Goal: Information Seeking & Learning: Compare options

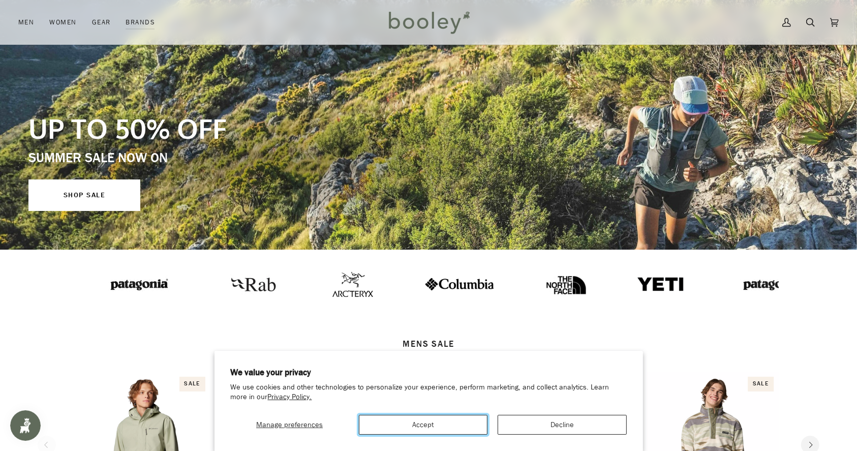
click at [455, 416] on button "Accept" at bounding box center [423, 425] width 129 height 20
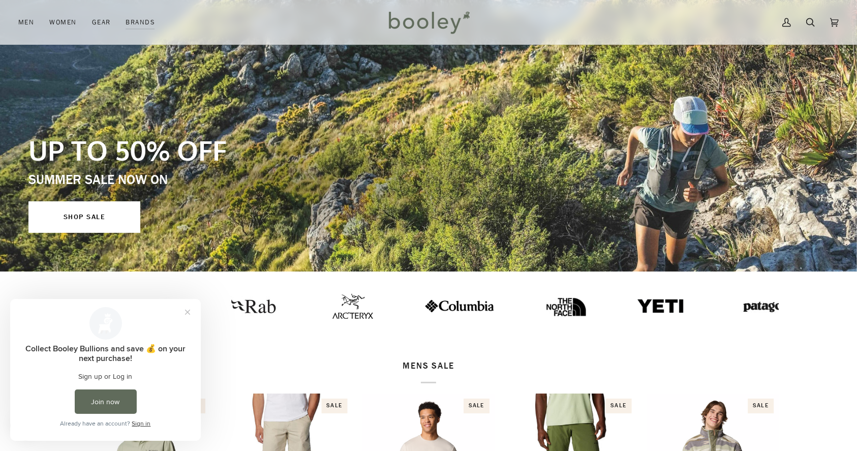
scroll to position [61, 0]
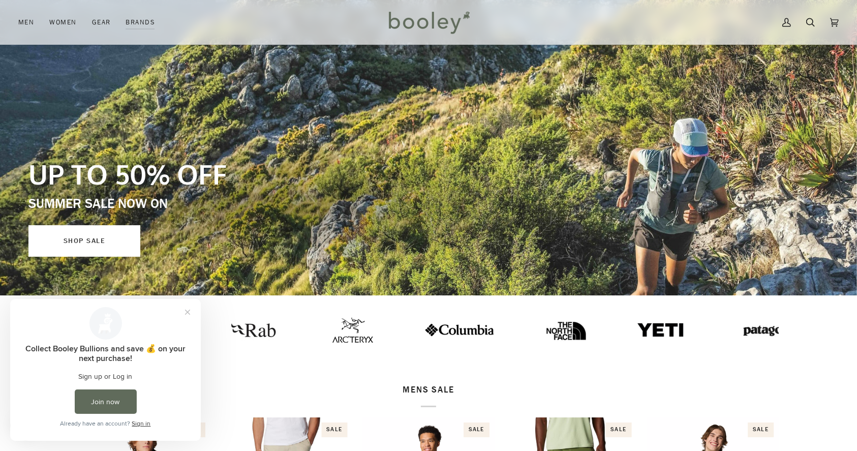
click at [88, 239] on link "SHOP SALE" at bounding box center [84, 241] width 112 height 32
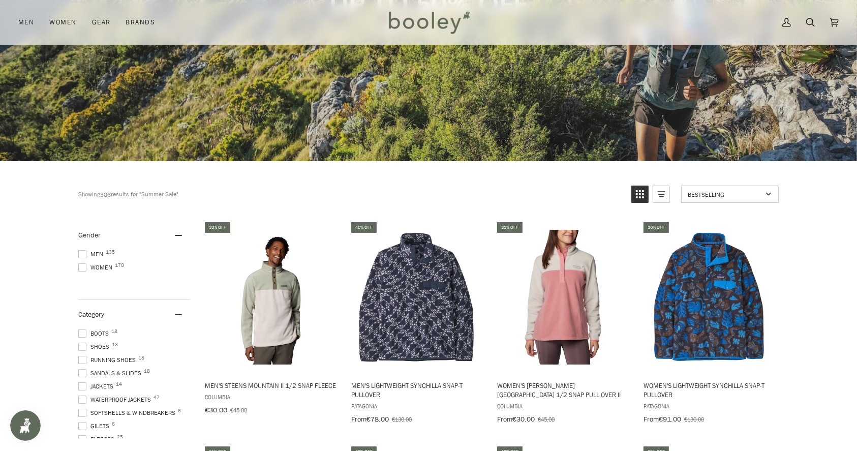
click at [82, 269] on span at bounding box center [82, 267] width 8 height 8
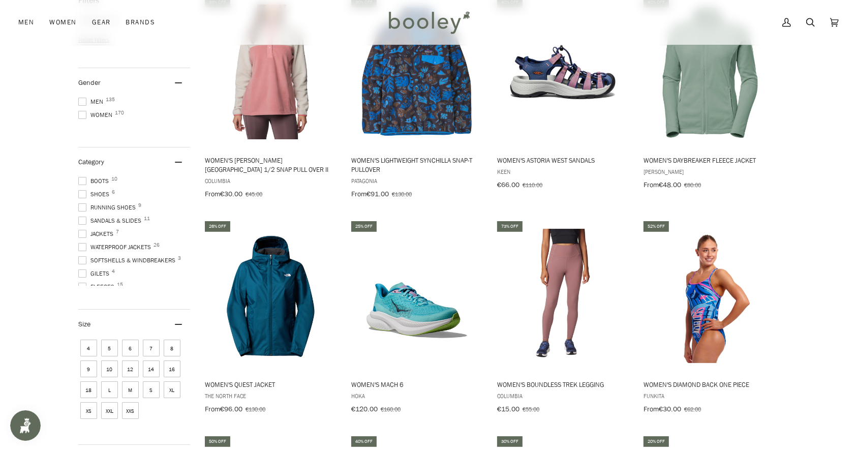
scroll to position [421, 0]
click at [251, 304] on img "Women's Quest Jacket" at bounding box center [270, 295] width 135 height 135
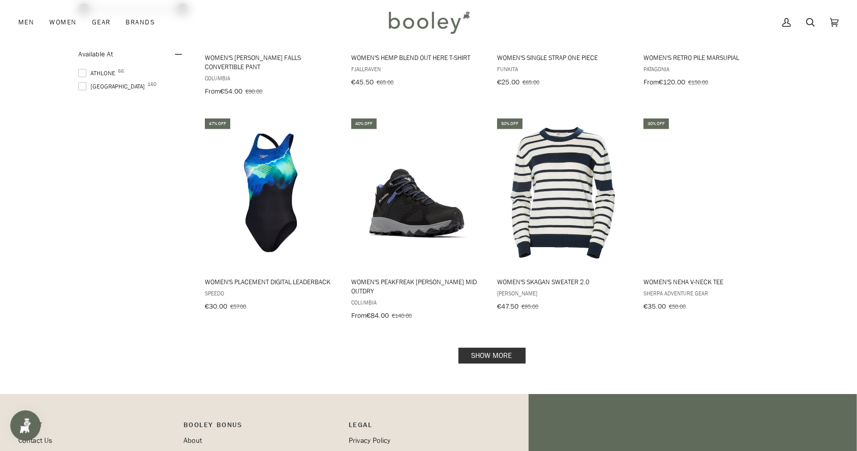
scroll to position [1176, 0]
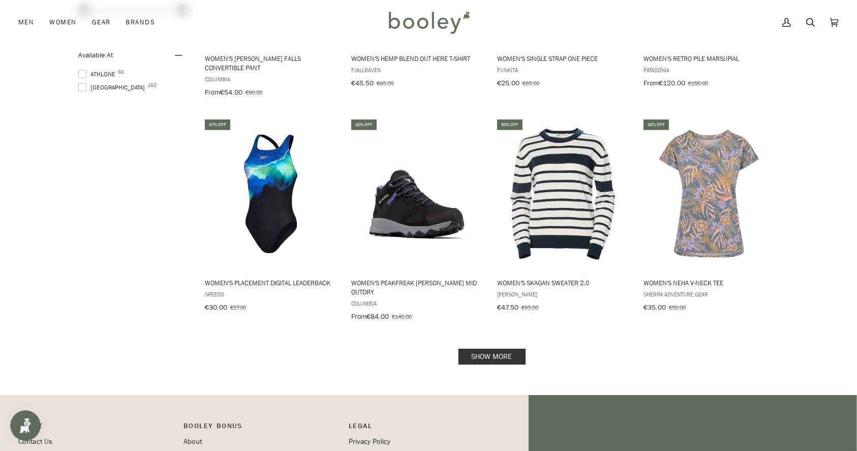
click at [482, 349] on link "Show more" at bounding box center [491, 357] width 67 height 16
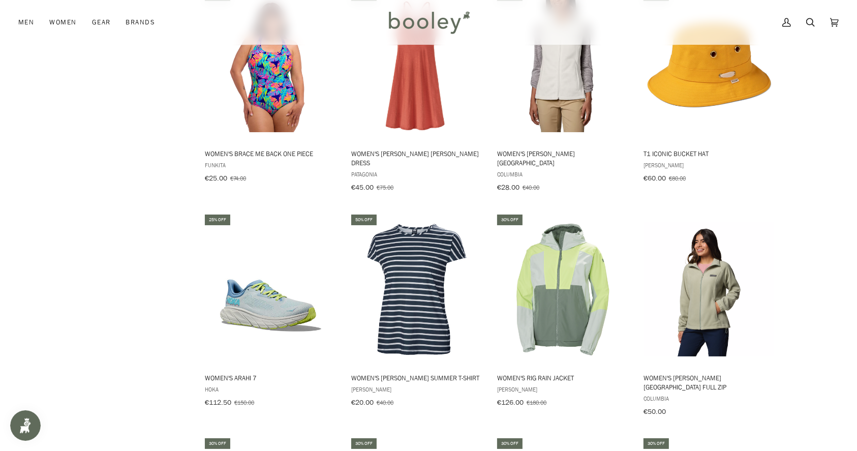
scroll to position [2005, 0]
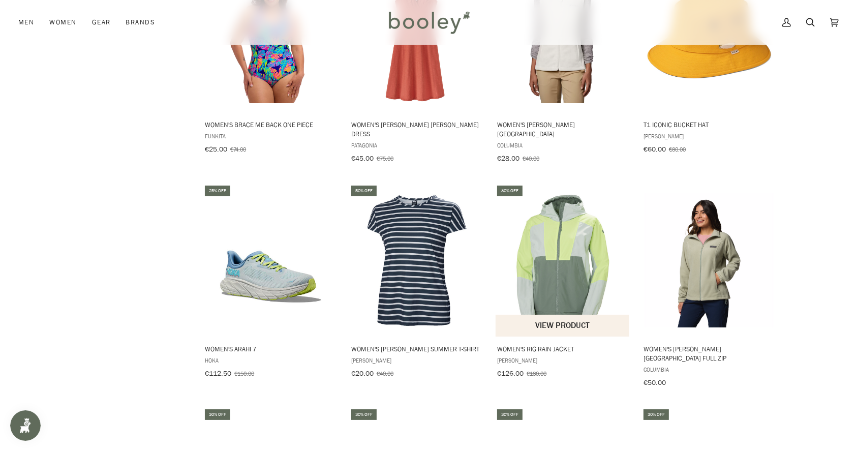
click at [548, 231] on img "Women's Rig Rain Jacket" at bounding box center [563, 260] width 135 height 135
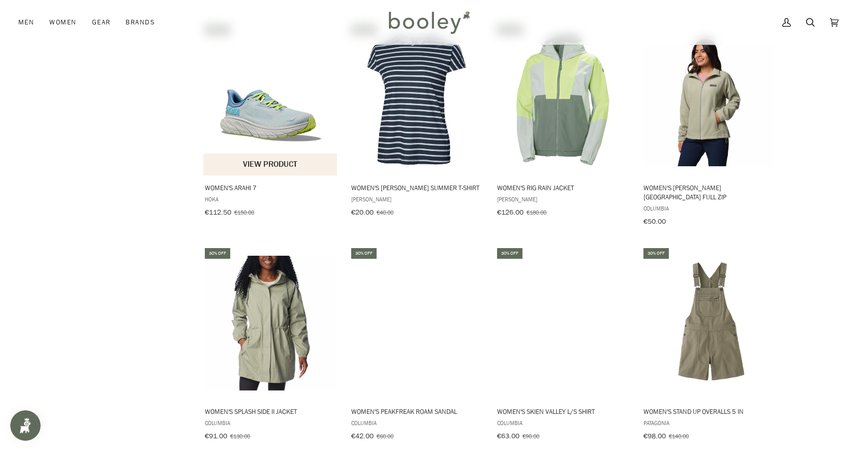
scroll to position [2177, 0]
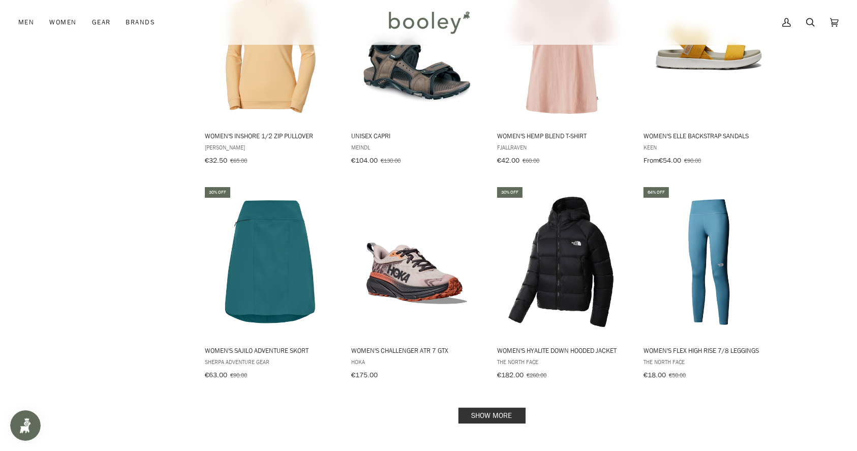
scroll to position [3316, 0]
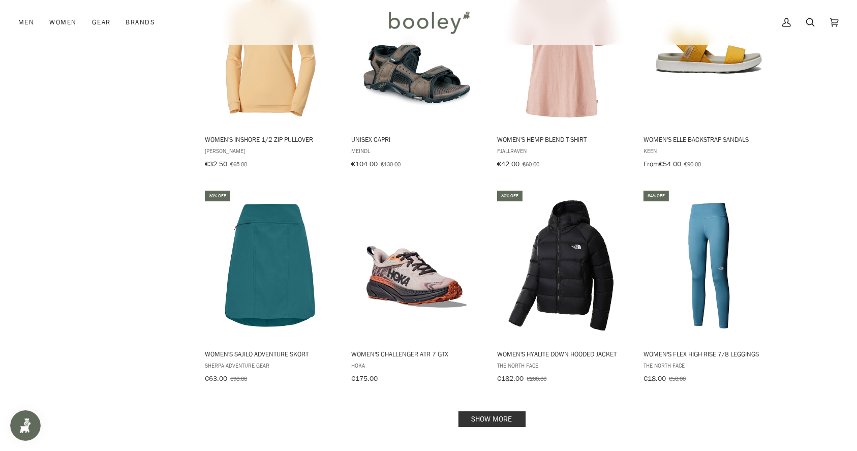
click at [494, 411] on link "Show more" at bounding box center [491, 419] width 67 height 16
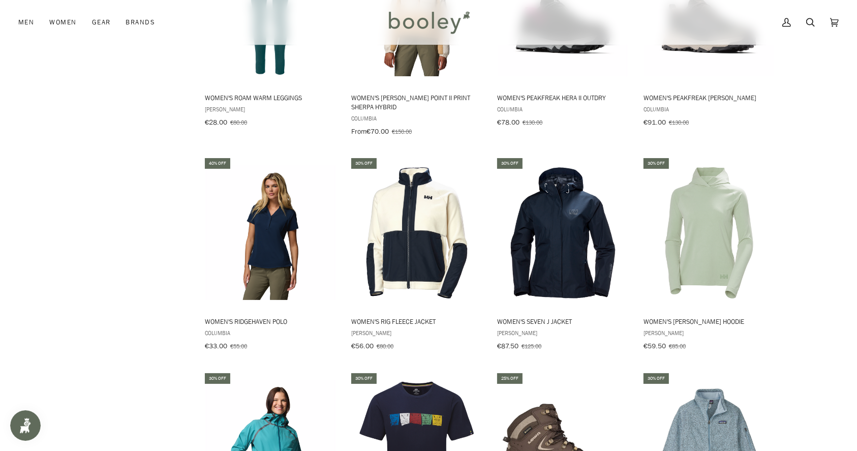
scroll to position [3785, 0]
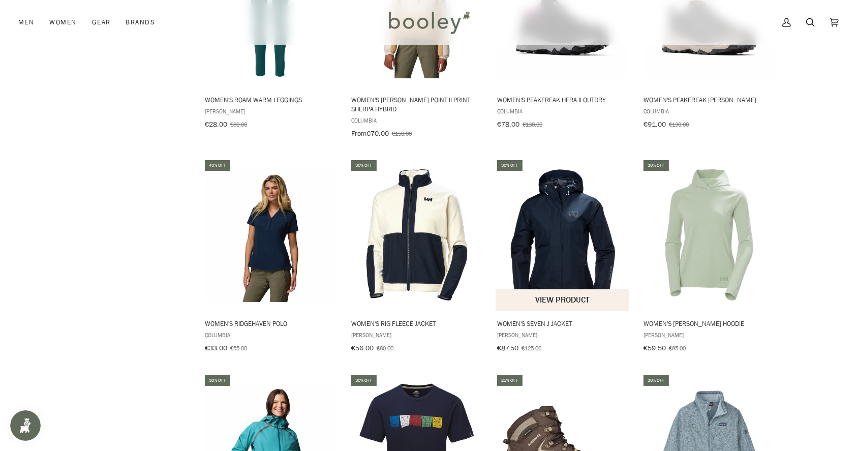
click at [532, 183] on img "Women's Seven J Jacket" at bounding box center [563, 235] width 135 height 135
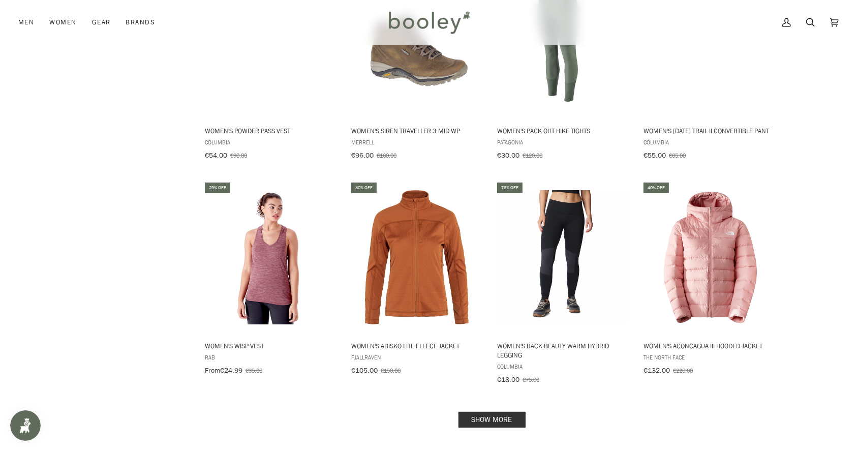
scroll to position [4422, 0]
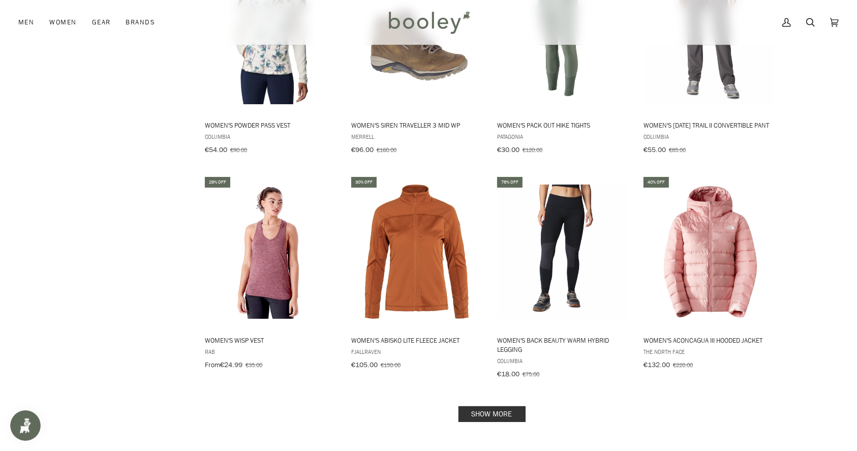
click at [482, 406] on link "Show more" at bounding box center [491, 414] width 67 height 16
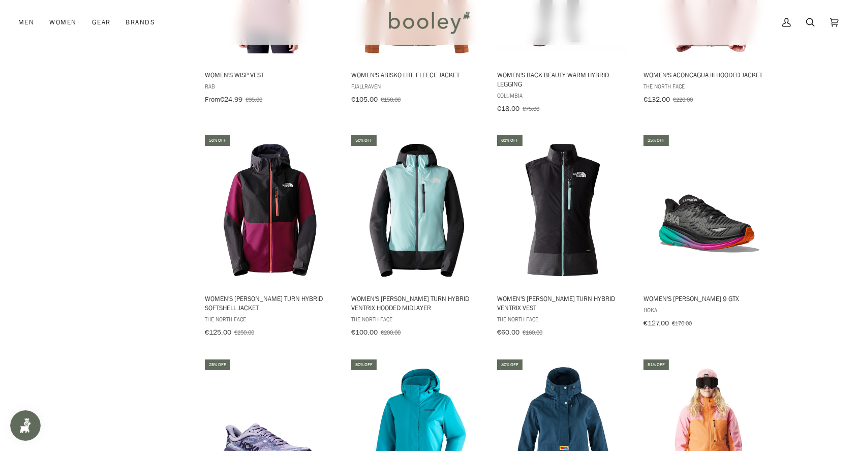
scroll to position [4690, 0]
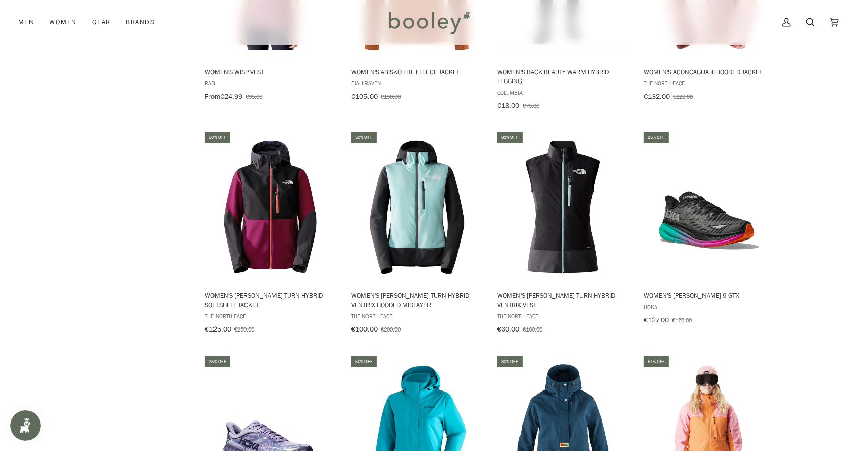
click at [482, 364] on img "Women's Metor Therm Rec Jacket" at bounding box center [417, 431] width 135 height 135
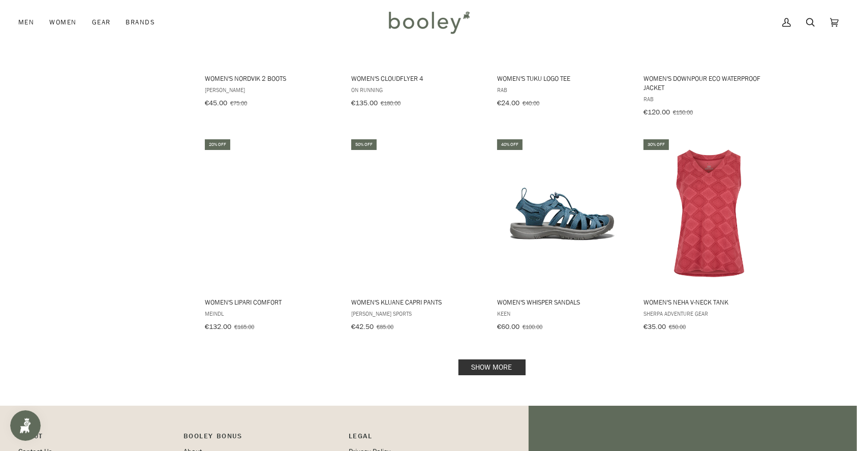
scroll to position [5571, 0]
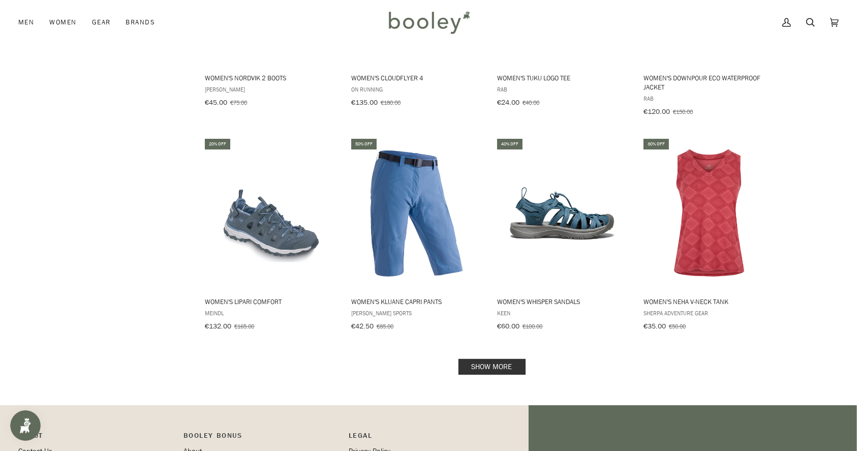
click at [500, 359] on link "Show more" at bounding box center [491, 367] width 67 height 16
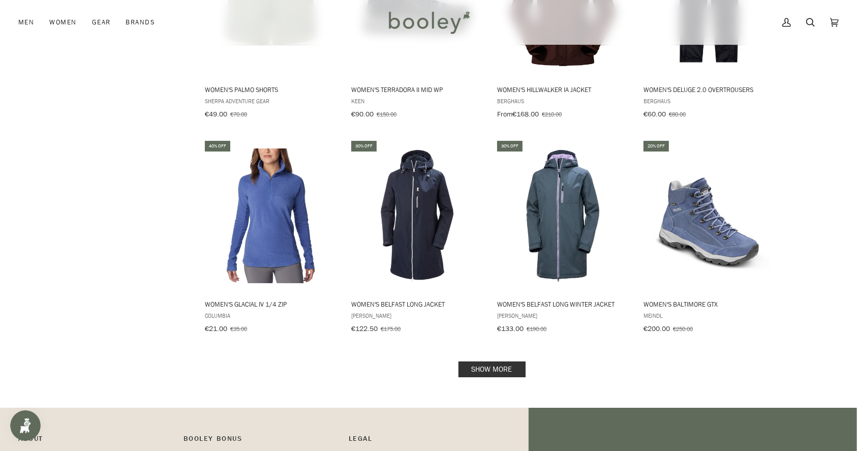
scroll to position [6644, 0]
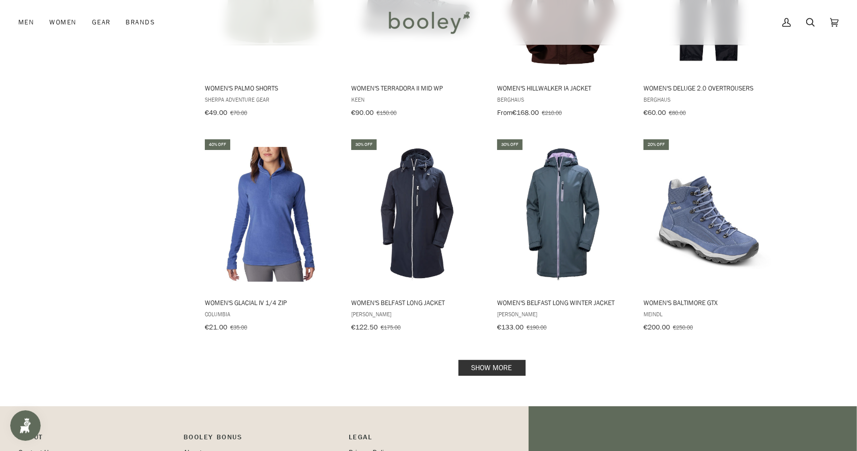
click at [500, 360] on link "Show more" at bounding box center [491, 368] width 67 height 16
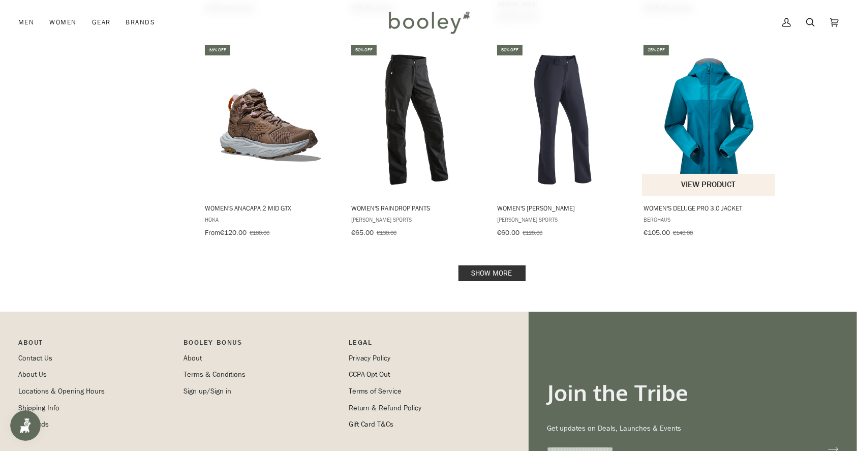
scroll to position [7819, 0]
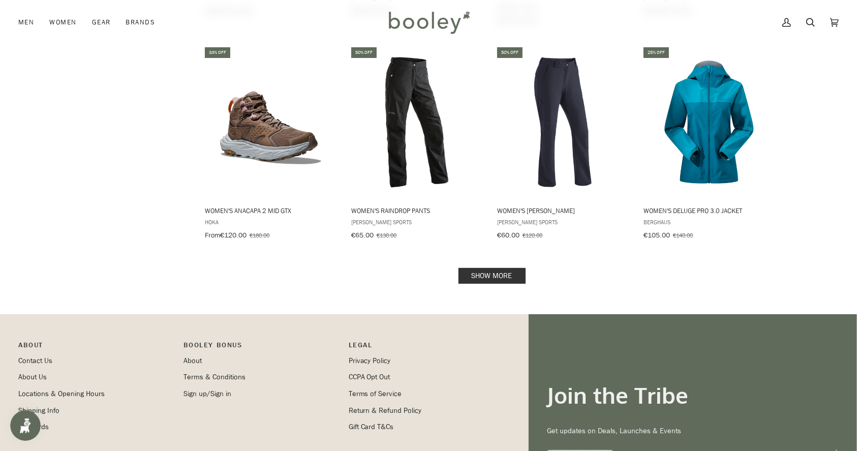
click at [504, 268] on link "Show more" at bounding box center [491, 276] width 67 height 16
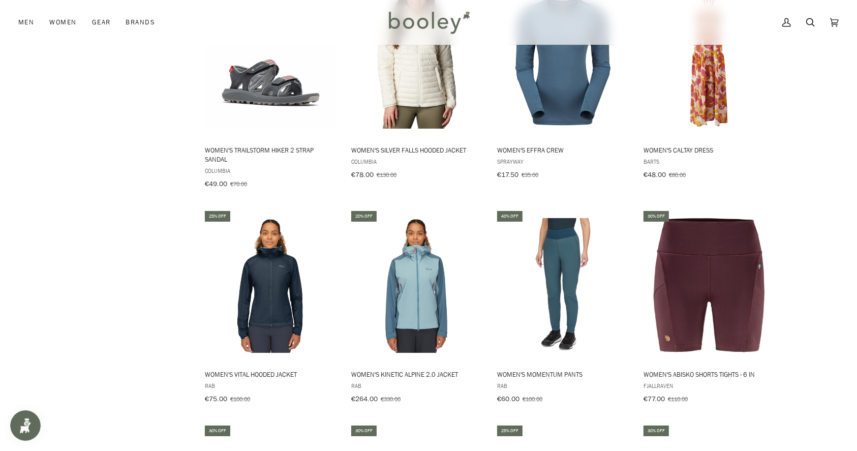
scroll to position [8319, 0]
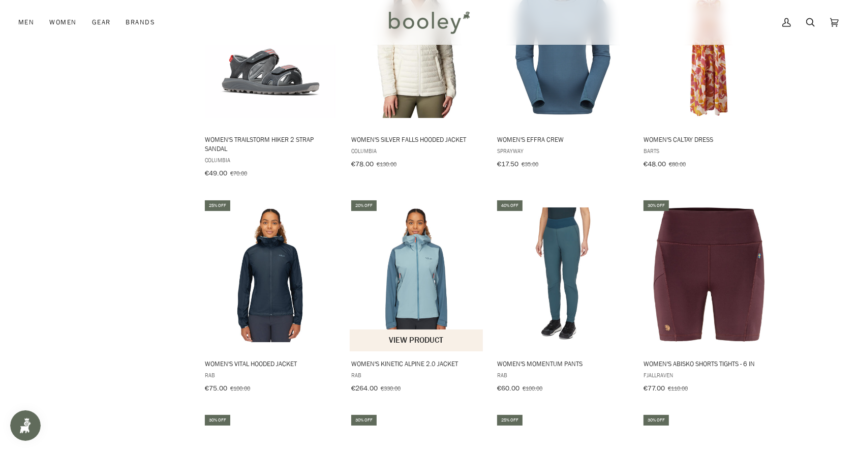
click at [421, 207] on img "Women's Kinetic Alpine 2.0 Jacket" at bounding box center [417, 274] width 135 height 135
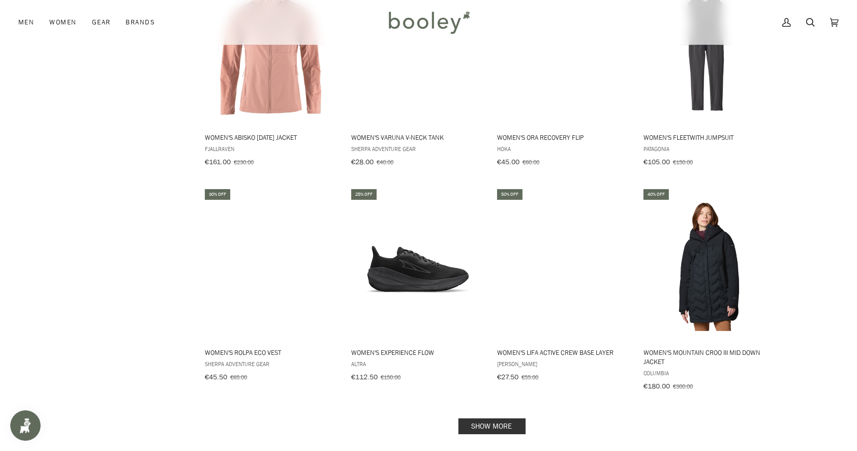
scroll to position [8766, 0]
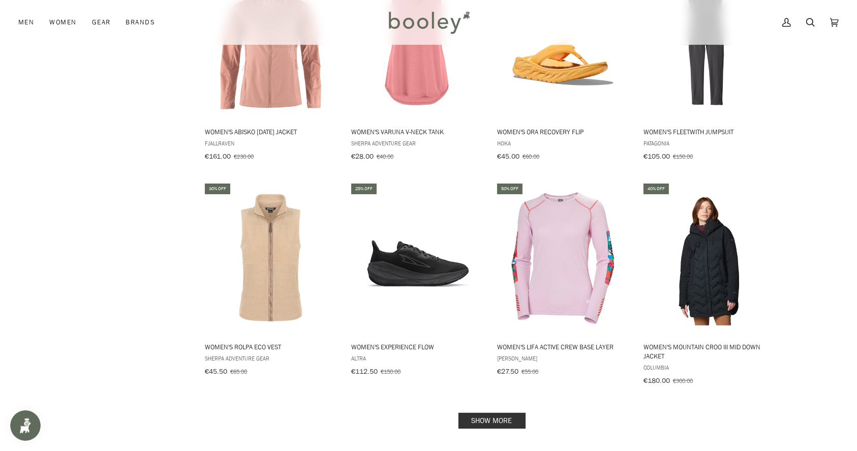
click at [487, 413] on link "Show more" at bounding box center [491, 421] width 67 height 16
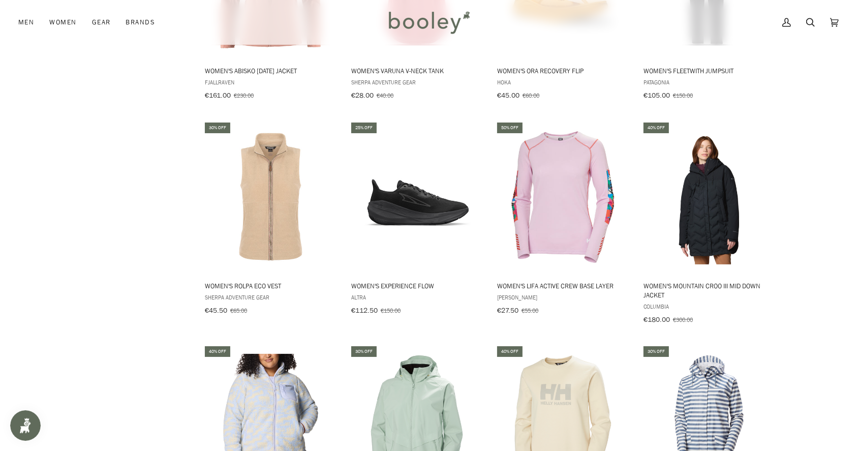
scroll to position [8826, 0]
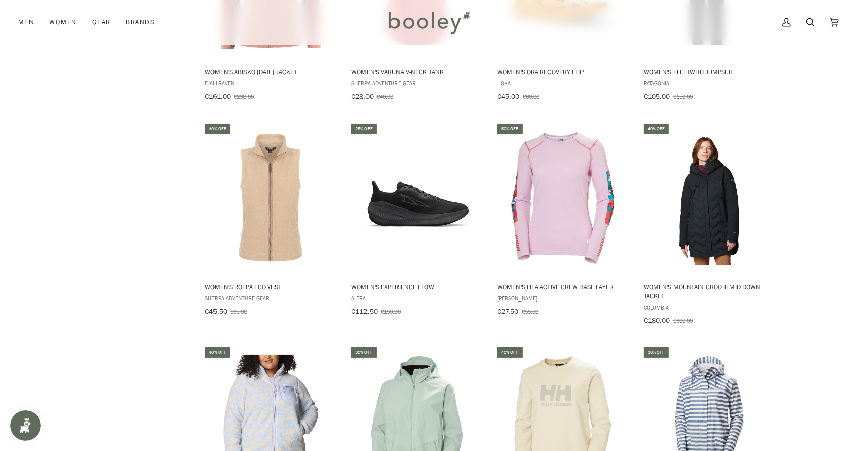
click at [381, 356] on img "Women's HP Racing Hooded Jacket" at bounding box center [417, 422] width 135 height 135
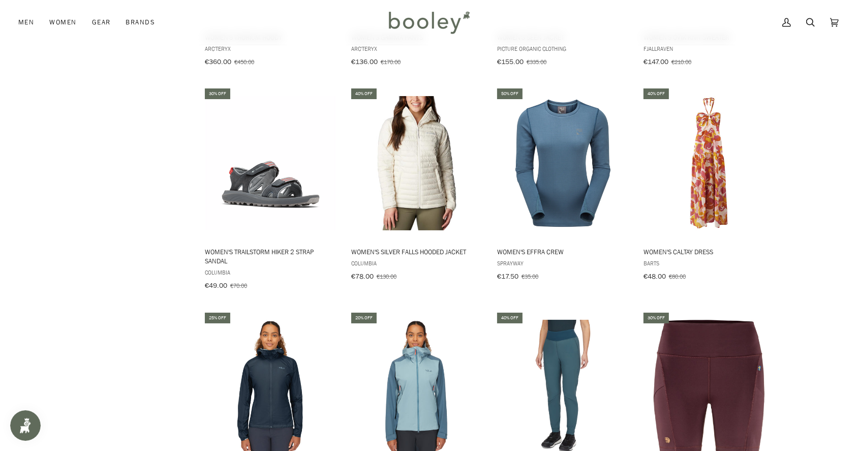
scroll to position [8206, 0]
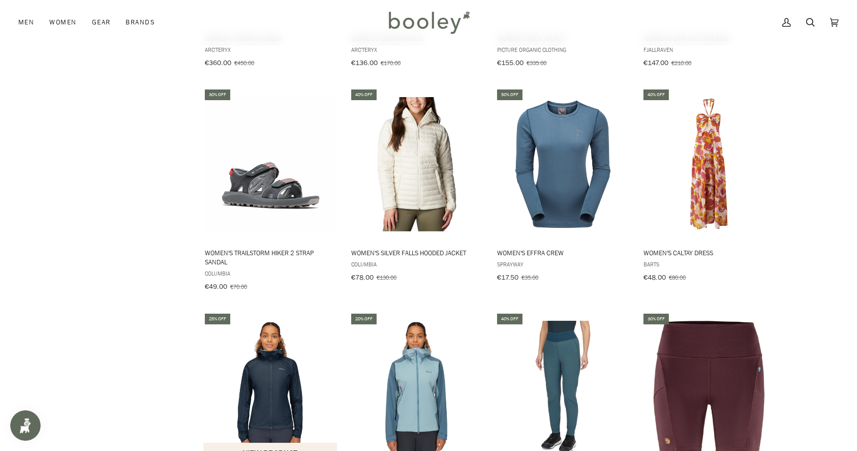
click at [252, 321] on img "Women's Vital Hooded Jacket" at bounding box center [270, 388] width 135 height 135
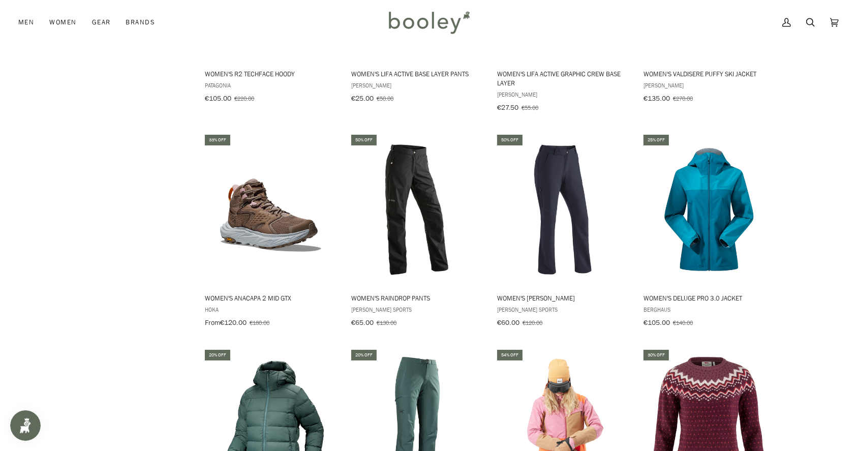
scroll to position [7733, 0]
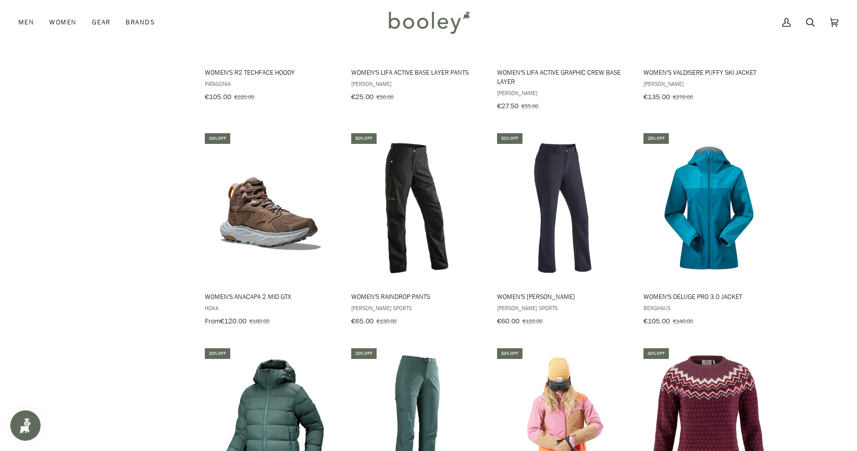
click at [271, 355] on img "Women's Thorium Hoody" at bounding box center [270, 422] width 135 height 135
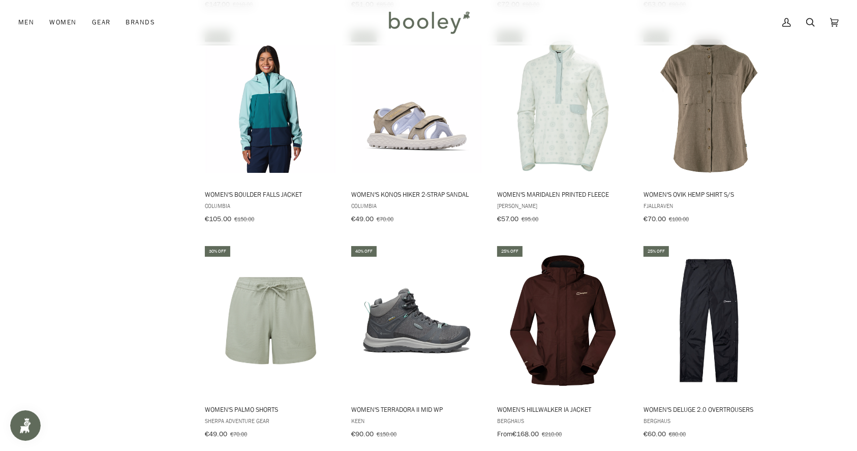
scroll to position [6322, 0]
click at [695, 254] on img "Women's Deluge 2.0 Overtrousers" at bounding box center [709, 321] width 135 height 135
click at [566, 254] on img "Women's Hillwalker IA Jacket" at bounding box center [563, 321] width 135 height 135
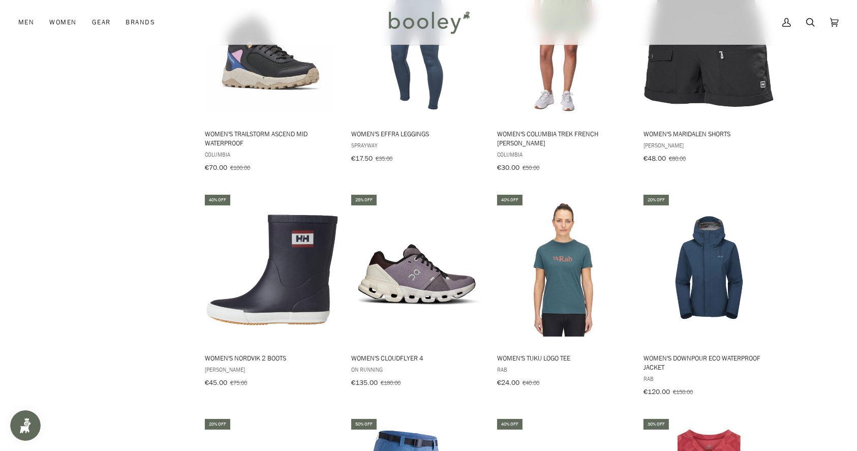
scroll to position [5290, 0]
click at [670, 214] on img "Women's Downpour Eco Waterproof Jacket" at bounding box center [709, 270] width 135 height 135
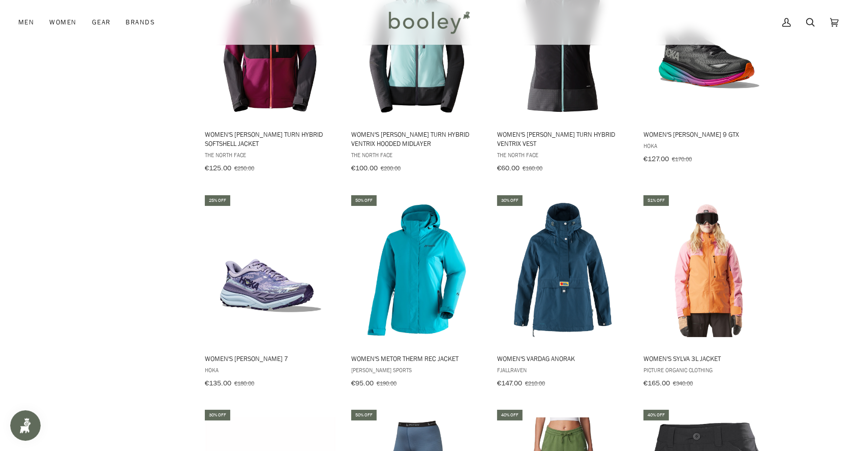
scroll to position [4841, 0]
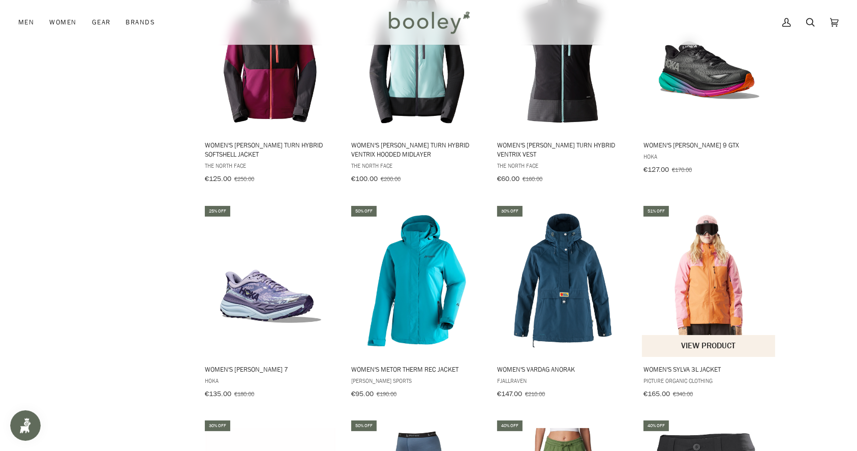
click at [675, 214] on img "Women's Sylva 3L Jacket" at bounding box center [709, 280] width 135 height 135
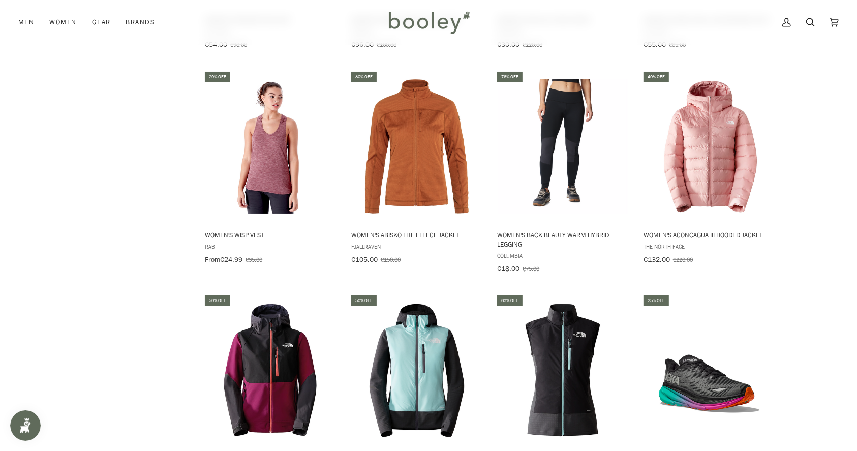
scroll to position [4526, 0]
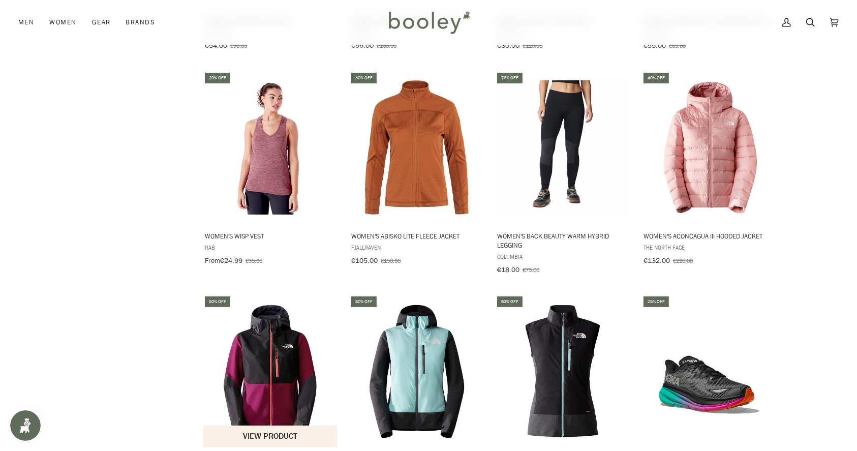
click at [248, 344] on img "Women's Dawn Turn Hybrid Softshell Jacket" at bounding box center [270, 371] width 135 height 135
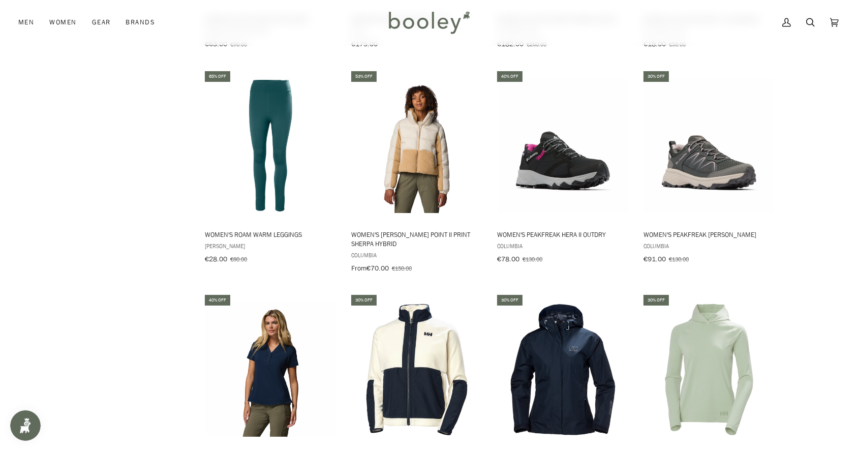
scroll to position [3651, 0]
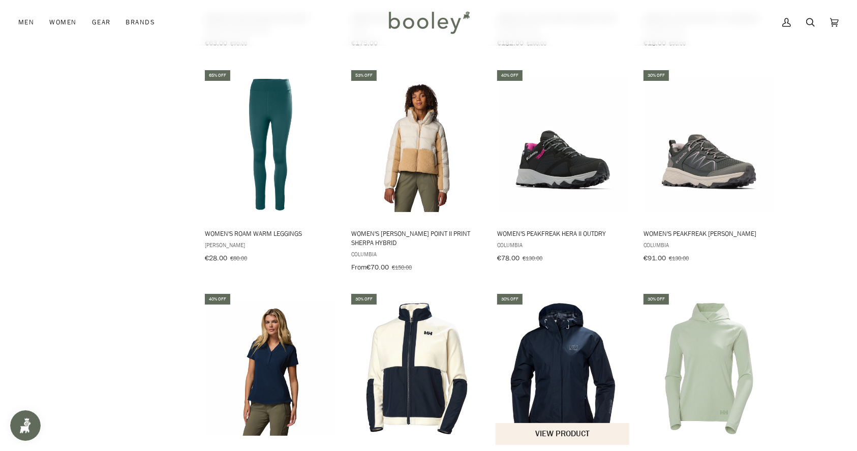
click at [561, 314] on img "Women's Seven J Jacket" at bounding box center [563, 368] width 135 height 135
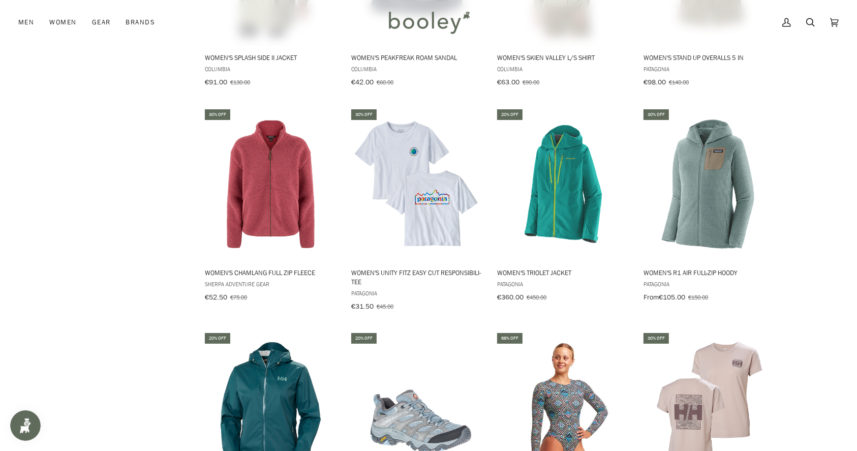
scroll to position [2520, 0]
click at [278, 346] on img "Women's Loke Terra Micro Jacket" at bounding box center [270, 407] width 135 height 135
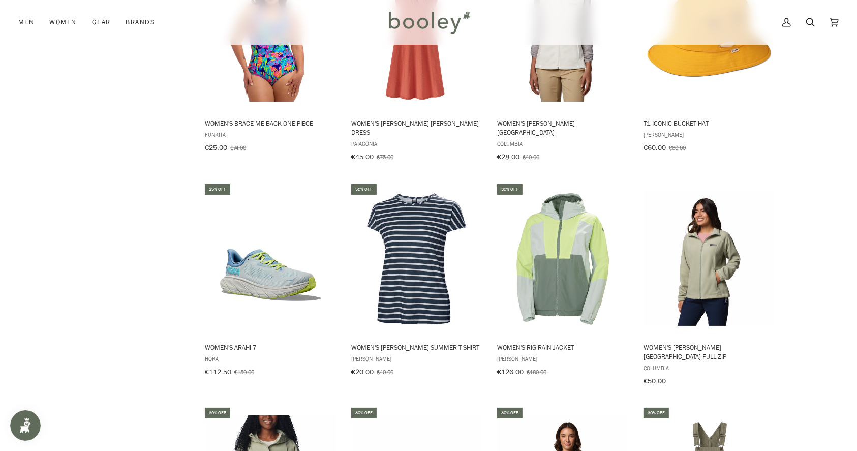
scroll to position [2005, 0]
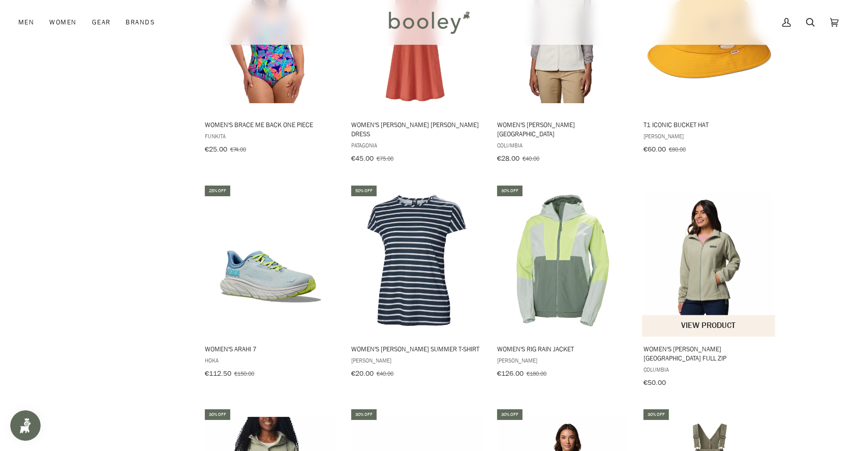
click at [703, 224] on img "Women's Benton Springs Full Zip" at bounding box center [709, 260] width 135 height 135
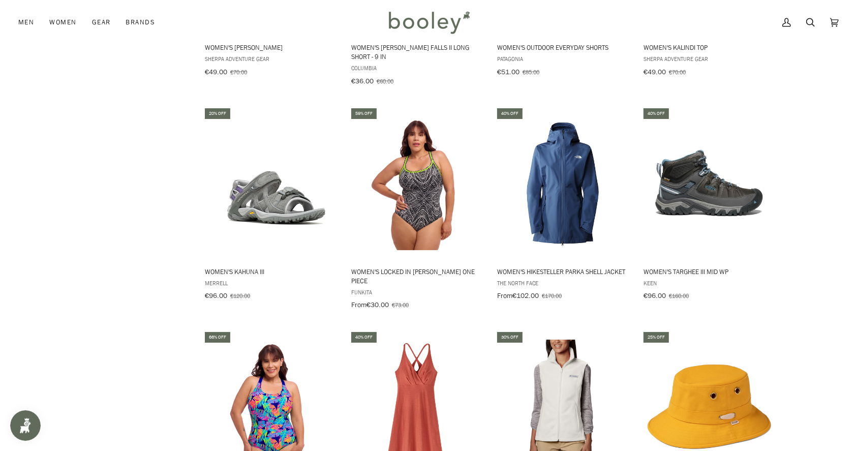
scroll to position [1634, 0]
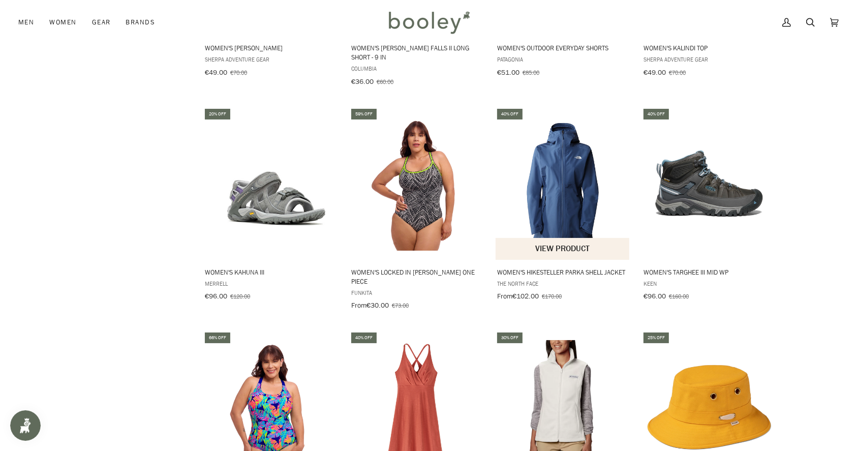
click at [555, 122] on img "Women's Hikesteller Parka Shell Jacket" at bounding box center [563, 183] width 135 height 135
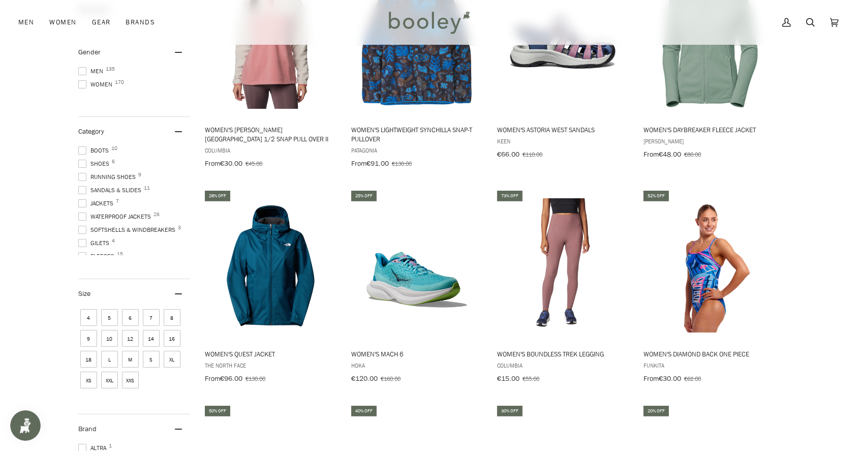
scroll to position [450, 0]
click at [256, 281] on img "Women's Quest Jacket" at bounding box center [270, 266] width 135 height 135
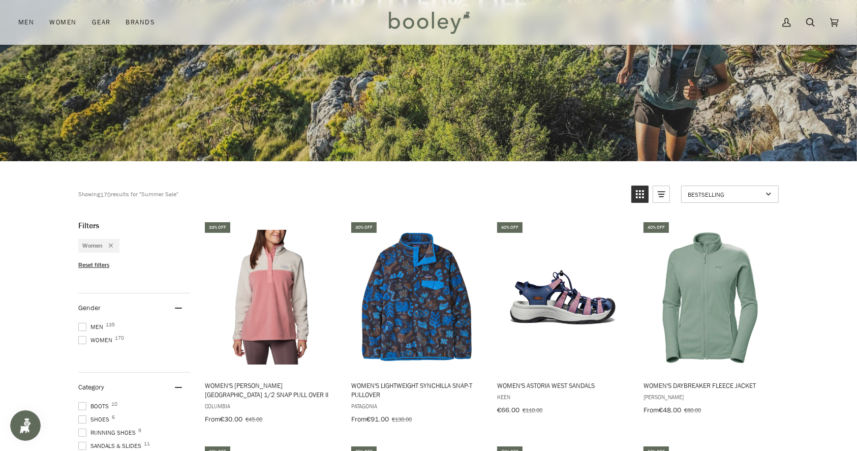
scroll to position [194, 0]
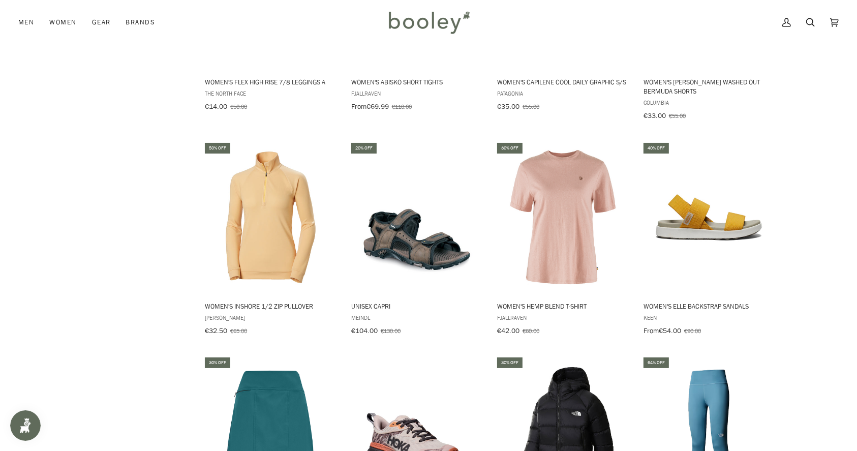
scroll to position [2558, 0]
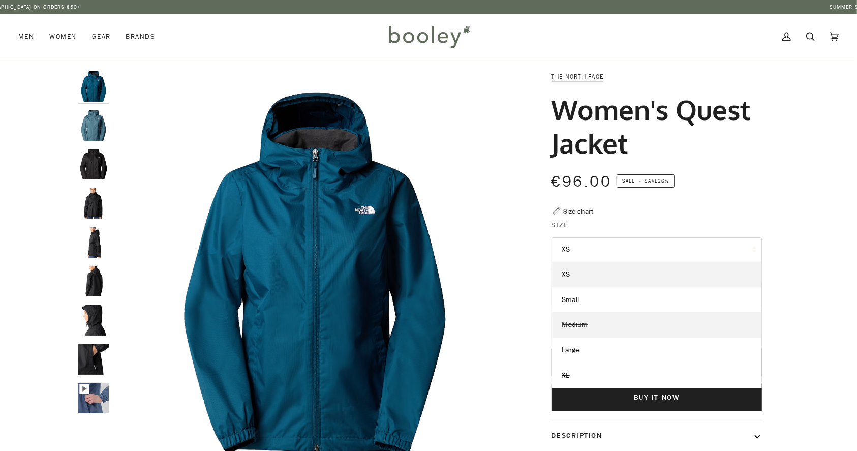
click at [581, 320] on span "Medium" at bounding box center [575, 325] width 26 height 10
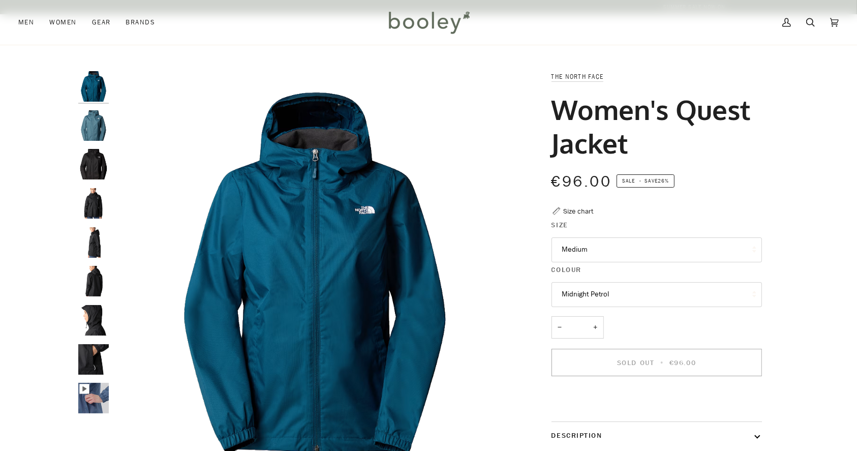
scroll to position [137, 0]
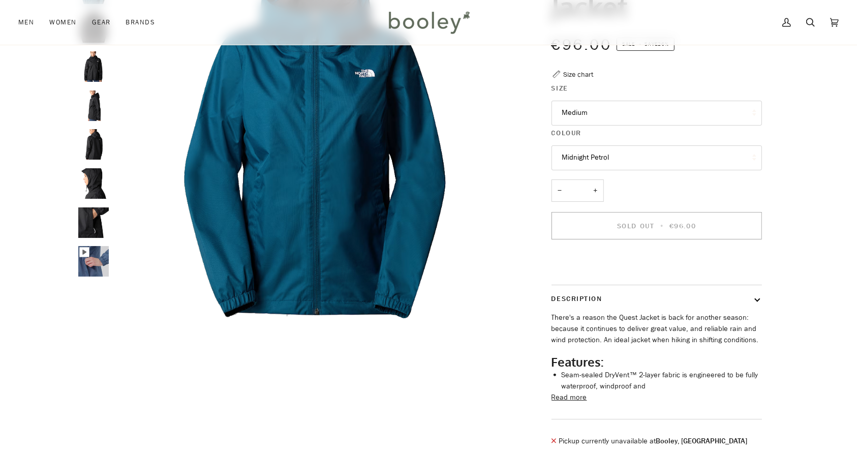
click at [581, 115] on button "Medium" at bounding box center [656, 113] width 210 height 25
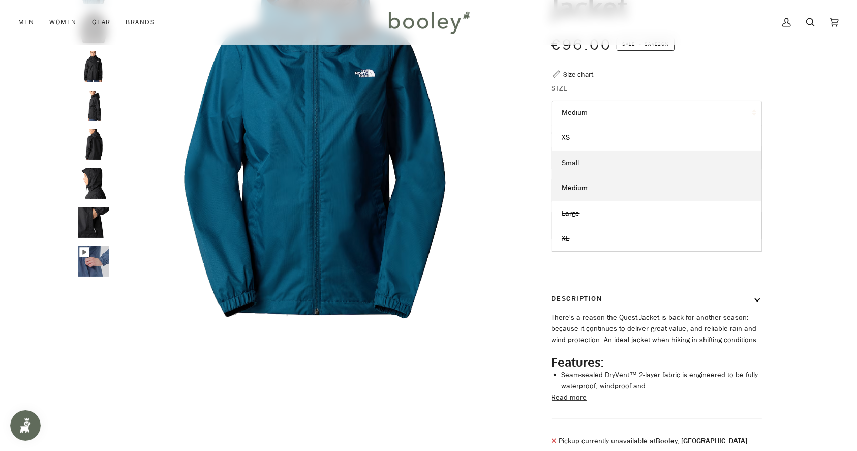
scroll to position [0, 0]
click at [578, 156] on link "Small" at bounding box center [656, 162] width 209 height 25
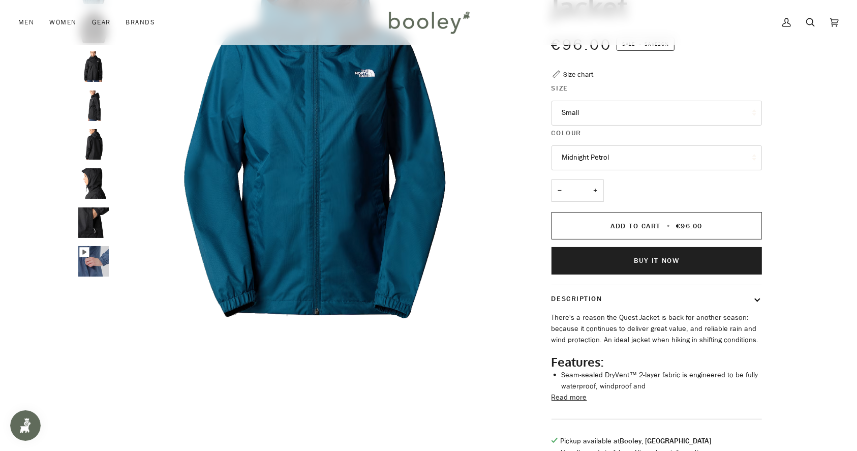
click at [578, 156] on button "Midnight Petrol" at bounding box center [656, 157] width 210 height 25
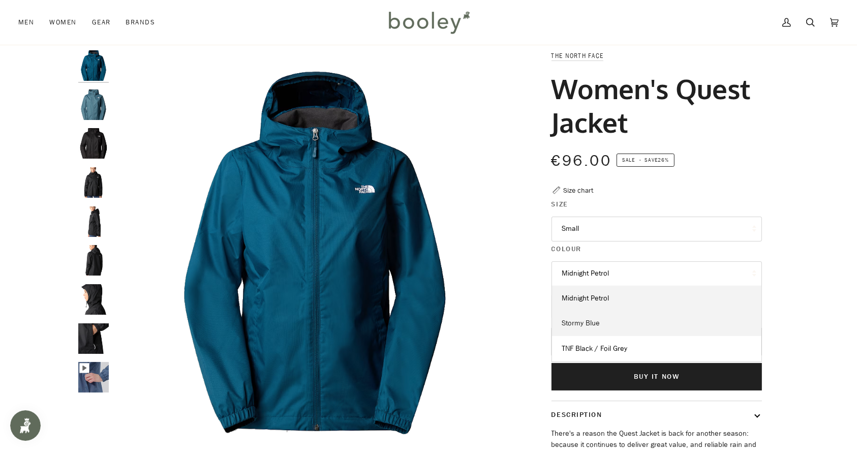
scroll to position [15, 0]
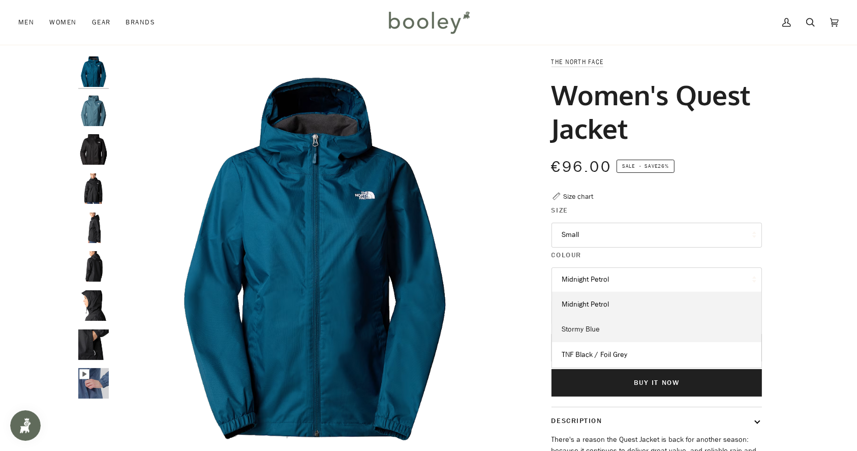
click at [604, 328] on link "Stormy Blue" at bounding box center [656, 329] width 209 height 25
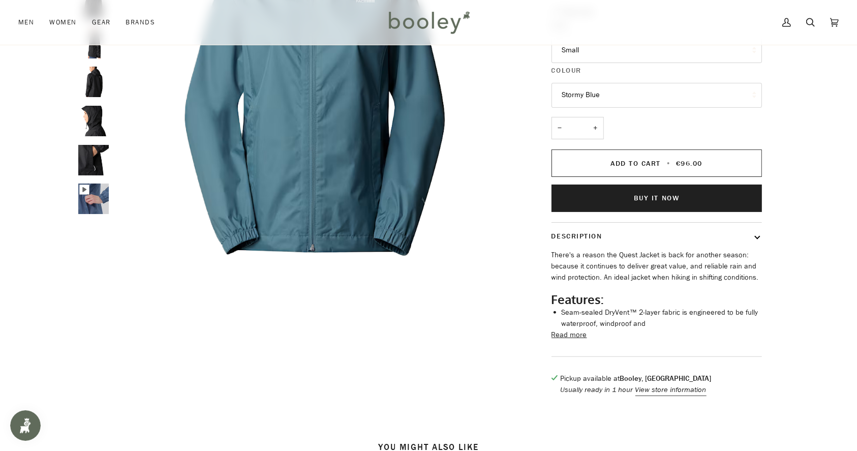
scroll to position [240, 0]
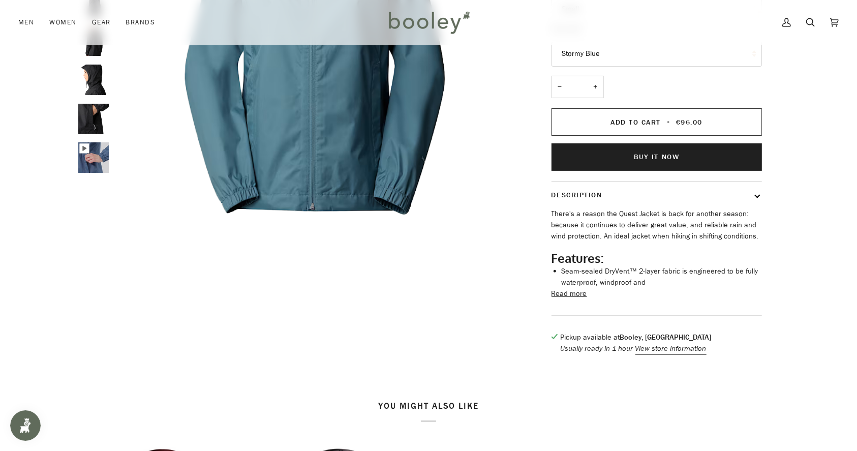
click at [577, 296] on button "Read more" at bounding box center [569, 293] width 36 height 11
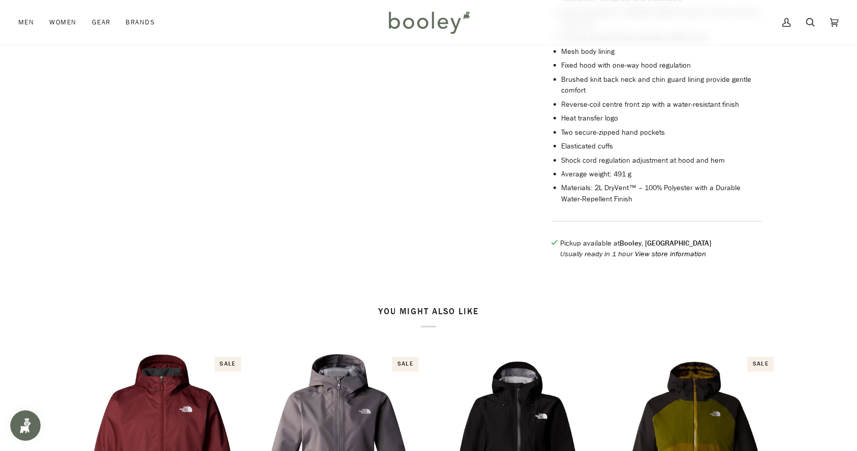
scroll to position [687, 0]
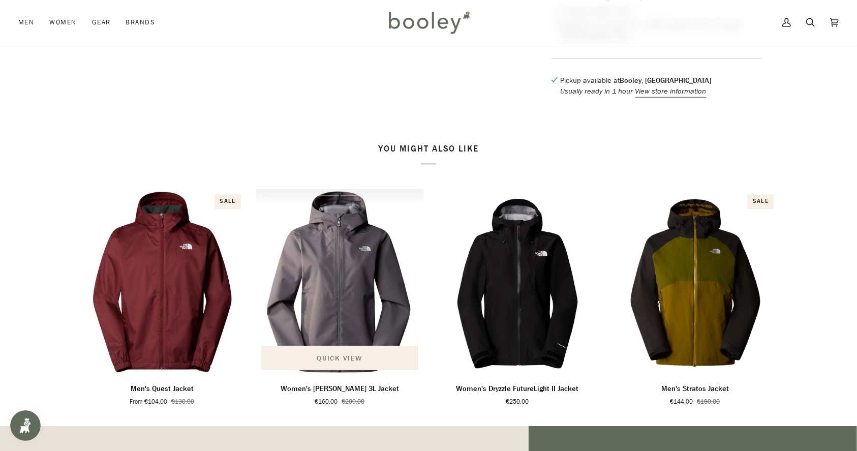
click at [342, 353] on span "Quick view" at bounding box center [339, 358] width 45 height 11
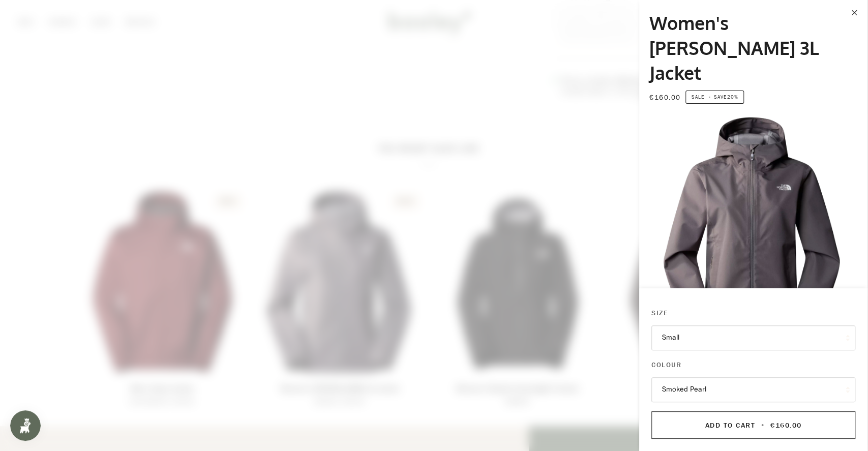
click at [542, 258] on span at bounding box center [434, 225] width 868 height 451
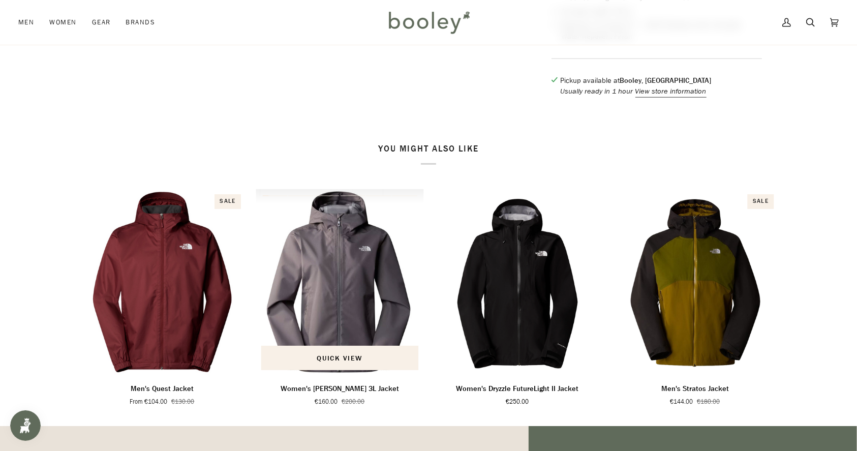
click at [340, 226] on img "Women's Whiton 3L Jacket" at bounding box center [340, 282] width 168 height 186
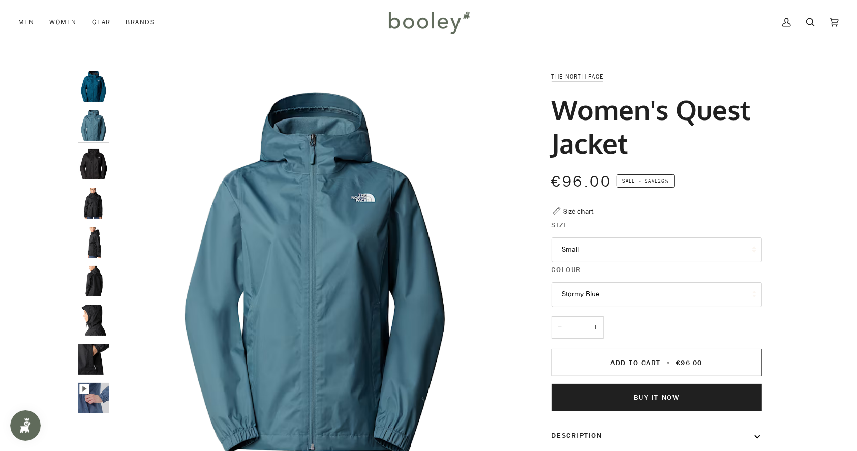
scroll to position [102, 0]
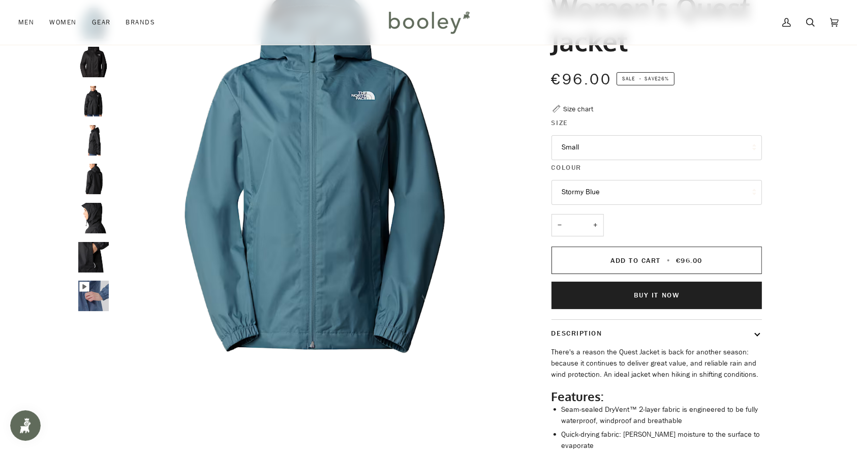
click at [589, 184] on button "Stormy Blue" at bounding box center [656, 192] width 210 height 25
click at [595, 259] on link "TNF Black / Foil Grey" at bounding box center [656, 267] width 209 height 25
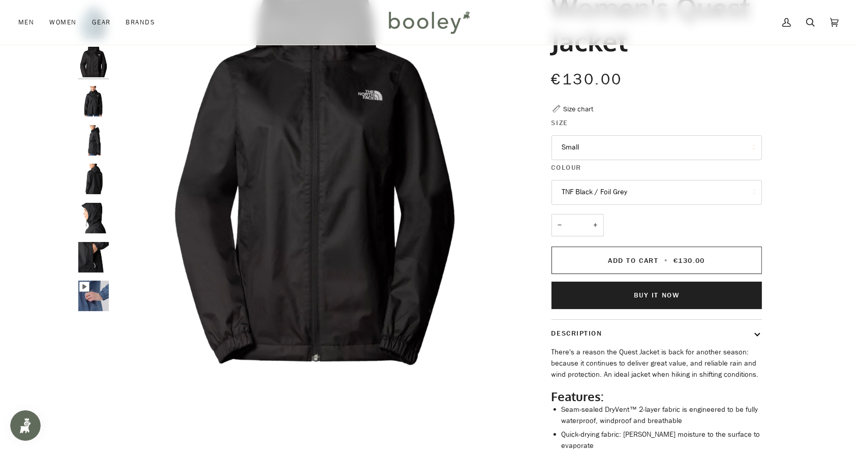
click at [83, 285] on icon "Women's Quest Jacket" at bounding box center [84, 286] width 4 height 5
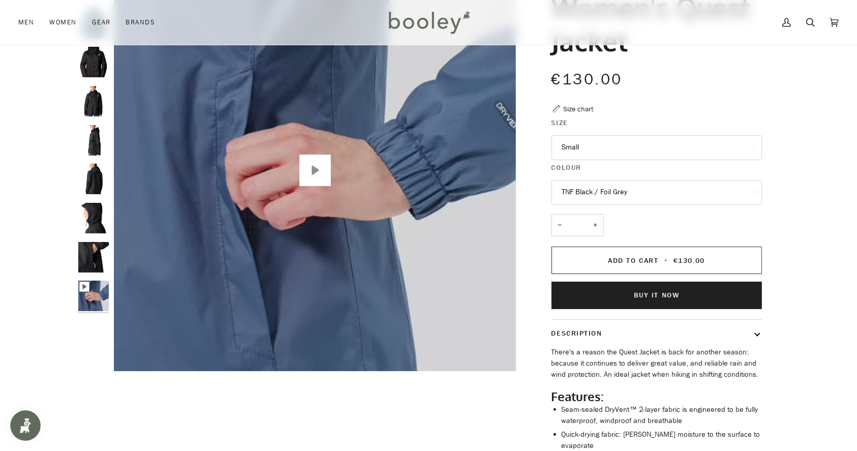
click at [319, 173] on button "Play" at bounding box center [315, 171] width 32 height 32
click at [104, 256] on img "The North Face Women's Quest Jacket TNF Black / Foil Grey - Booley Galway" at bounding box center [93, 257] width 30 height 30
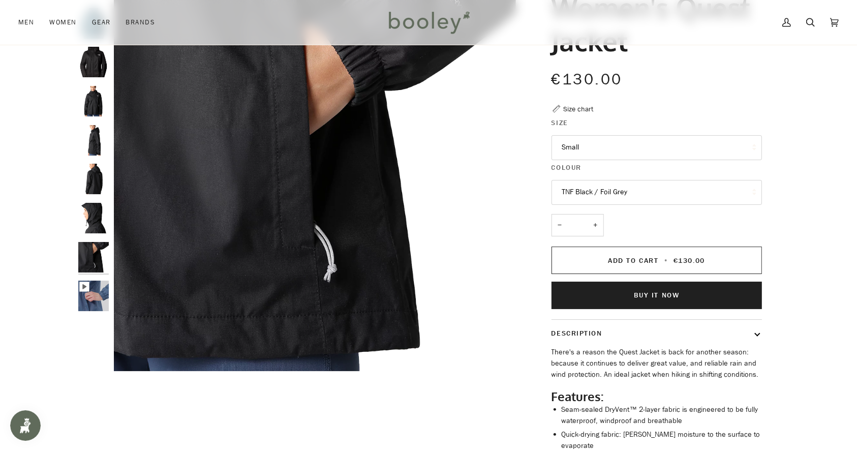
type input "*****"
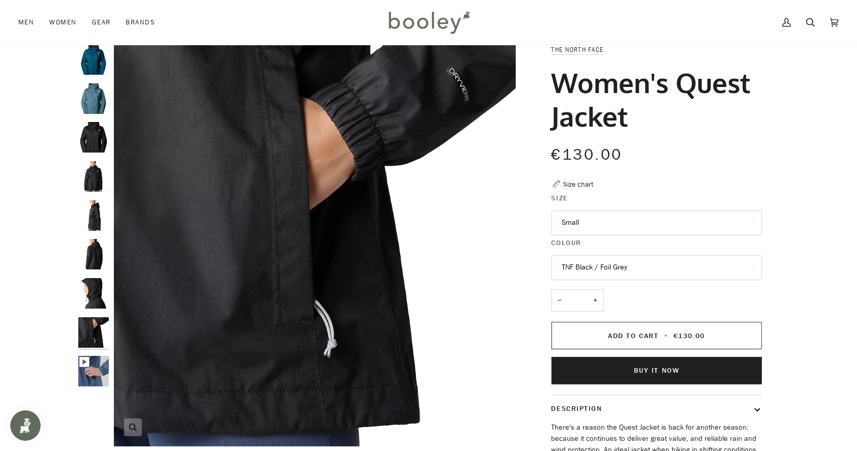
scroll to position [22, 0]
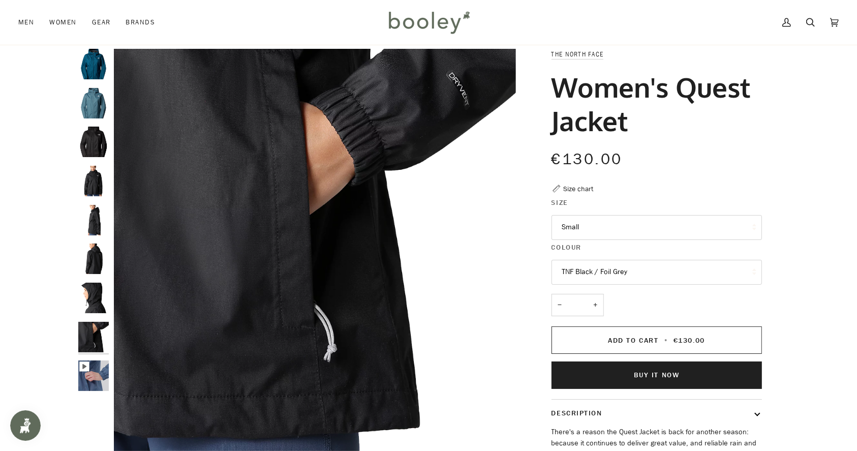
click at [102, 304] on img "The North Face Women's Quest Jacket TNF Black / Foil Grey - Booley Galway" at bounding box center [93, 298] width 30 height 30
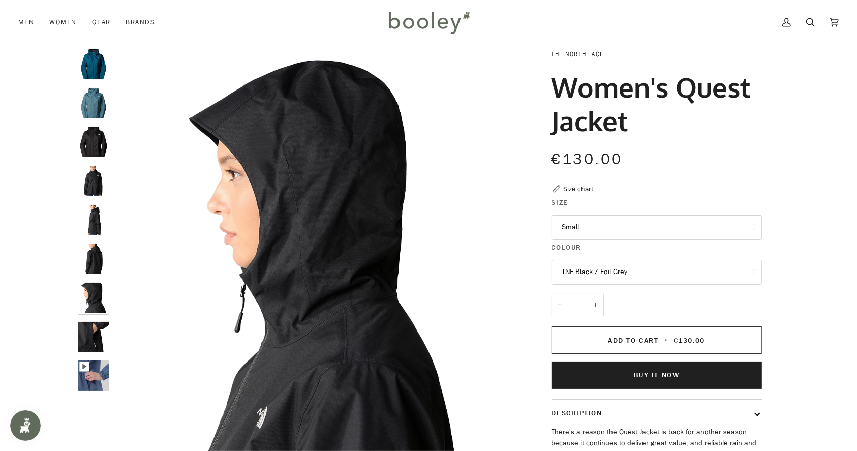
click at [94, 267] on img "The North Face Women's Quest Jacket TNF Black / Foil Grey - Booley Galway" at bounding box center [93, 258] width 30 height 30
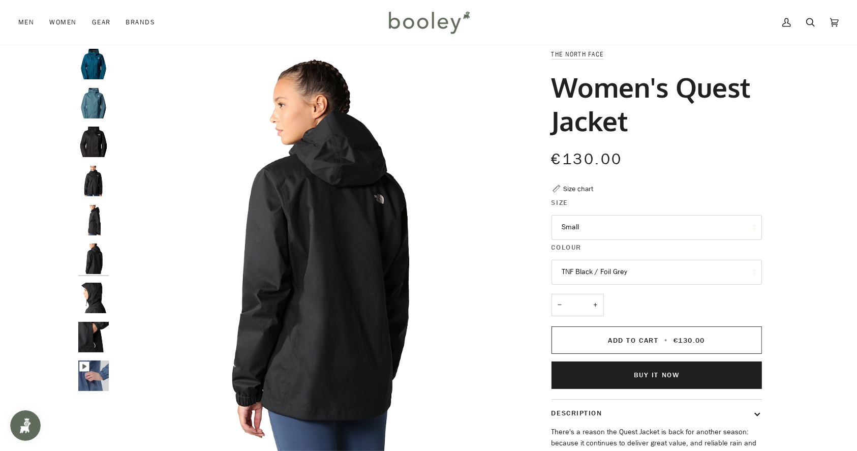
click at [86, 225] on img "The North Face Women's Quest Jacket TNF Black / Foil Grey - Booley Galway" at bounding box center [93, 220] width 30 height 30
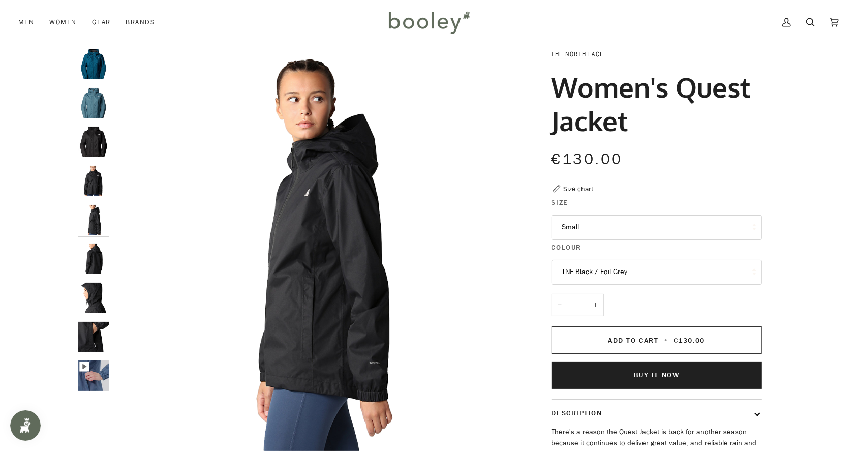
click at [91, 178] on img "The North Face Women's Quest Jacket TNF Black / Foil Grey - Booley Galway" at bounding box center [93, 181] width 30 height 30
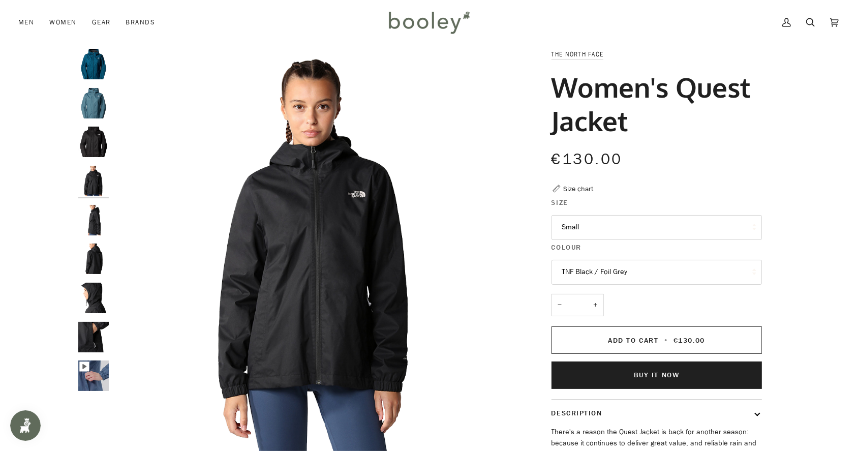
click at [91, 141] on img "The North Face Women's Quest Jacket TNF Black / Foil Grey - Booley Galway" at bounding box center [93, 142] width 30 height 30
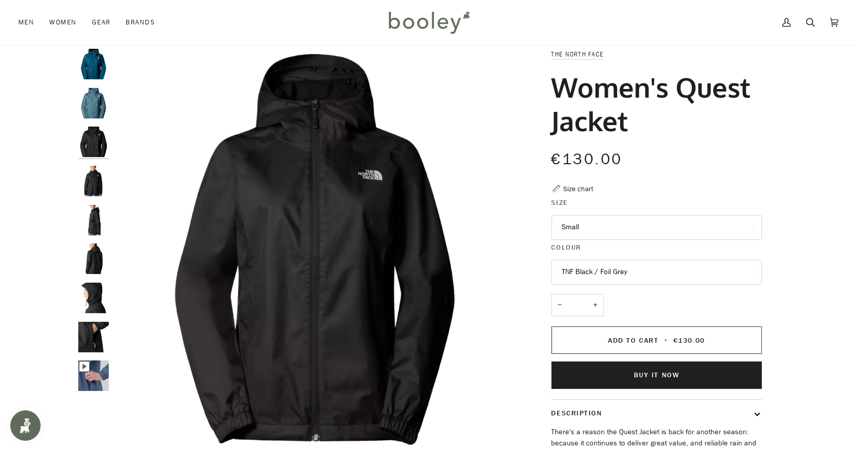
click at [89, 107] on img "The North Face Women's Quest Jacket Stormy Blue - Booley Galway" at bounding box center [93, 103] width 30 height 30
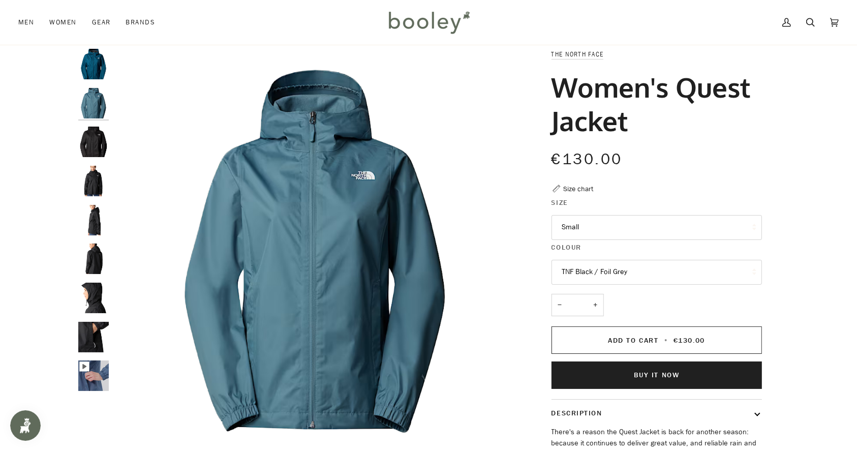
click at [91, 66] on img "Women's Quest Jacket" at bounding box center [93, 64] width 30 height 30
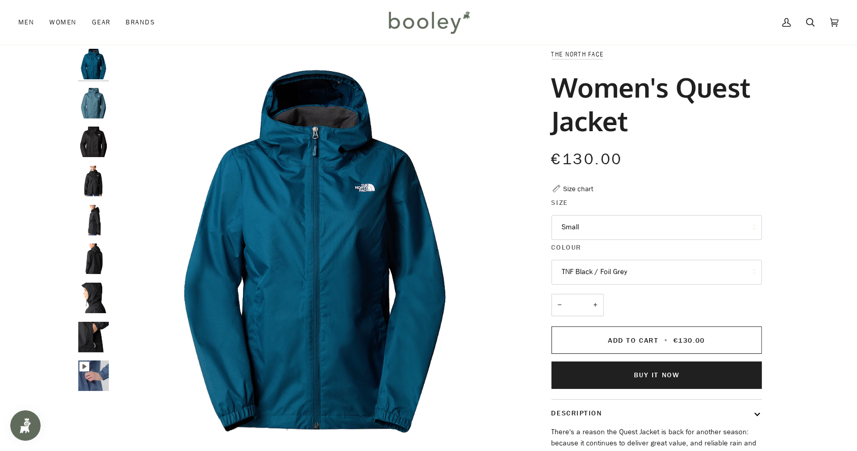
click at [87, 89] on img "The North Face Women's Quest Jacket Stormy Blue - Booley Galway" at bounding box center [93, 103] width 30 height 30
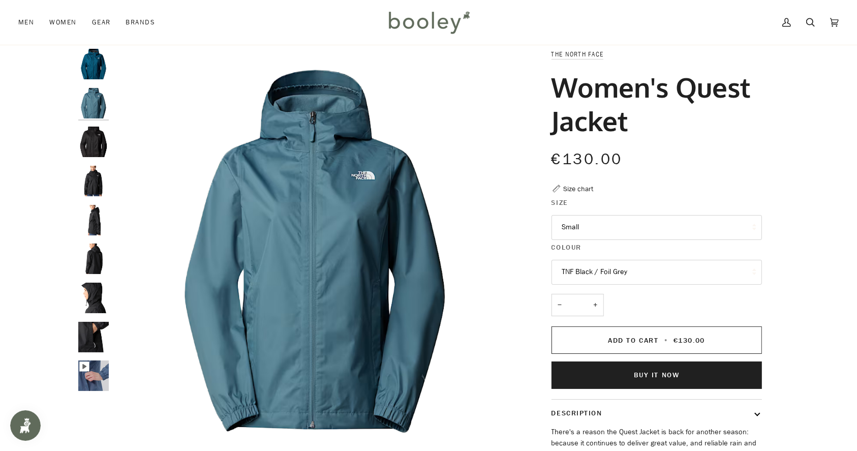
click at [98, 134] on img "The North Face Women's Quest Jacket TNF Black / Foil Grey - Booley Galway" at bounding box center [93, 142] width 30 height 30
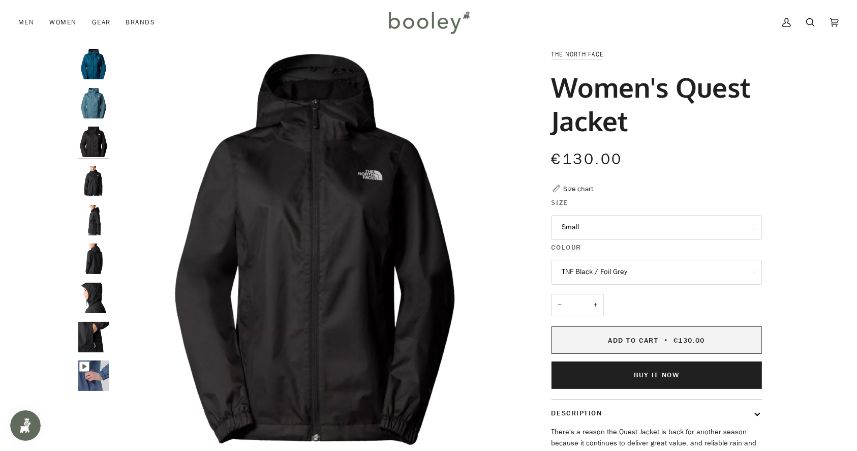
click at [614, 341] on span "Add to Cart" at bounding box center [633, 340] width 50 height 10
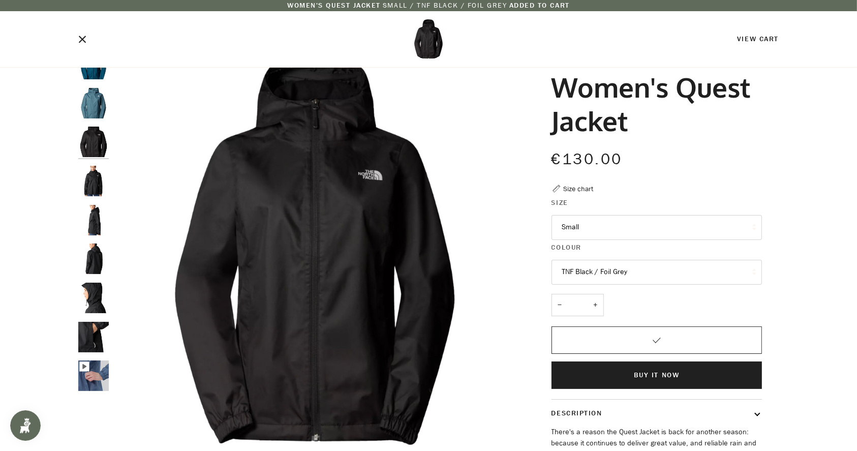
click at [759, 39] on link "View Cart" at bounding box center [758, 39] width 42 height 10
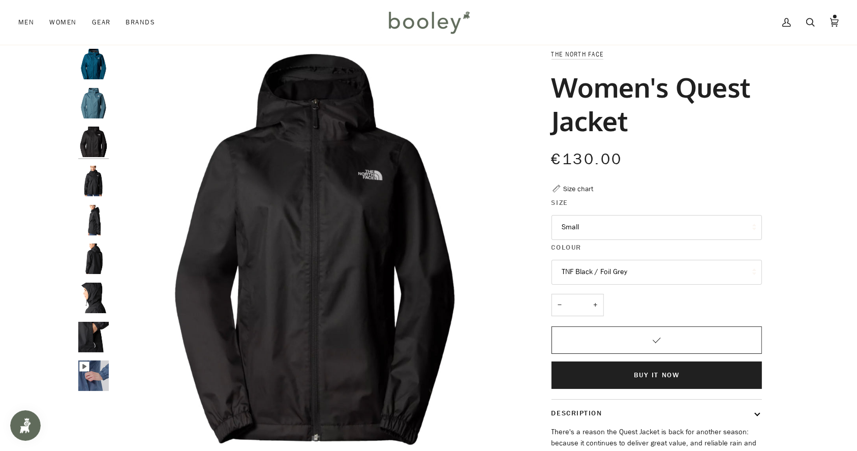
click at [427, 41] on div at bounding box center [428, 22] width 89 height 45
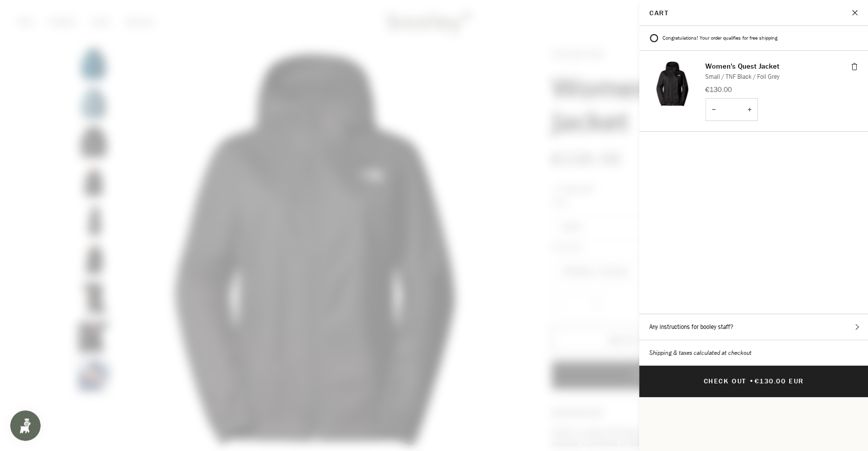
click at [851, 66] on icon "Cart" at bounding box center [853, 66] width 7 height 7
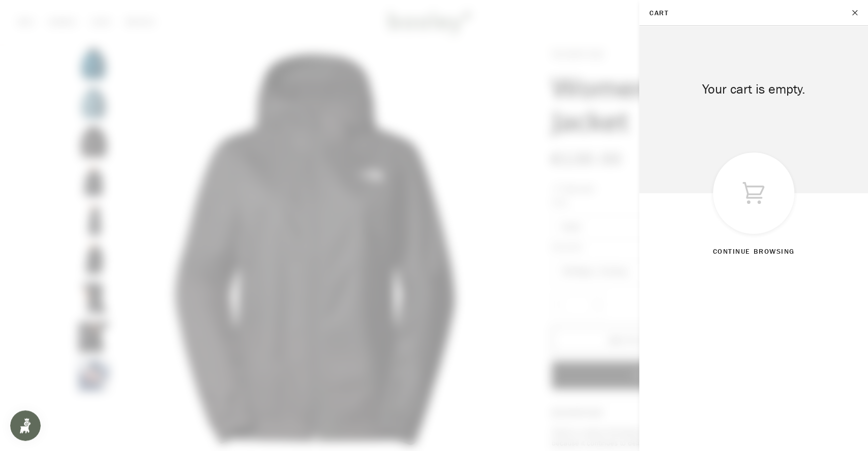
click at [552, 201] on span at bounding box center [434, 225] width 868 height 451
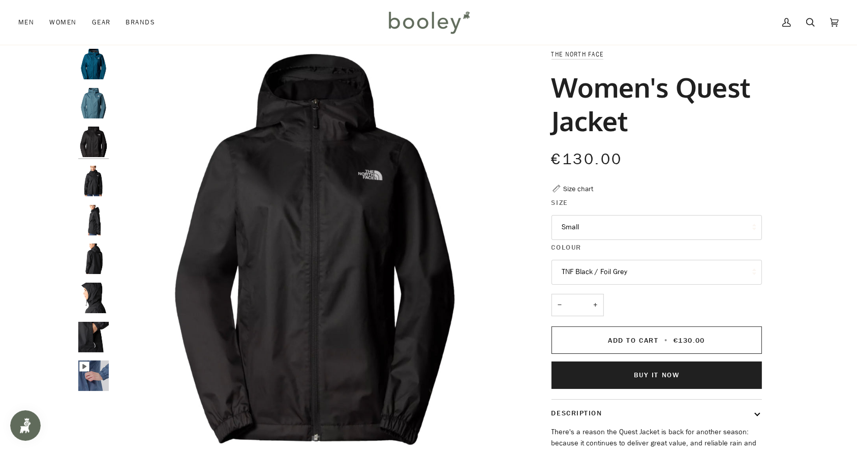
click at [102, 112] on img "The North Face Women's Quest Jacket Stormy Blue - Booley Galway" at bounding box center [93, 103] width 30 height 30
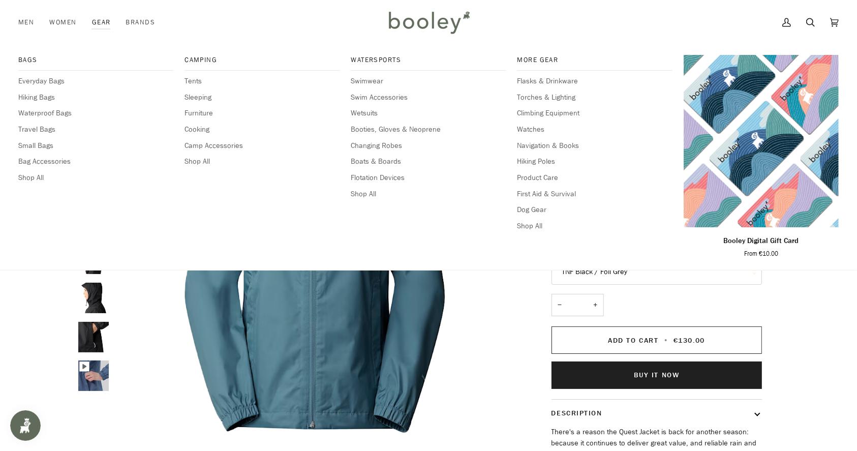
click at [91, 53] on div "Bags Everyday Bags Hiking Bags Waterproof Bags Travel Bags Small Bags Bag Acces…" at bounding box center [428, 157] width 820 height 225
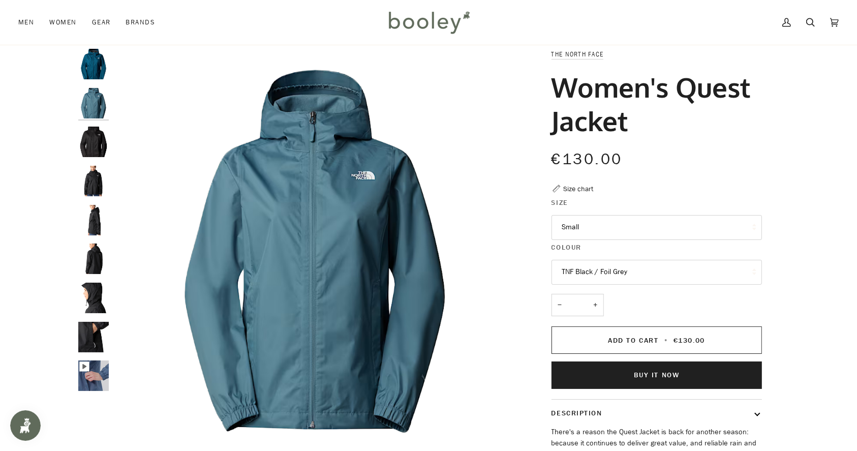
click at [95, 64] on img "Women's Quest Jacket" at bounding box center [93, 64] width 30 height 30
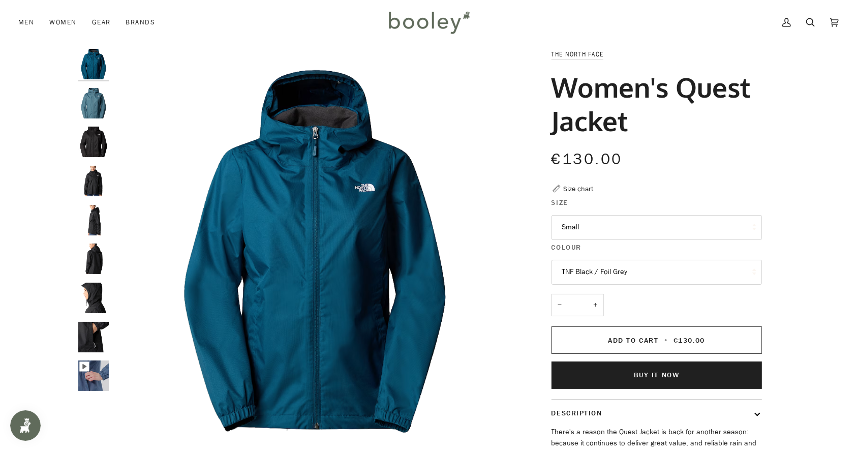
click at [659, 268] on button "TNF Black / Foil Grey" at bounding box center [656, 272] width 210 height 25
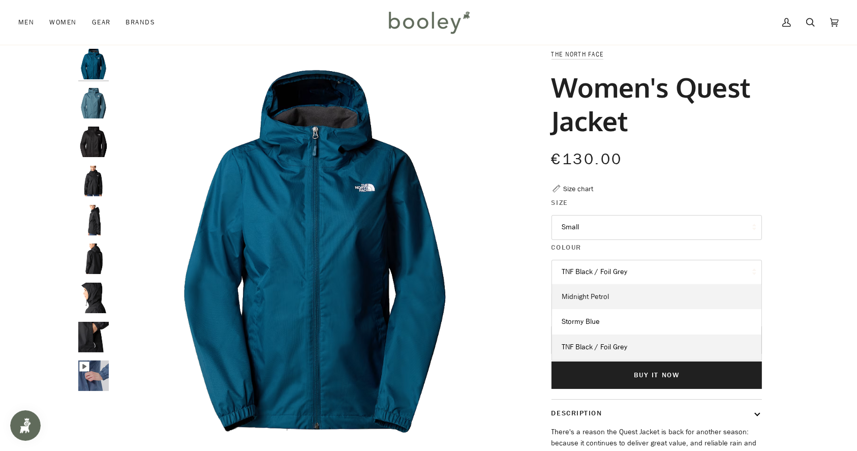
click at [616, 295] on link "Midnight Petrol" at bounding box center [656, 296] width 209 height 25
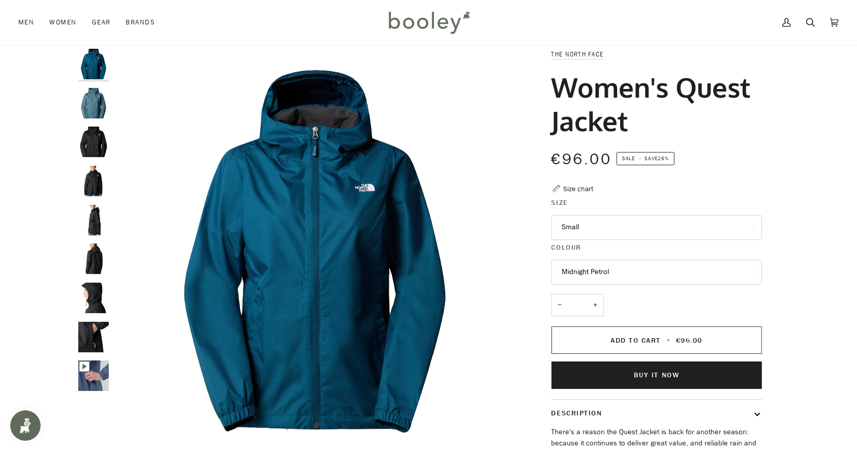
click at [604, 272] on button "Midnight Petrol" at bounding box center [656, 272] width 210 height 25
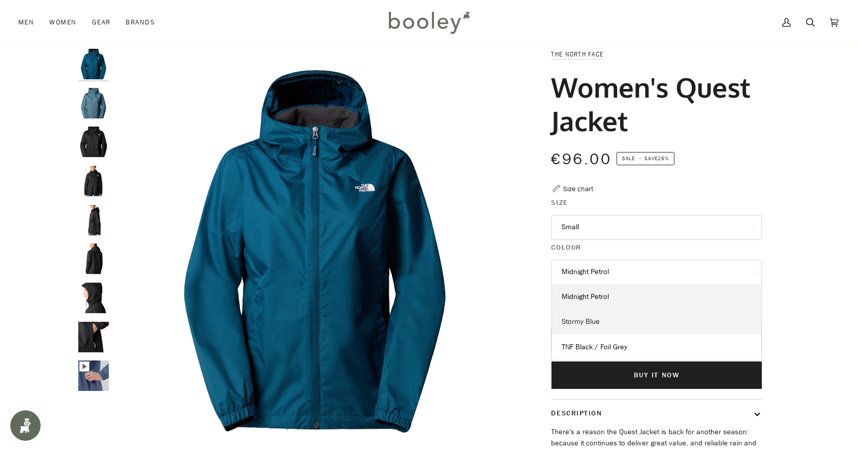
click at [597, 310] on link "Stormy Blue" at bounding box center [656, 321] width 209 height 25
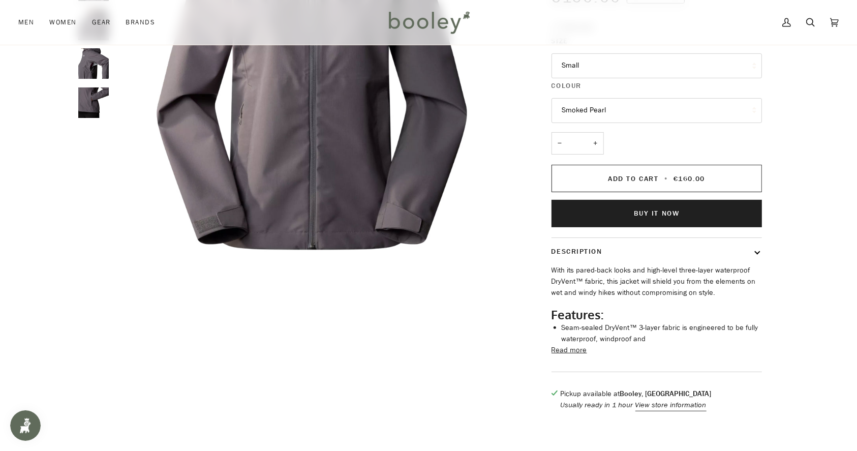
click at [566, 352] on button "Read more" at bounding box center [569, 350] width 36 height 11
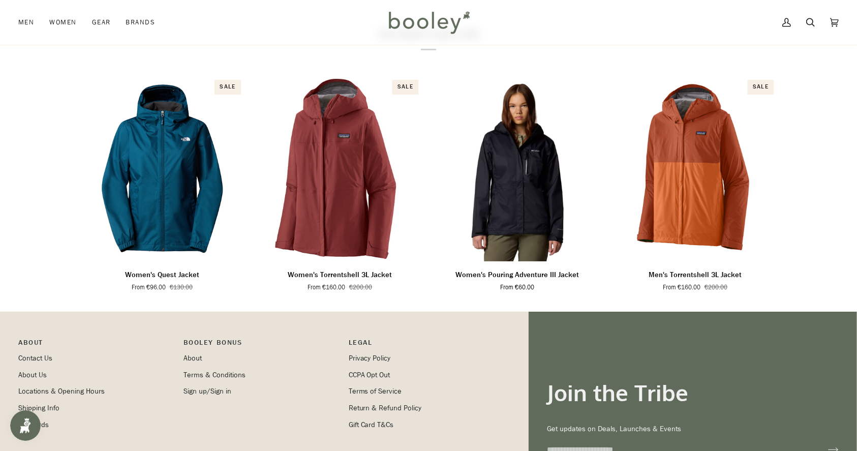
scroll to position [742, 0]
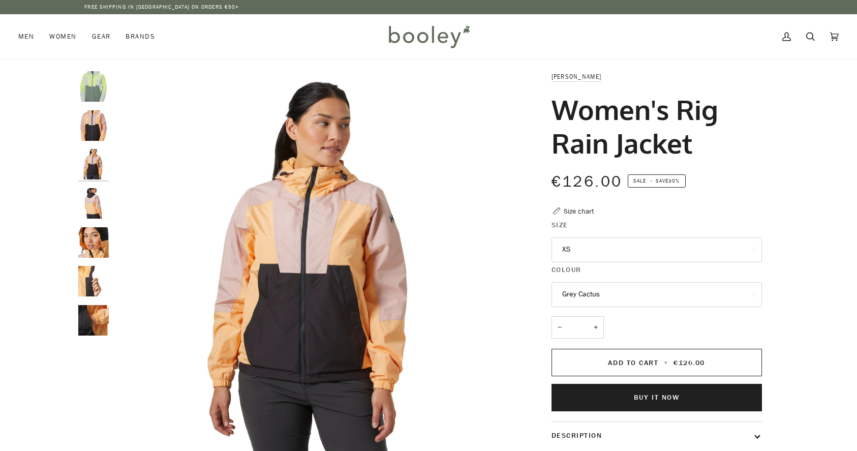
click at [96, 206] on img "Helly Hansen Women's Rig Rain Jacket Miami Peach - Booley Galway" at bounding box center [93, 203] width 30 height 30
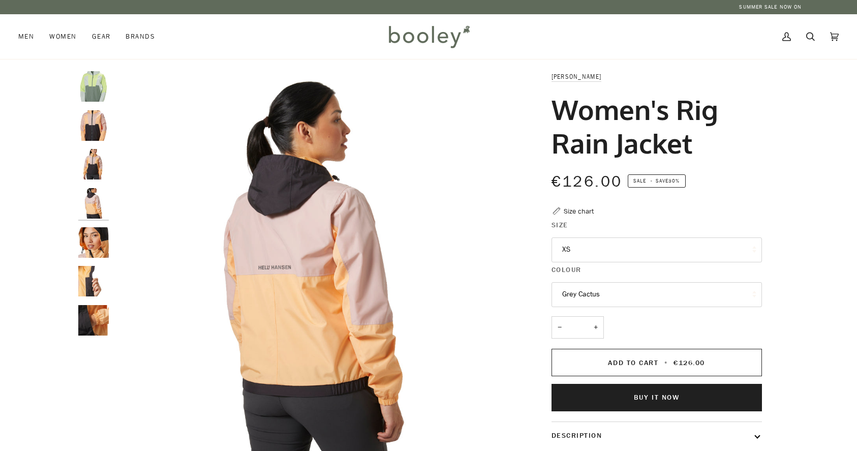
click at [96, 247] on img "Helly Hansen Women's Rig Rain Jacket Miami Peach - Booley Galway" at bounding box center [93, 242] width 30 height 30
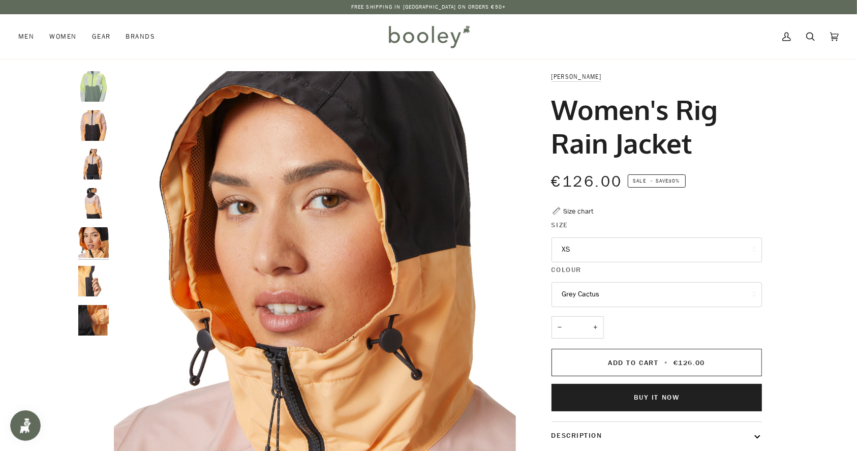
click at [96, 274] on img "Helly Hansen Women's Rig Rain Jacket Miami Peach - Booley Galway" at bounding box center [93, 281] width 30 height 30
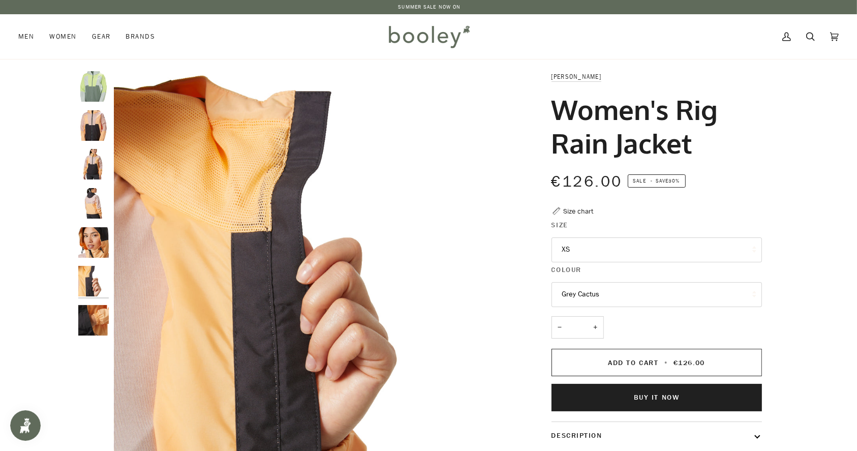
click at [97, 305] on img "Helly Hansen Women's Rig Rain Jacket Miami Peach - Booley Galway" at bounding box center [93, 320] width 30 height 30
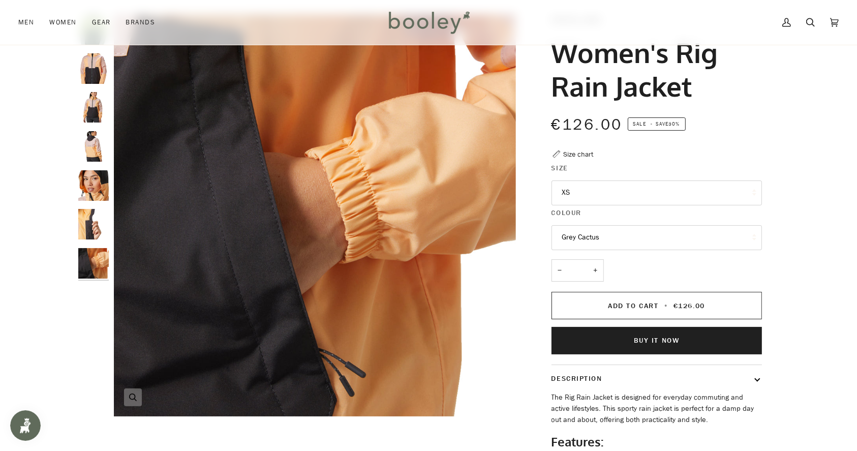
scroll to position [66, 0]
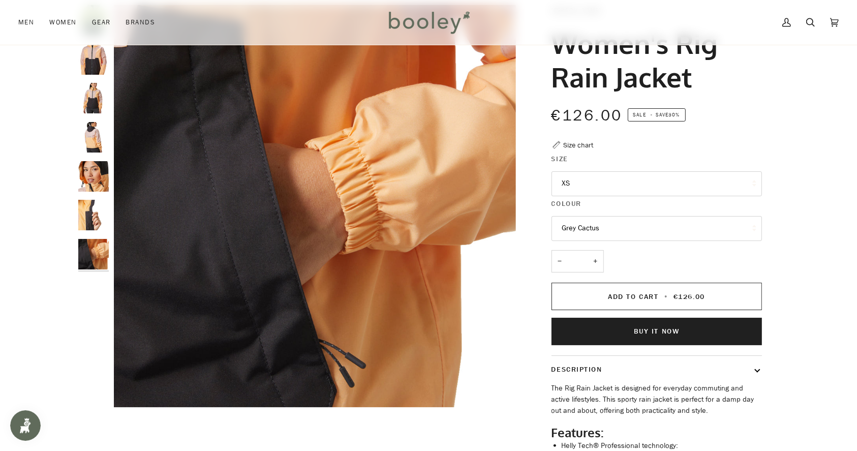
click at [573, 193] on button "XS" at bounding box center [656, 183] width 210 height 25
click at [538, 284] on div "Helly Hansen Women's Rig Rain Jacket €126.00 Sale • Save 30% Size chart Size XS…" at bounding box center [647, 273] width 229 height 536
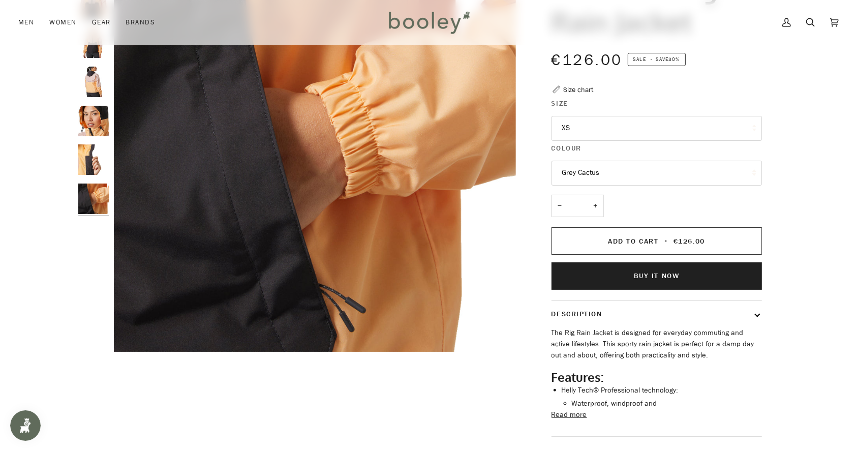
click at [576, 167] on button "Grey Cactus" at bounding box center [656, 173] width 210 height 25
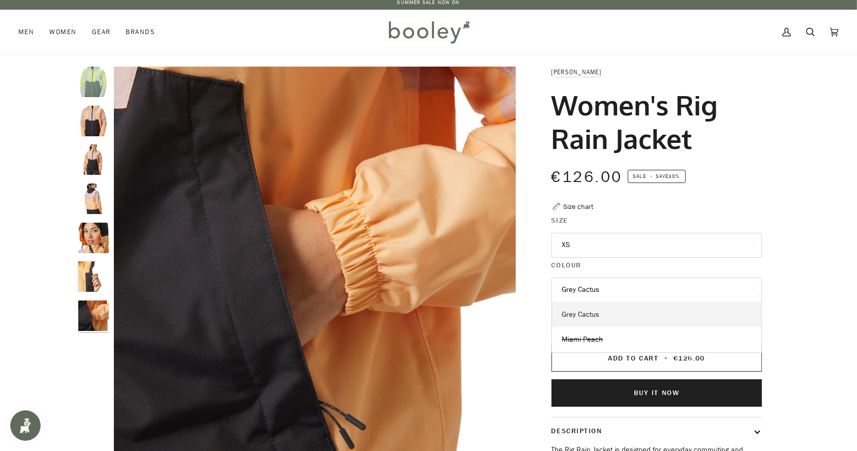
scroll to position [0, 0]
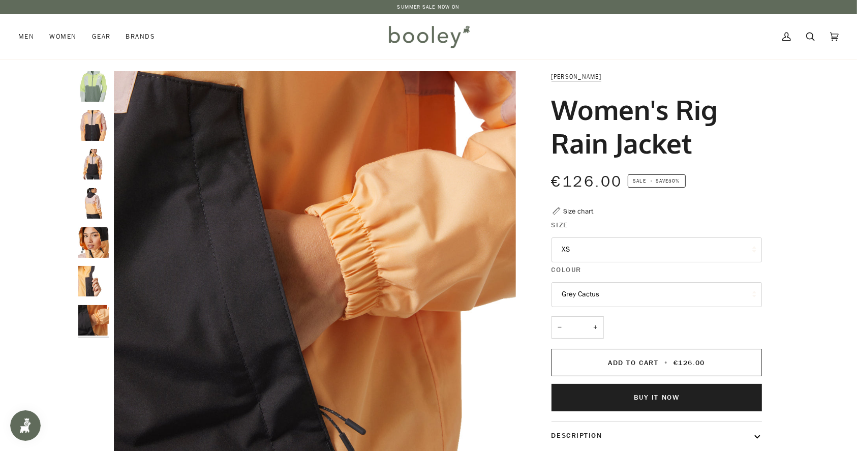
click at [98, 87] on img "Helly Hansen Women's Rig Rain Jacket Grey Cactus - Booley Galway" at bounding box center [93, 86] width 30 height 30
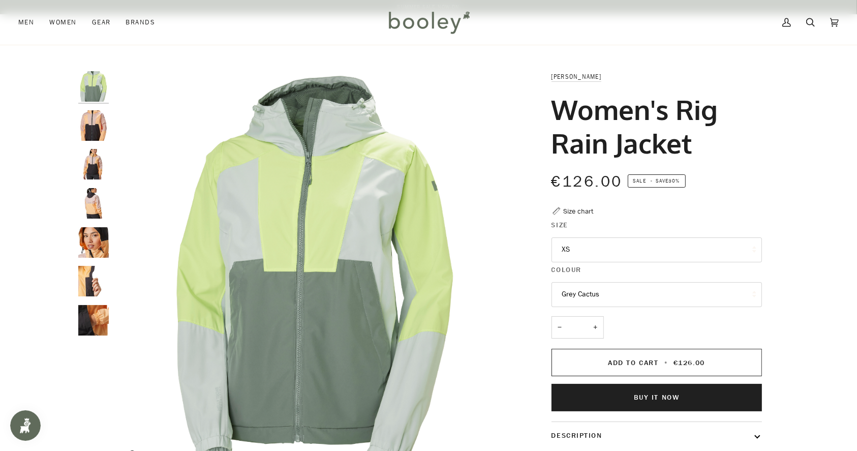
scroll to position [512, 0]
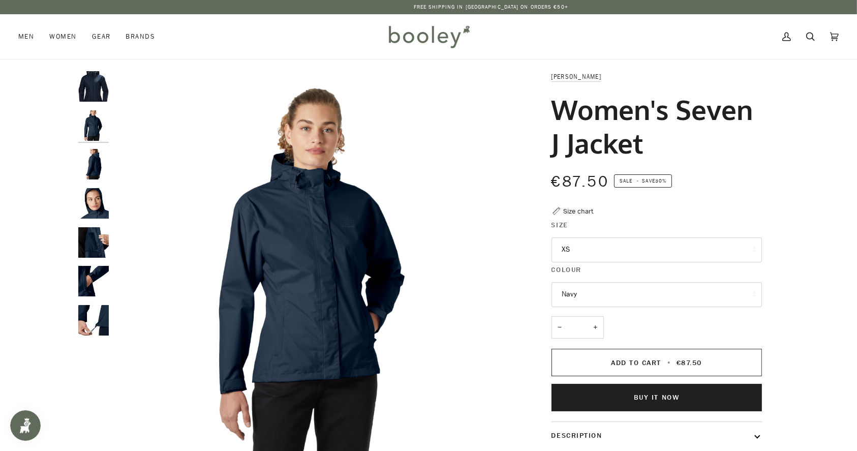
click at [98, 163] on img "Helly Hansen Women's Seven J Jacket Navy - Booley Galway" at bounding box center [93, 164] width 30 height 30
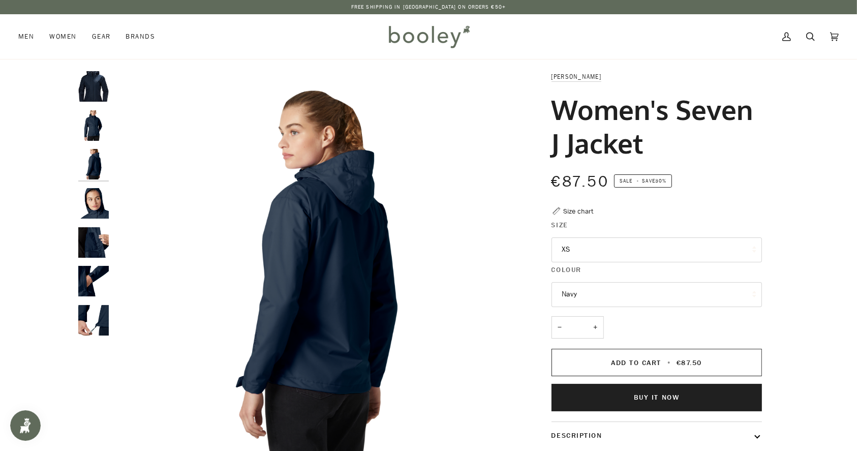
click at [94, 201] on img "Helly Hansen Women's Seven J Jacket Navy - Booley Galway" at bounding box center [93, 203] width 30 height 30
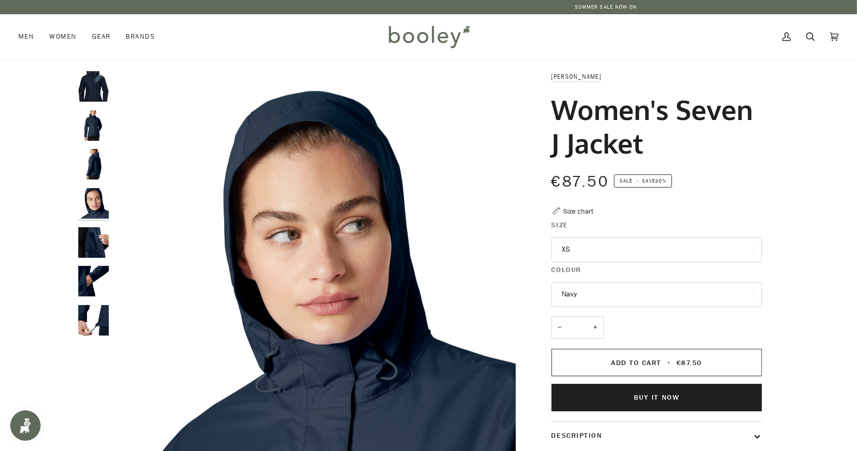
click at [93, 243] on img "Helly Hansen Women's Seven J Jacket Navy - Booley Galway" at bounding box center [93, 242] width 30 height 30
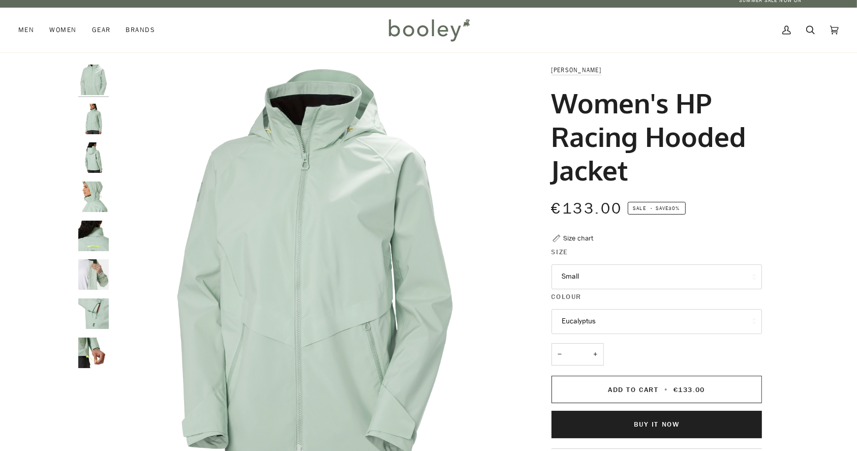
scroll to position [7, 0]
click at [105, 356] on img "Helly Hansen Women's HP Racing Hooded Jacket Eucalyptus - Booley Galway" at bounding box center [93, 352] width 30 height 30
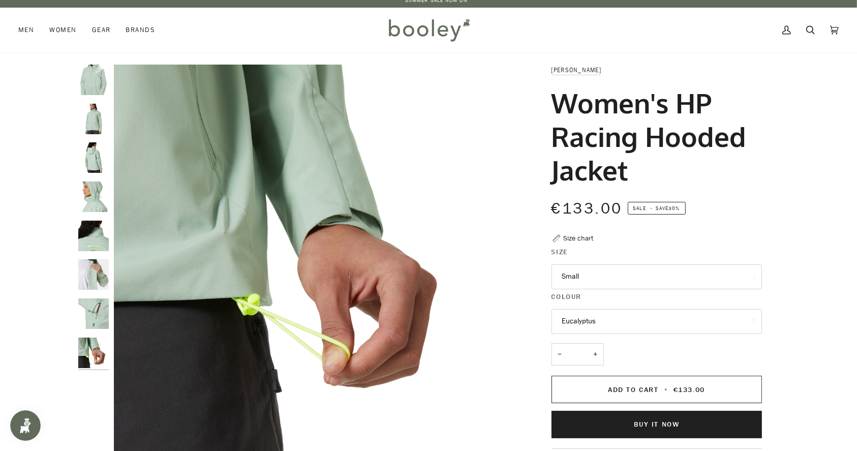
scroll to position [0, 0]
click at [85, 318] on img "Helly Hansen Women's HP Racing Hooded Jacket Eucalyptus - Booley Galway" at bounding box center [93, 313] width 30 height 30
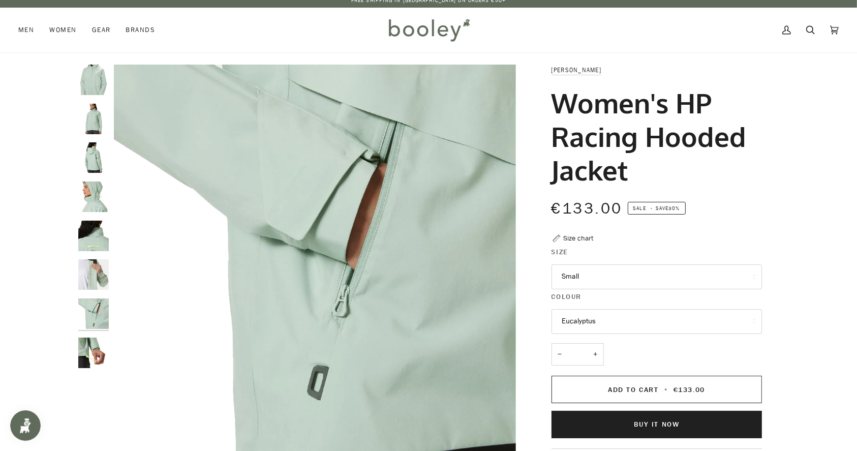
click at [102, 254] on div at bounding box center [96, 221] width 36 height 312
click at [99, 267] on img "Helly Hansen Women's HP Racing Hooded Jacket Eucalyptus - Booley Galway" at bounding box center [93, 274] width 30 height 30
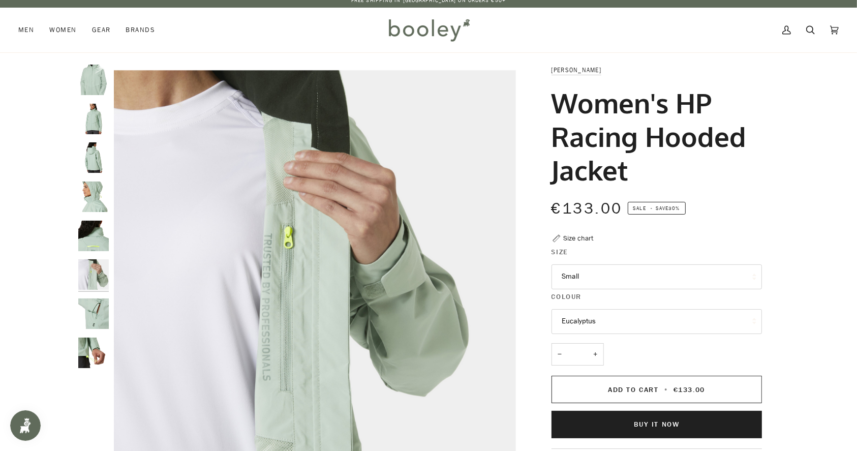
click at [98, 234] on img "Helly Hansen Women's HP Racing Hooded Jacket Eucalyptus - Booley Galway" at bounding box center [93, 236] width 30 height 30
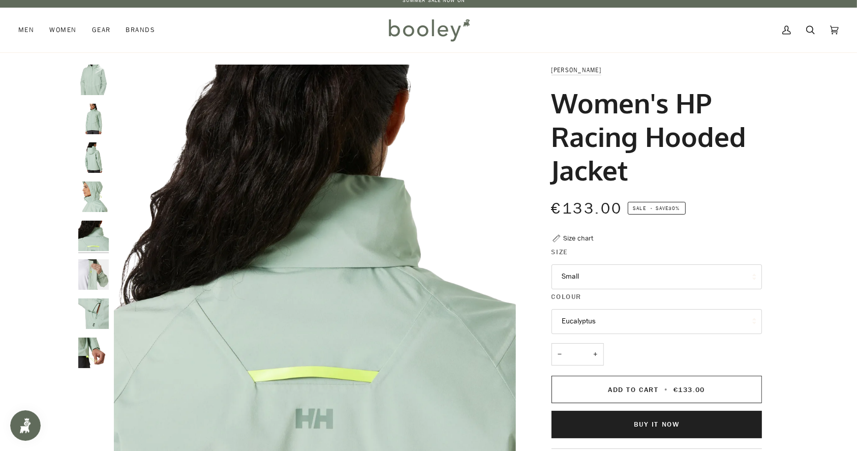
click at [90, 199] on img "Helly Hansen Women's HP Racing Hooded Jacket Eucalyptus - Booley Galway" at bounding box center [93, 196] width 30 height 30
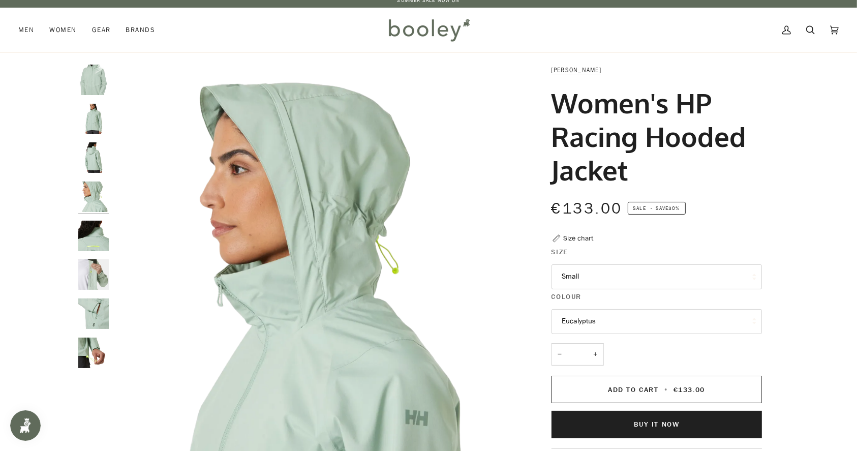
click at [104, 159] on img "Helly Hansen Women's HP Racing Hooded Jacket Eucalyptus - Booley Galway" at bounding box center [93, 157] width 30 height 30
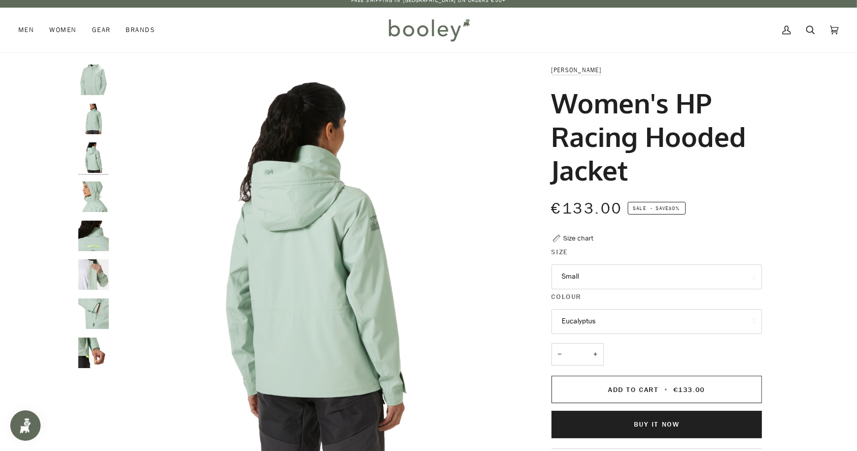
click at [89, 124] on img "Helly Hansen Women's HP Racing Hooded Jacket Eucalyptus - Booley Galway" at bounding box center [93, 119] width 30 height 30
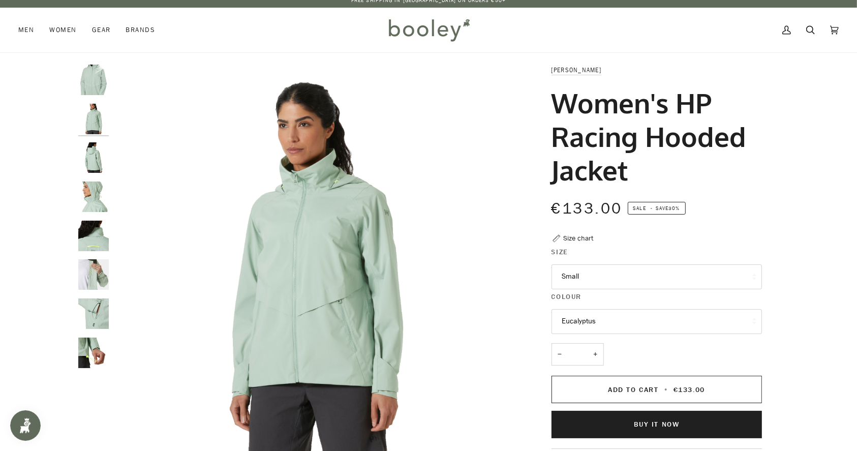
click at [94, 83] on img "Helly Hansen Women's HP Racing Hooded Jacket Eucalyptus - Booley Galway" at bounding box center [93, 80] width 30 height 30
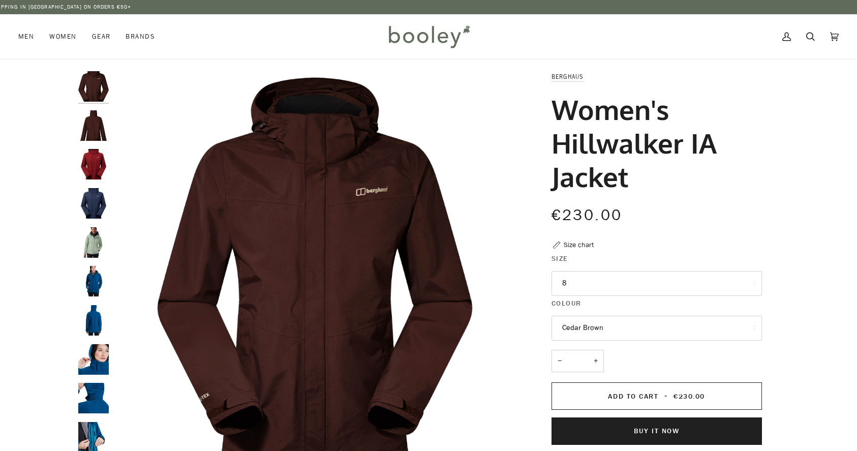
click at [95, 344] on img "Berghaus Women's Hillwalker IA Shell Jacket Blue - Booley Galway" at bounding box center [93, 359] width 30 height 30
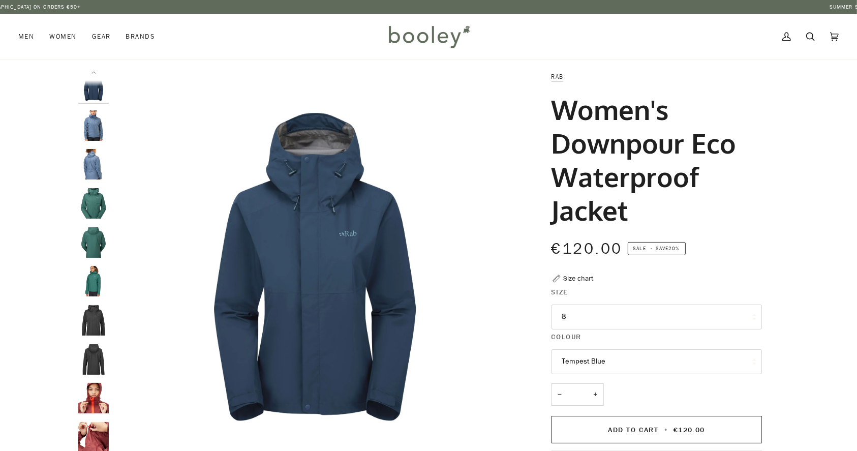
click at [96, 383] on img "Rab Women's Downpour Eco Waterproof Jacket - Booley Galway" at bounding box center [93, 398] width 30 height 30
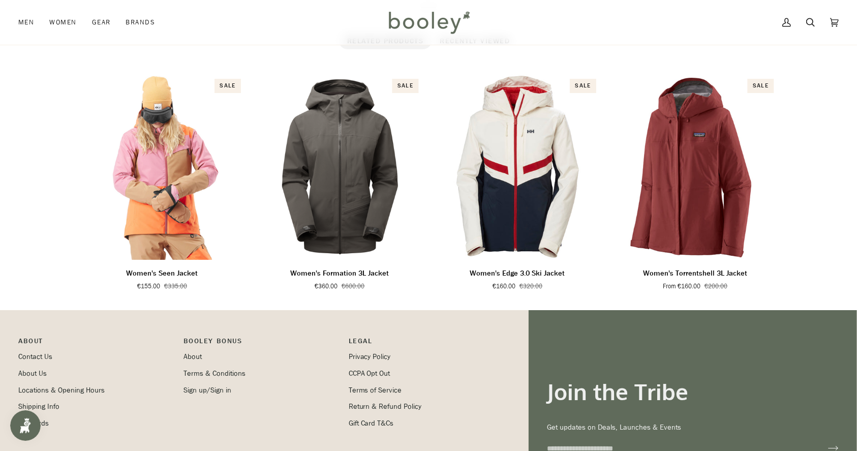
scroll to position [673, 0]
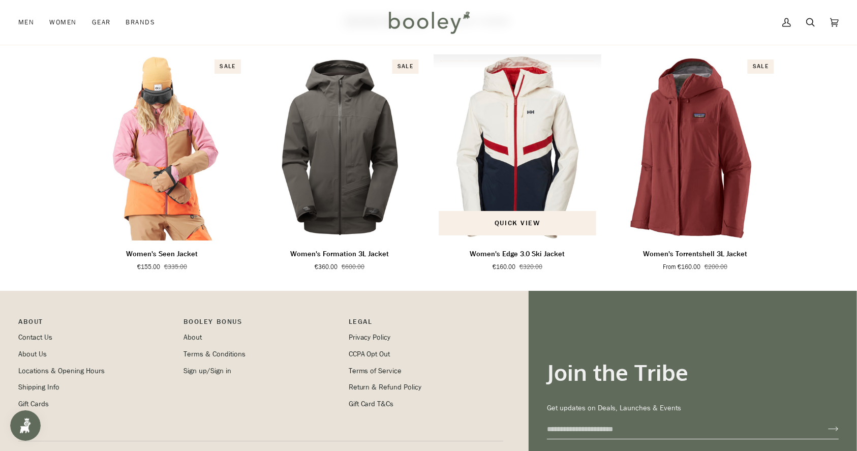
click at [540, 158] on img "Women's Edge 3.0 Ski Jacket" at bounding box center [518, 147] width 168 height 186
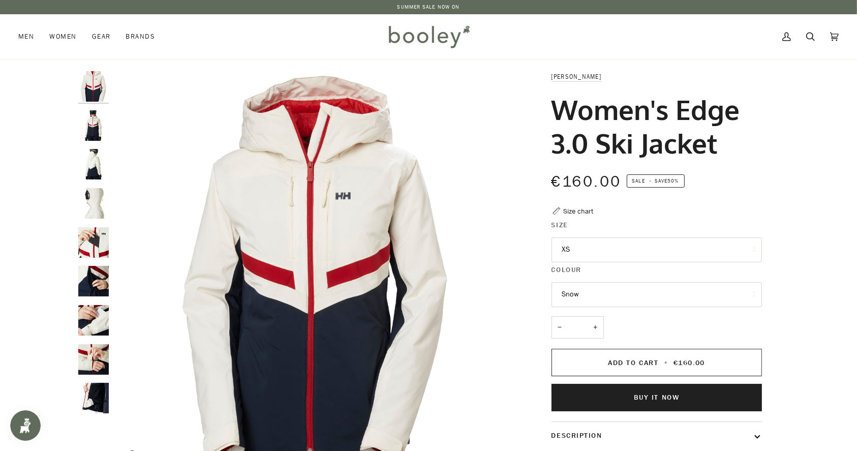
scroll to position [12, 0]
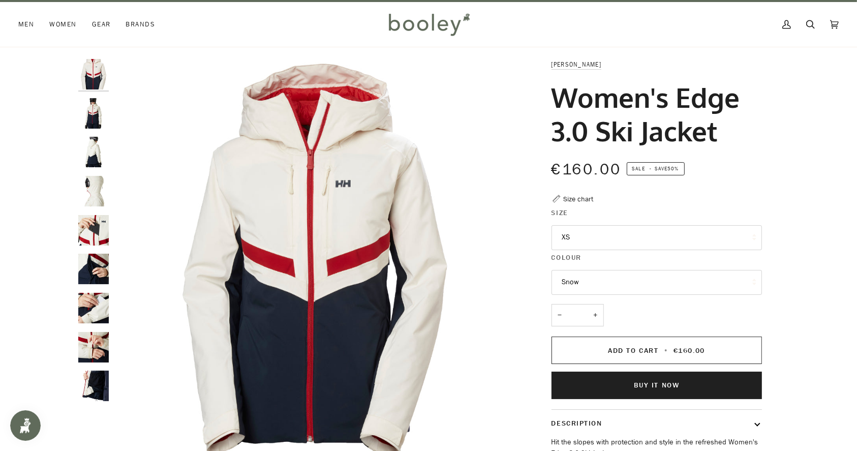
click at [89, 109] on img "Helly Hansen Women's Edge 3.0 Ski Jacket - Booley Galway" at bounding box center [93, 113] width 30 height 30
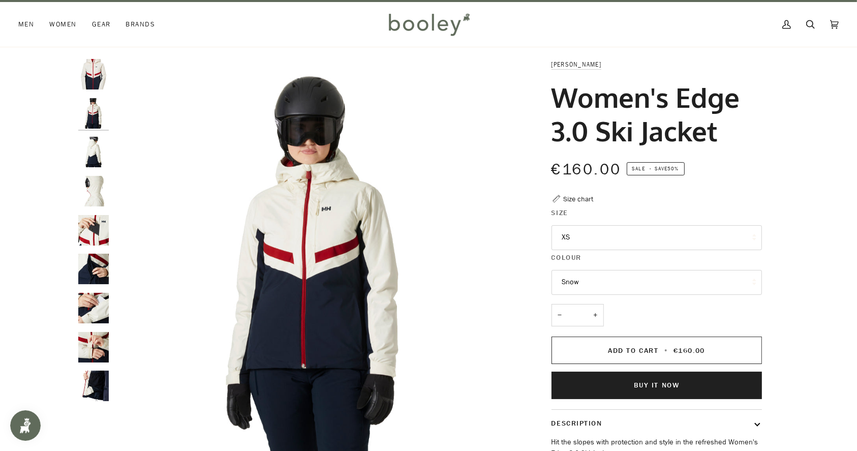
click at [94, 132] on div at bounding box center [96, 234] width 36 height 351
click at [94, 147] on img "Helly Hansen Women's Edge 3.0 Ski Jacket - Booley Galway" at bounding box center [93, 152] width 30 height 30
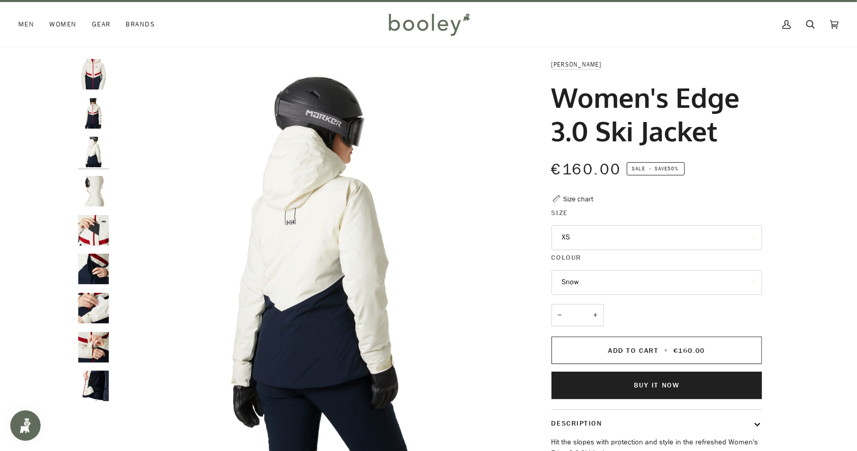
click at [93, 181] on img "Helly Hansen Women's Edge 3.0 Ski Jacket - Booley Galway" at bounding box center [93, 191] width 30 height 30
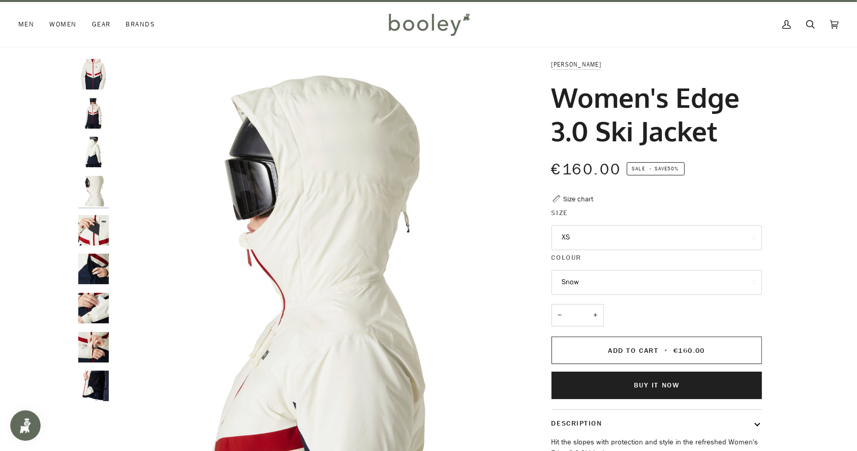
click at [95, 219] on img "Helly Hansen Women's Edge 3.0 Ski Jacket - Booley Galway" at bounding box center [93, 230] width 30 height 30
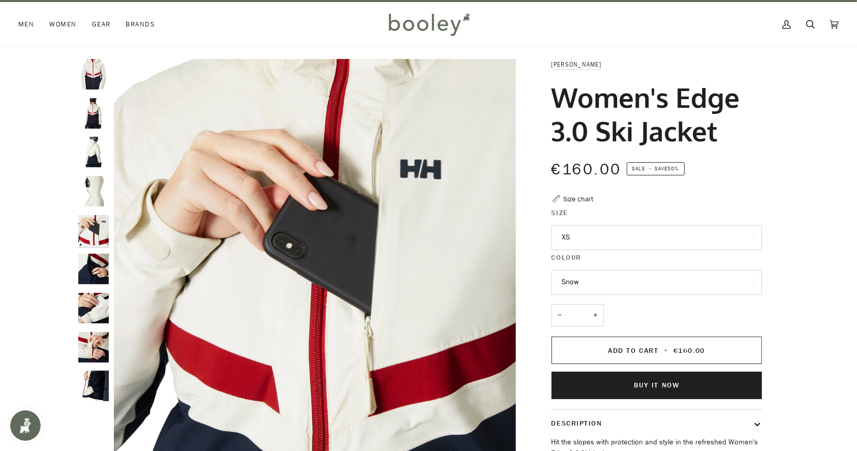
click at [98, 268] on img "Helly Hansen Women's Edge 3.0 Ski Jacket - Booley Galway" at bounding box center [93, 269] width 30 height 30
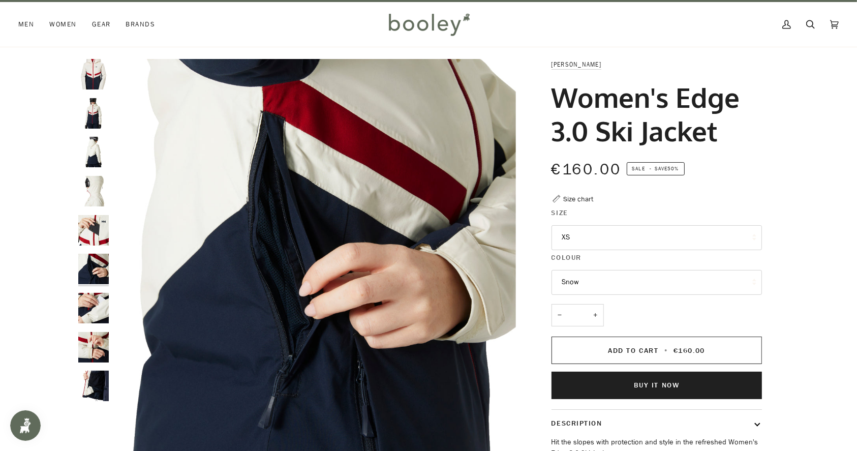
click at [96, 315] on img "Helly Hansen Women's Edge 3.0 Ski Jacket - Booley Galway" at bounding box center [93, 308] width 30 height 30
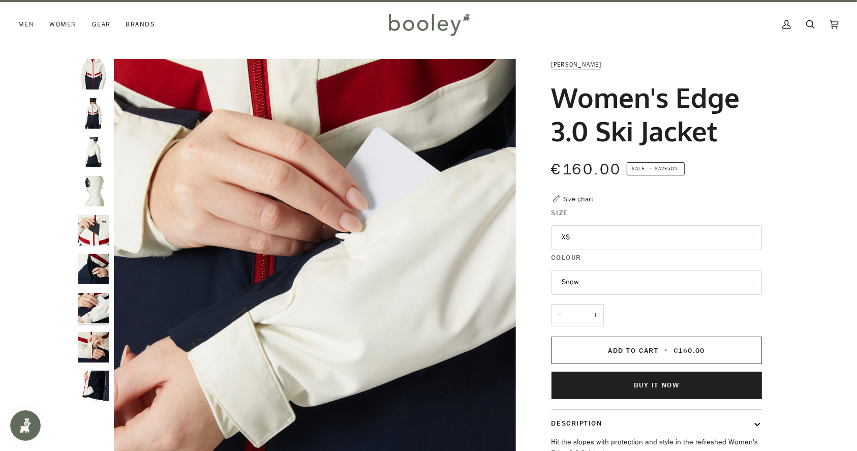
click at [95, 342] on img "Helly Hansen Women's Edge 3.0 Ski Jacket - Booley Galway" at bounding box center [93, 347] width 30 height 30
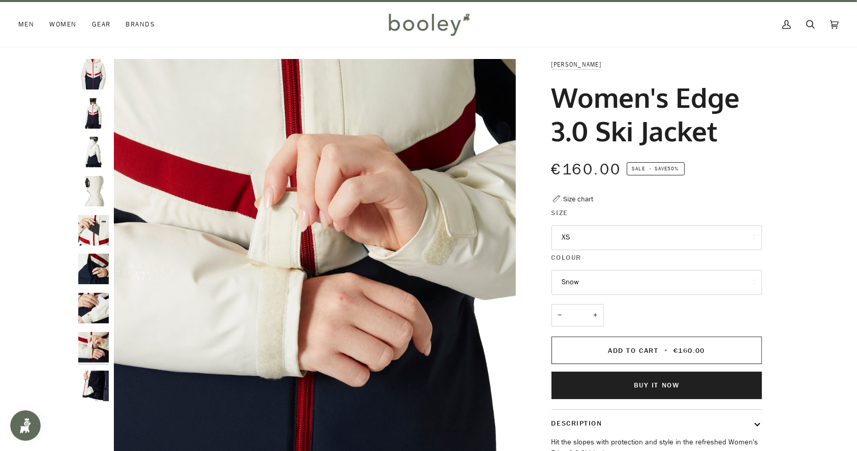
click at [98, 381] on img "Helly Hansen Women's Edge 3.0 Ski Jacket - Booley Galway" at bounding box center [93, 386] width 30 height 30
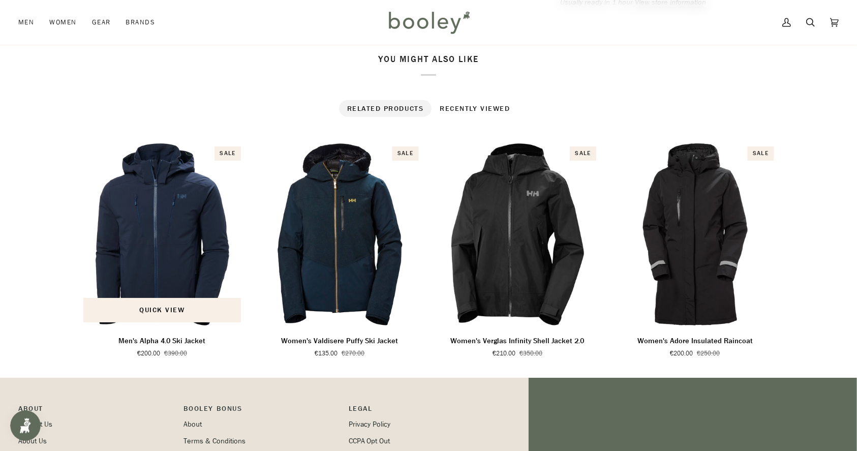
scroll to position [591, 0]
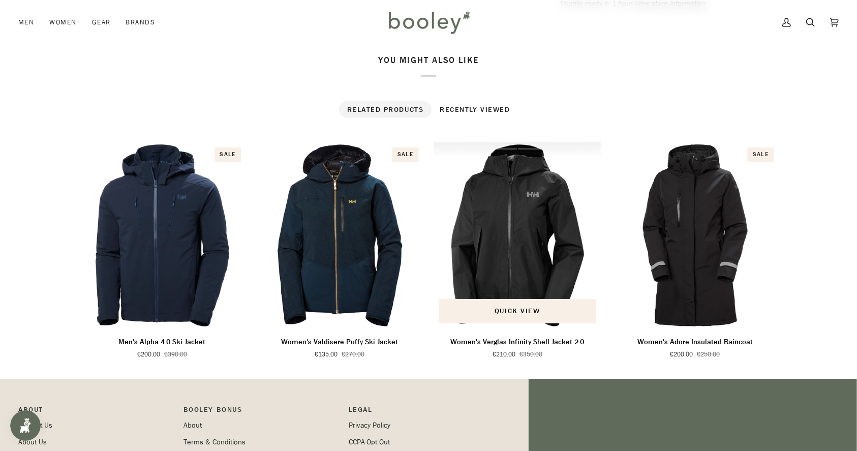
click at [495, 250] on img "Women's Verglas Infinity Shell Jacket 2.0" at bounding box center [518, 235] width 168 height 186
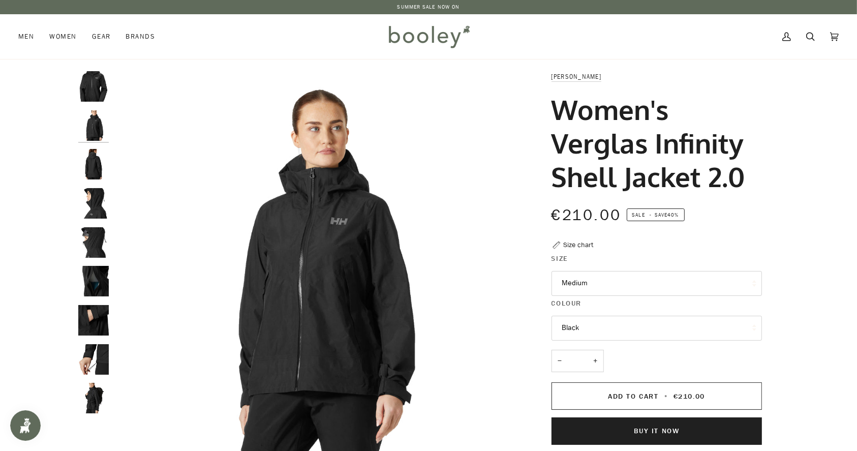
click at [98, 166] on img "Helly Hansen Women's Verglas Infinity Shell Jacket 2.0 Black - Booley Galway" at bounding box center [93, 164] width 30 height 30
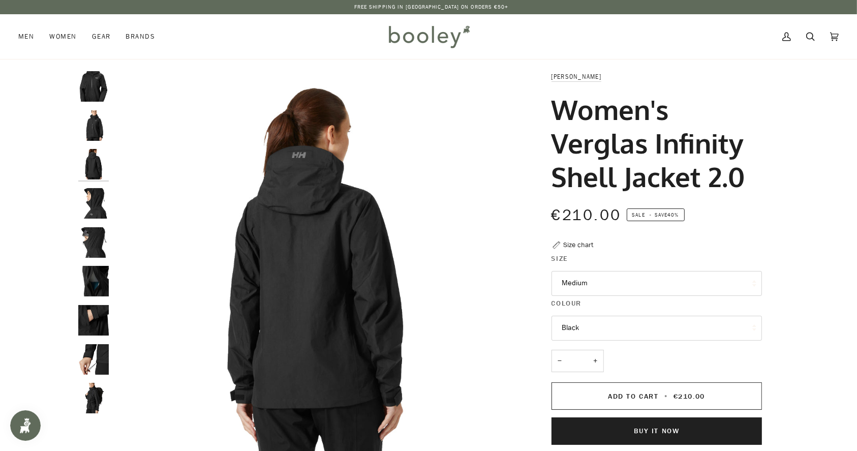
click at [97, 196] on img "Helly Hansen Women's Verglas Infinity Shell Jacket 2.0 Black - Booley Galway" at bounding box center [93, 203] width 30 height 30
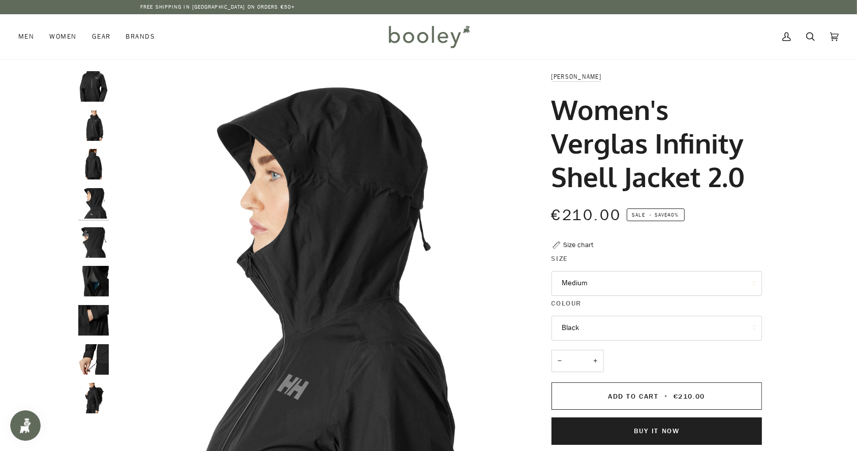
click at [95, 238] on img "Helly Hansen Women's Verglas Infinity Shell Jacket 2.0 Black - Booley Galway" at bounding box center [93, 242] width 30 height 30
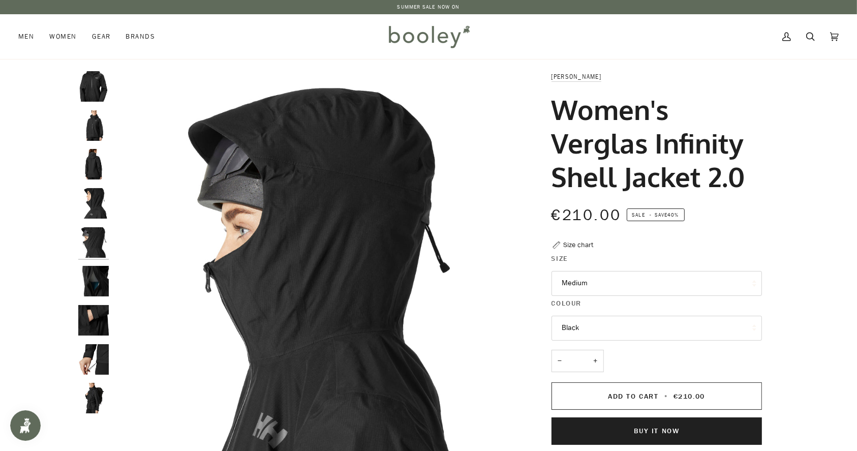
click at [94, 268] on img "Helly Hansen Women's Verglas Infinity Shell Jacket 2.0 Black - Booley Galway" at bounding box center [93, 281] width 30 height 30
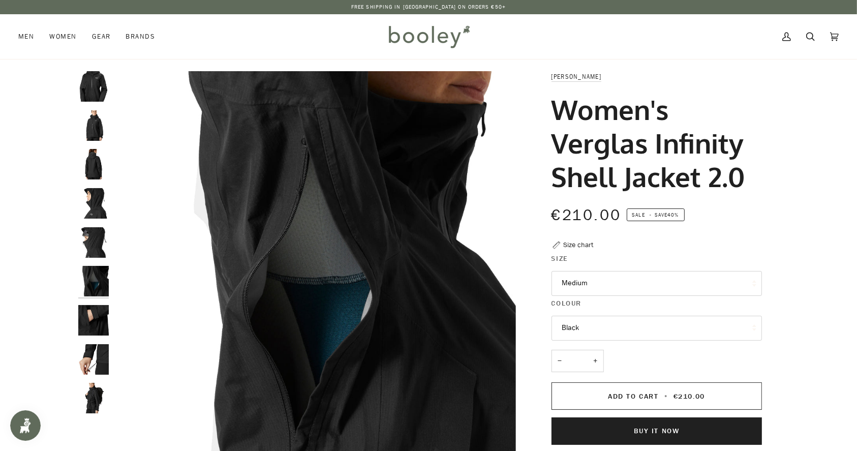
click at [99, 311] on img "Helly Hansen Women's Verglas Infinity Shell Jacket 2.0 Black - Booley Galway" at bounding box center [93, 320] width 30 height 30
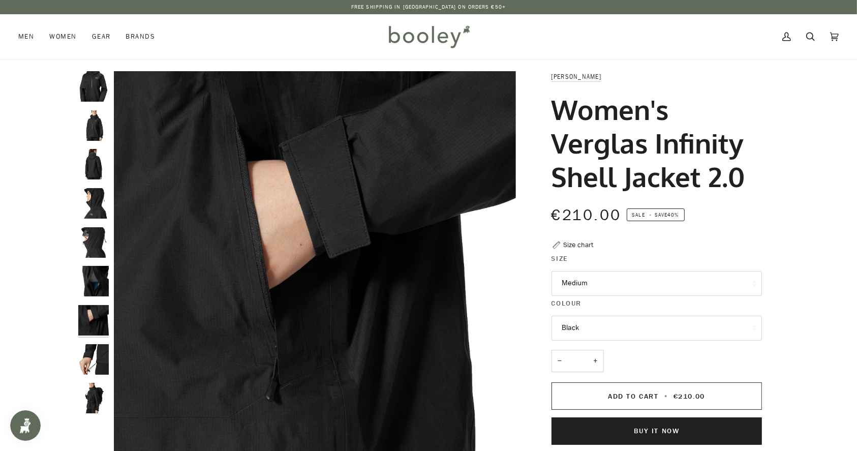
click at [101, 360] on img "Helly Hansen Women's Verglas Infinity Shell Jacket 2.0 Black - Booley Galway" at bounding box center [93, 359] width 30 height 30
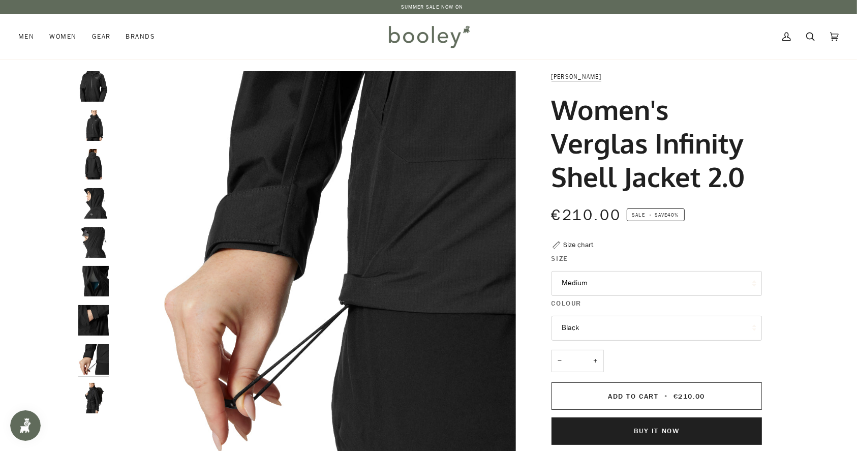
click at [100, 401] on img "Helly Hansen Women's Verglas Infinity Shell Jacket 2.0 Black - Booley Galway" at bounding box center [93, 398] width 30 height 30
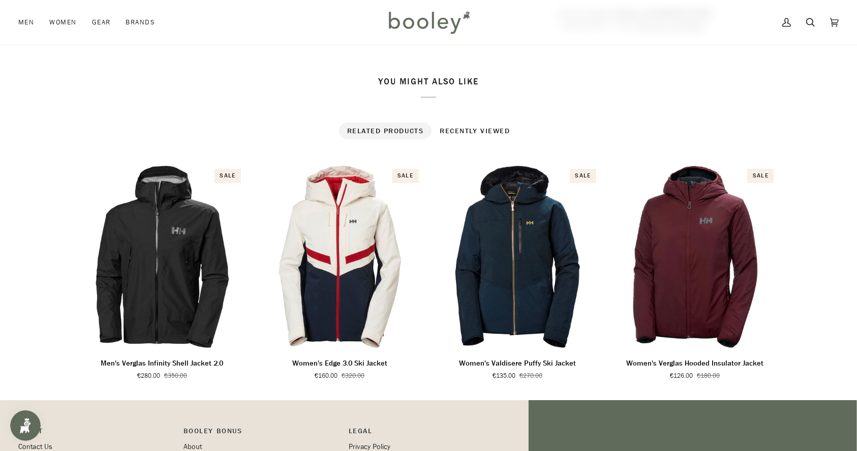
scroll to position [619, 0]
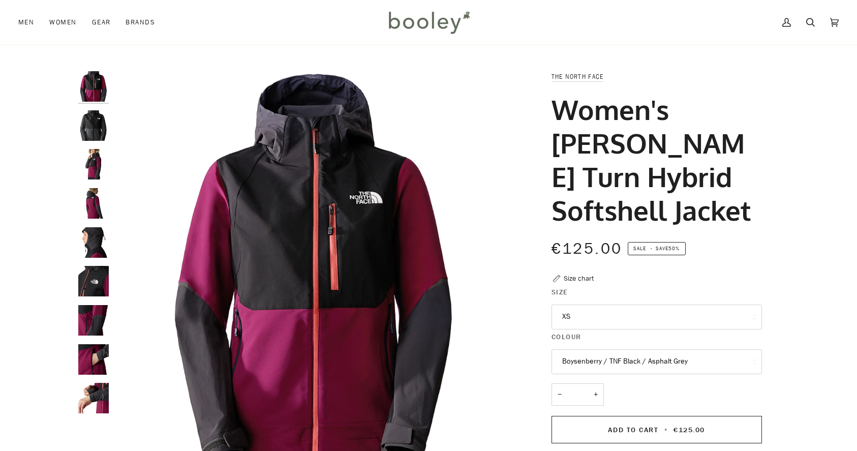
click at [622, 349] on button "Boysenberry / TNF Black / Asphalt Grey" at bounding box center [656, 361] width 210 height 25
click at [580, 349] on button "Boysenberry / TNF Black / Asphalt Grey" at bounding box center [656, 361] width 210 height 25
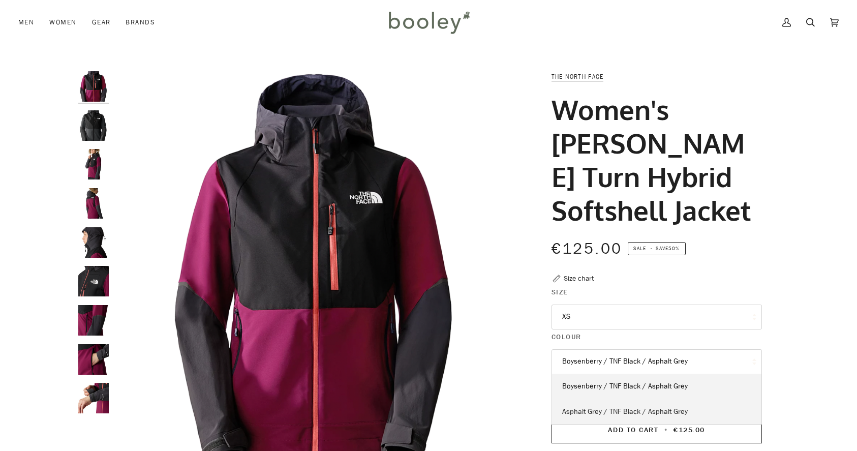
click at [581, 407] on span "Asphalt Grey / TNF Black / Asphalt Grey" at bounding box center [625, 412] width 126 height 10
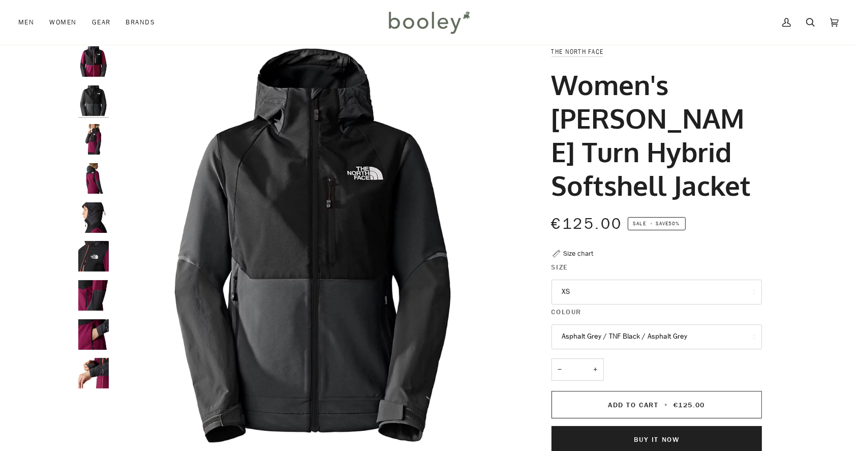
scroll to position [25, 0]
click at [577, 324] on button "Asphalt Grey / TNF Black / Asphalt Grey" at bounding box center [656, 336] width 210 height 25
click at [740, 324] on button "Asphalt Grey / TNF Black / Asphalt Grey" at bounding box center [656, 336] width 210 height 25
click at [573, 324] on button "Asphalt Grey / TNF Black / Asphalt Grey" at bounding box center [656, 336] width 210 height 25
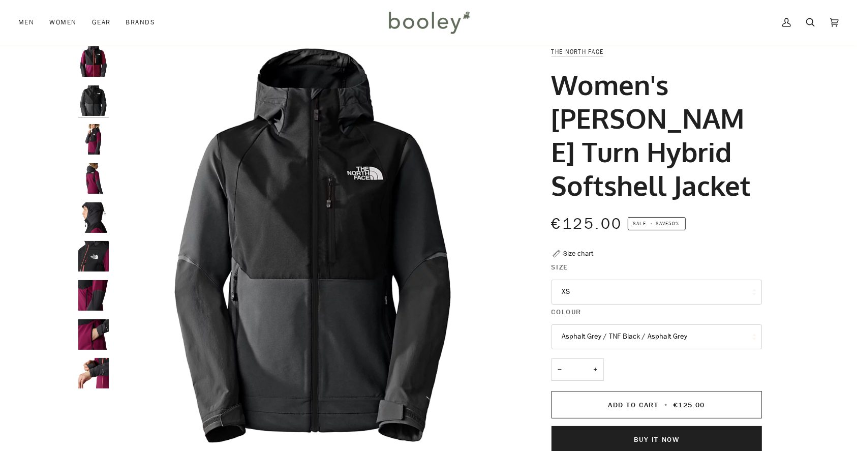
click at [573, 324] on button "Asphalt Grey / TNF Black / Asphalt Grey" at bounding box center [656, 336] width 210 height 25
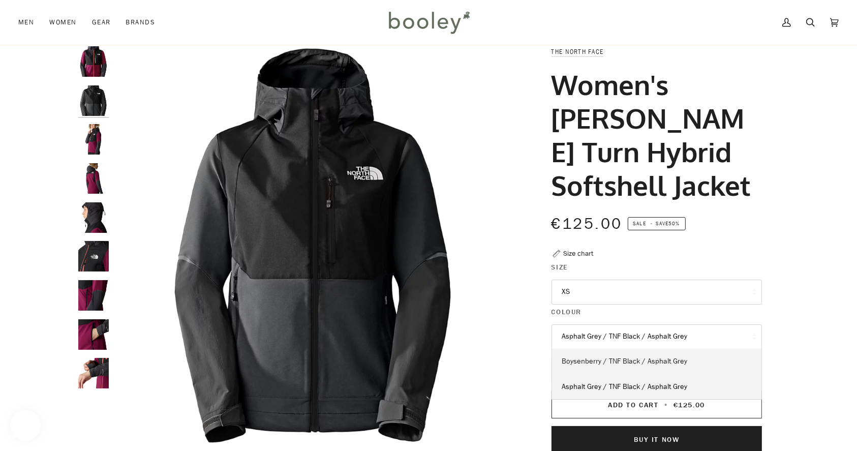
scroll to position [23, 0]
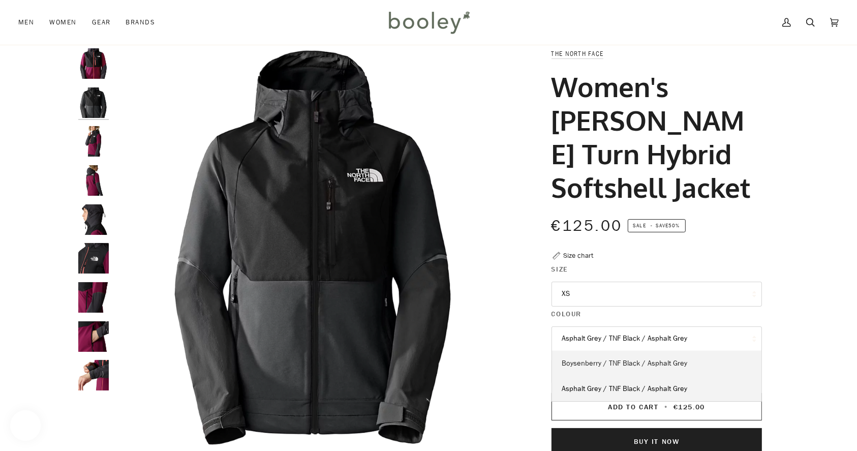
click at [593, 358] on span "Boysenberry / TNF Black / Asphalt Grey" at bounding box center [625, 363] width 126 height 10
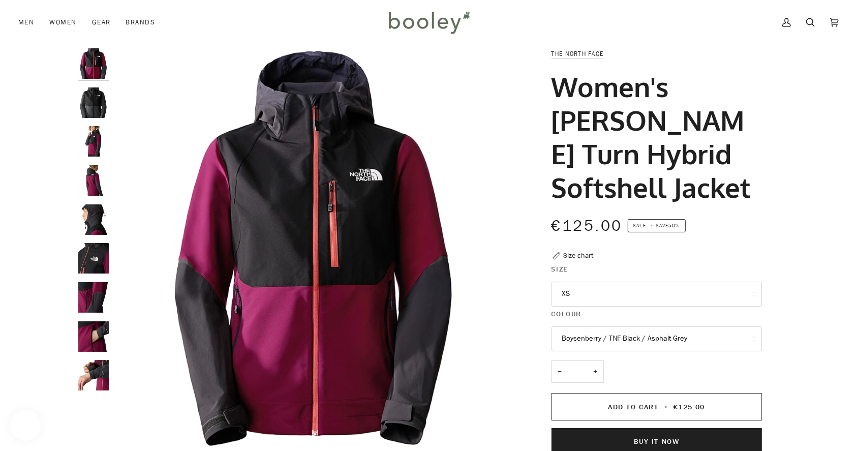
click at [593, 360] on button "+" at bounding box center [596, 371] width 16 height 23
click at [563, 360] on button "−" at bounding box center [559, 371] width 16 height 23
type input "*"
click at [95, 382] on img "The North Face Women's Dawn Turn Hybrid Softshell Jacket - Booley Galway" at bounding box center [93, 375] width 30 height 30
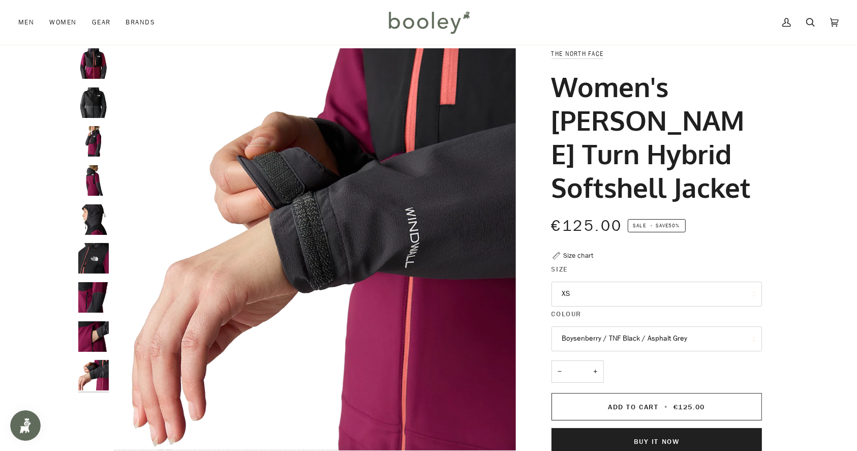
click at [77, 325] on div "Zoom" at bounding box center [428, 341] width 737 height 587
click at [98, 329] on img "The North Face Women's Dawn Turn Hybrid Softshell Jacket - Booley Galway" at bounding box center [93, 336] width 30 height 30
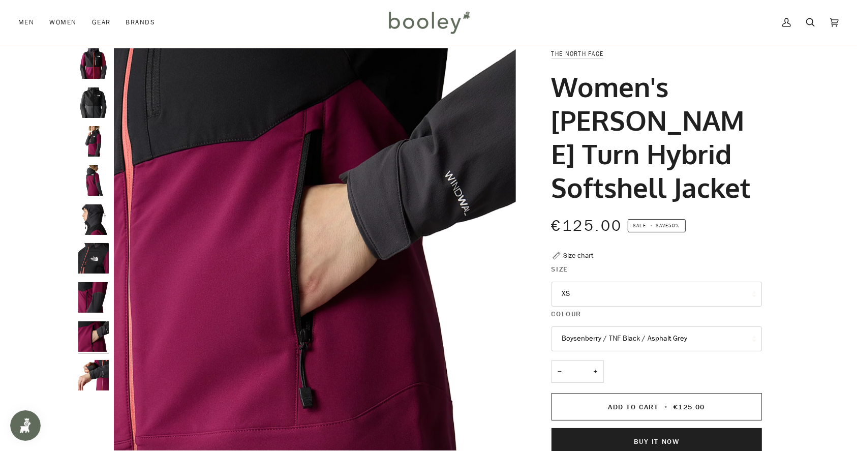
click at [98, 218] on img "The North Face Women's Dawn Turn Hybrid Softshell Jacket - Booley Galway" at bounding box center [93, 219] width 30 height 30
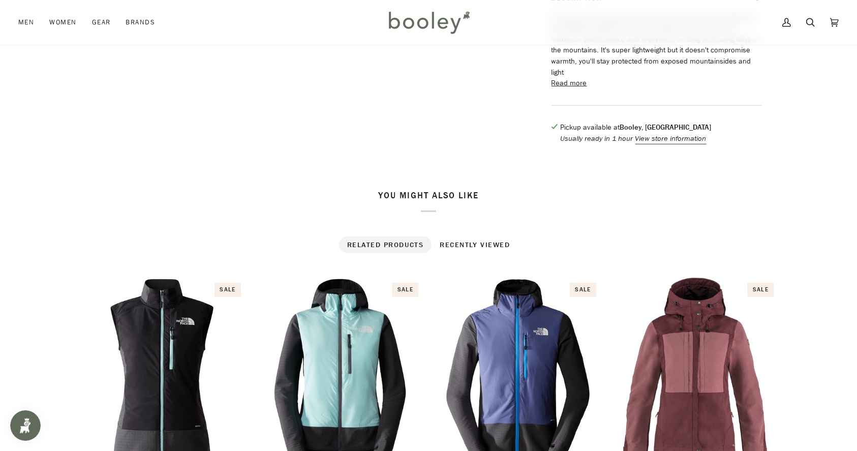
scroll to position [505, 0]
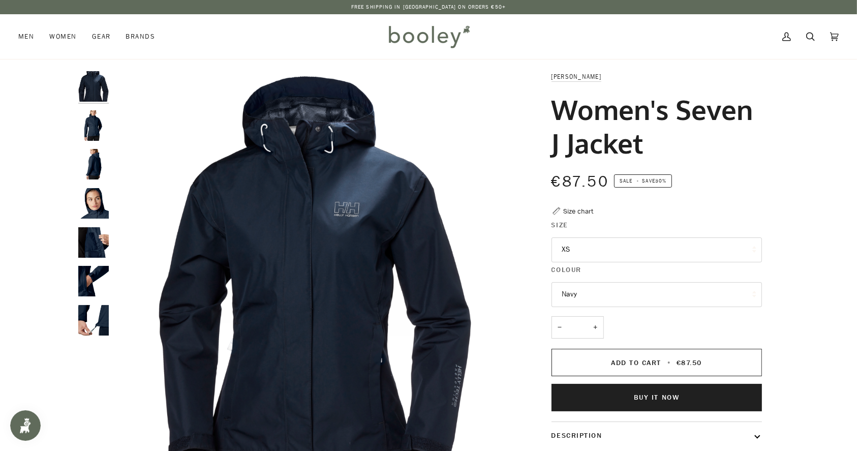
click at [618, 295] on button "Navy" at bounding box center [656, 294] width 210 height 25
click at [90, 200] on img "Helly Hansen Women's Seven J Jacket Navy - Booley Galway" at bounding box center [93, 203] width 30 height 30
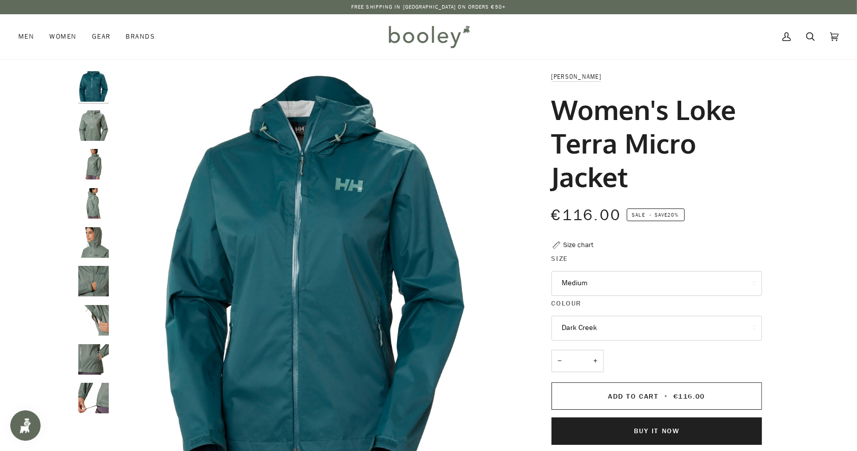
click at [90, 240] on img "Helly Hansen Women's Loke Terra Micro Jacket Grey Cactus - Booley Galway" at bounding box center [93, 242] width 30 height 30
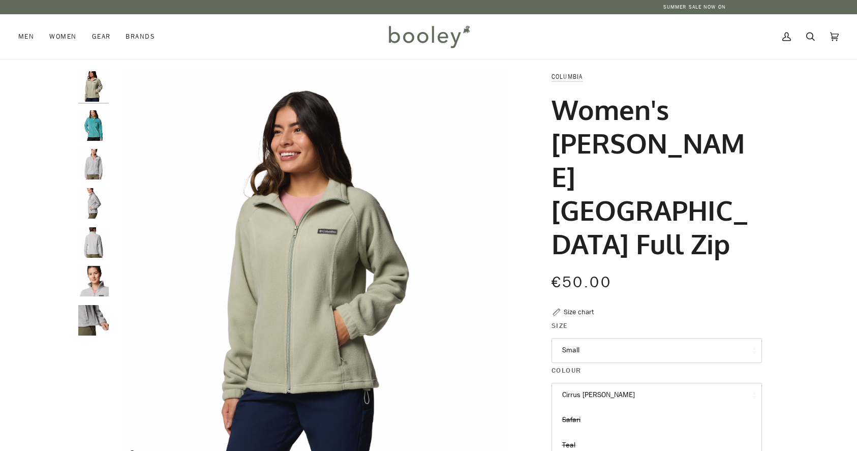
click at [469, 346] on img "Columbia Women's Benton Springs Full Zip Safari - Booley Galway" at bounding box center [315, 272] width 402 height 402
click at [99, 128] on img "Columbia Women's Benton Springs Full Zip Teal - Booley Galway" at bounding box center [93, 125] width 30 height 30
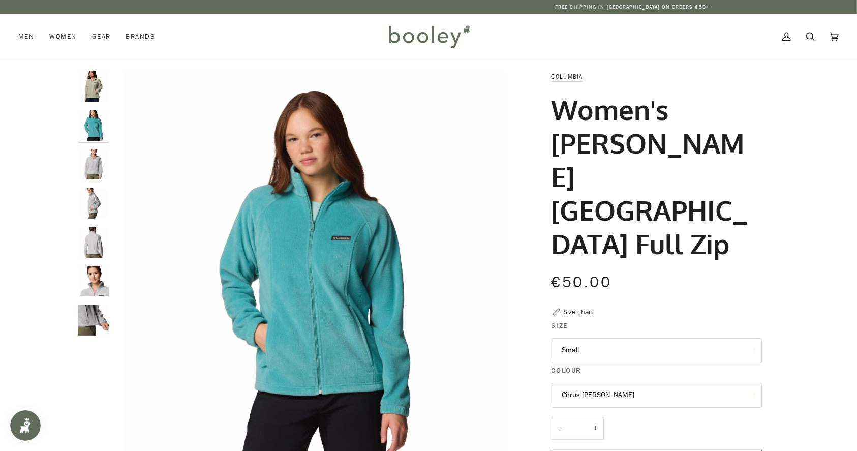
click at [95, 163] on img "Columbia Women's Benton Springs Full Zip Cirrus Grey Heather - Booley Galway" at bounding box center [93, 164] width 30 height 30
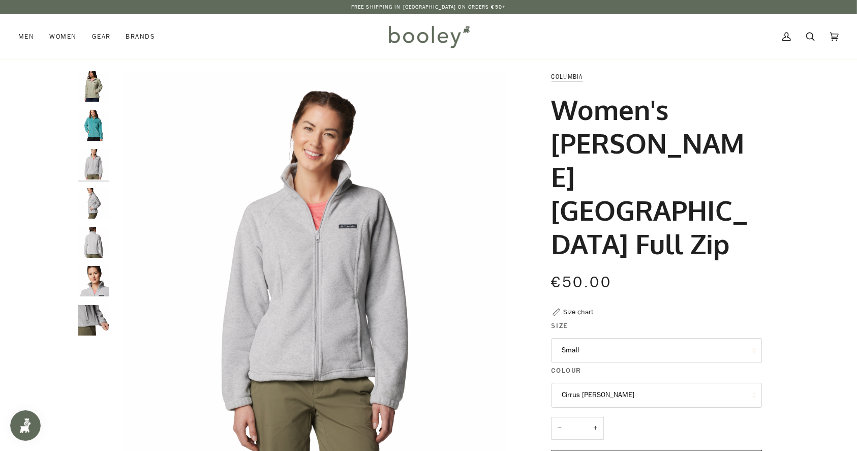
click at [97, 199] on img "Columbia Women's Benton Springs Full Zip Cirrus Grey Heather - Booley Galway" at bounding box center [93, 203] width 30 height 30
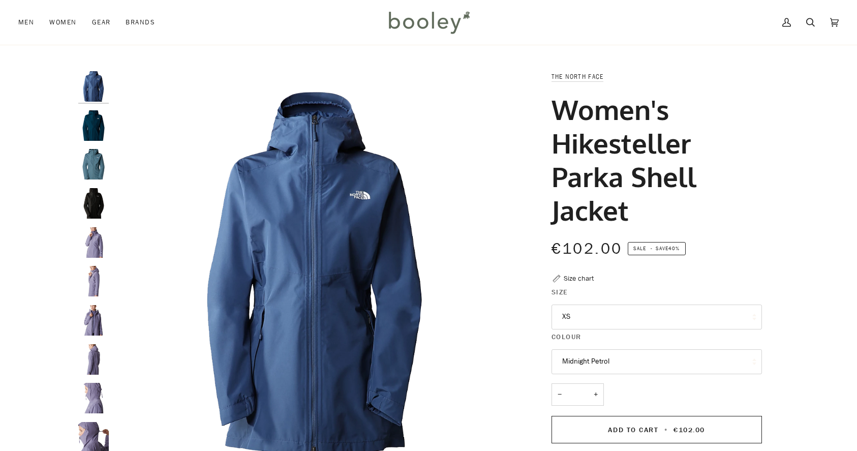
click at [97, 383] on img "The North Face Women’s Hikesteller Parka Shell Jacket - Booley Galway" at bounding box center [93, 398] width 30 height 30
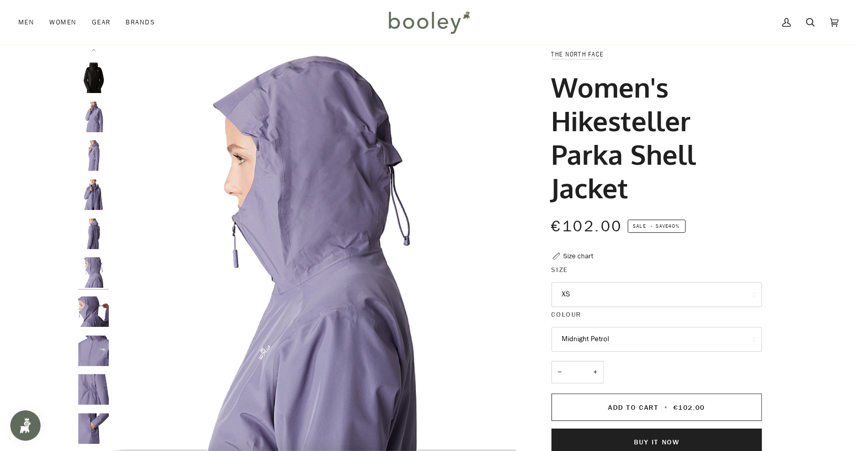
click at [91, 272] on img "The North Face Women’s Hikesteller Parka Shell Jacket - Booley Galway" at bounding box center [93, 272] width 30 height 30
click at [100, 317] on img "The North Face Women’s Hikesteller Parka Shell Jacket - Booley Galway" at bounding box center [93, 311] width 30 height 30
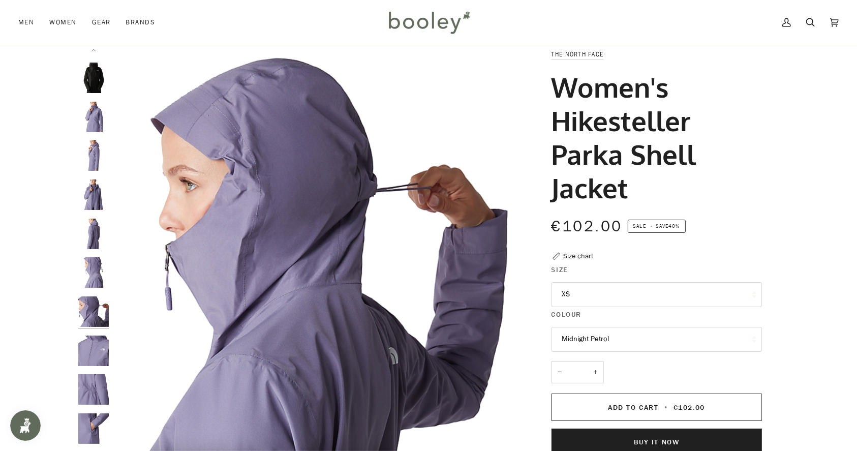
click at [101, 344] on img "The North Face Women’s Hikesteller Parka Shell Jacket - Booley Galway" at bounding box center [93, 350] width 30 height 30
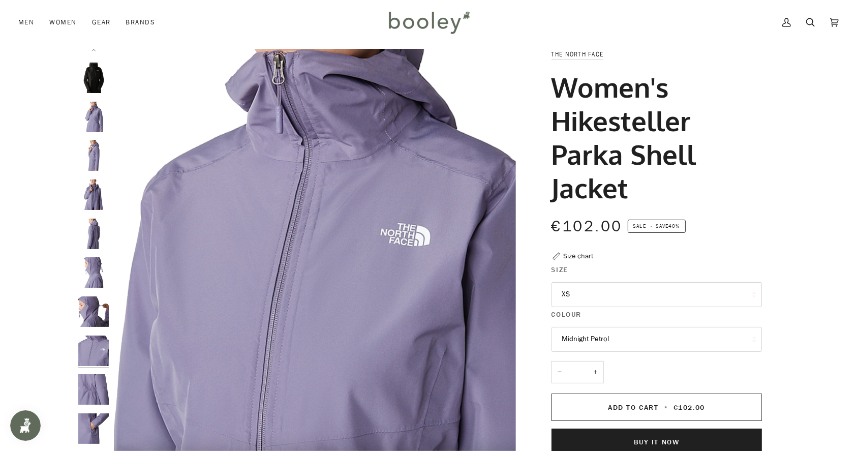
click at [102, 392] on img "The North Face Women’s Hikesteller Parka Shell Jacket - Booley Galway" at bounding box center [93, 389] width 30 height 30
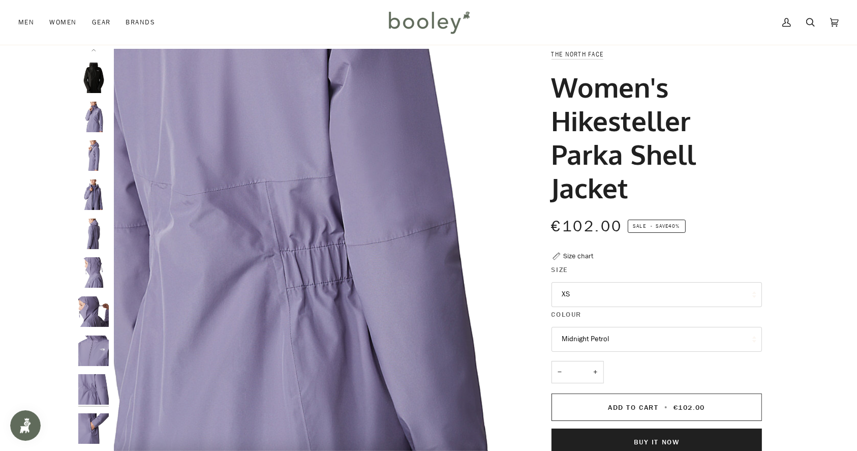
click at [92, 430] on img "The North Face Women’s Hikesteller Parka Shell Jacket - Booley Galway" at bounding box center [93, 428] width 30 height 30
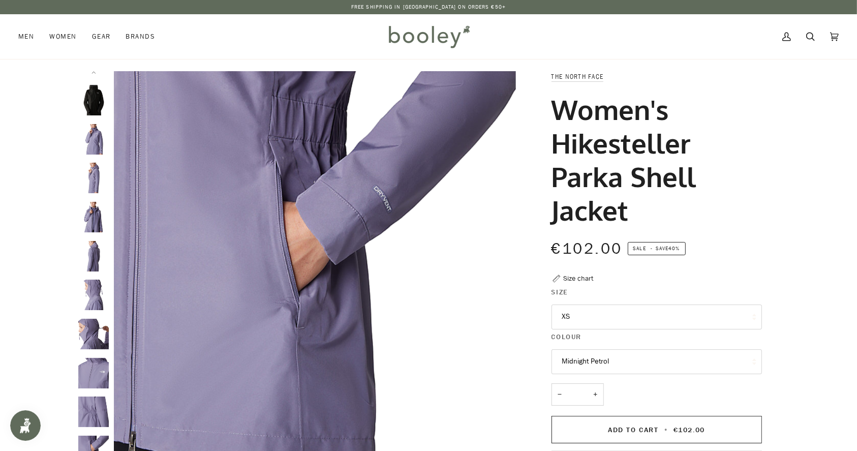
click at [594, 358] on button "Midnight Petrol" at bounding box center [656, 361] width 210 height 25
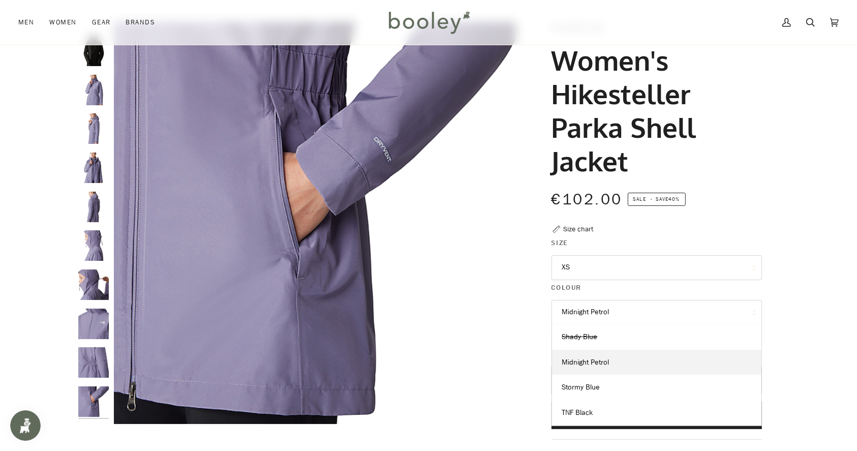
scroll to position [78, 0]
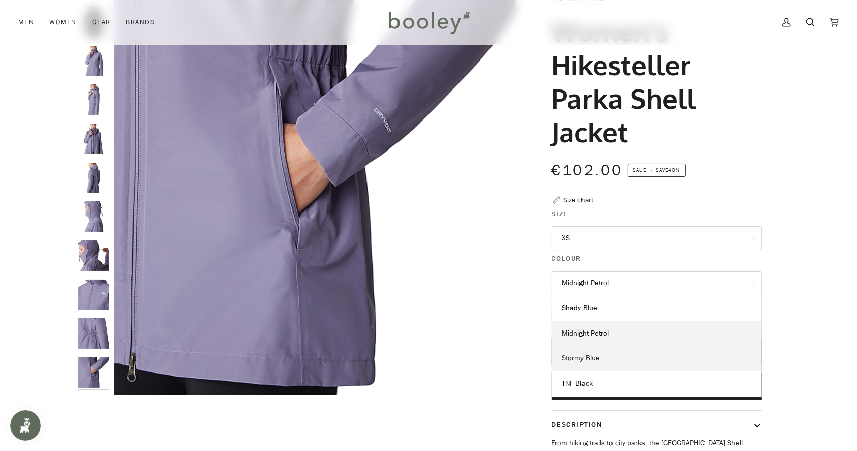
click at [594, 356] on span "Stormy Blue" at bounding box center [581, 358] width 38 height 10
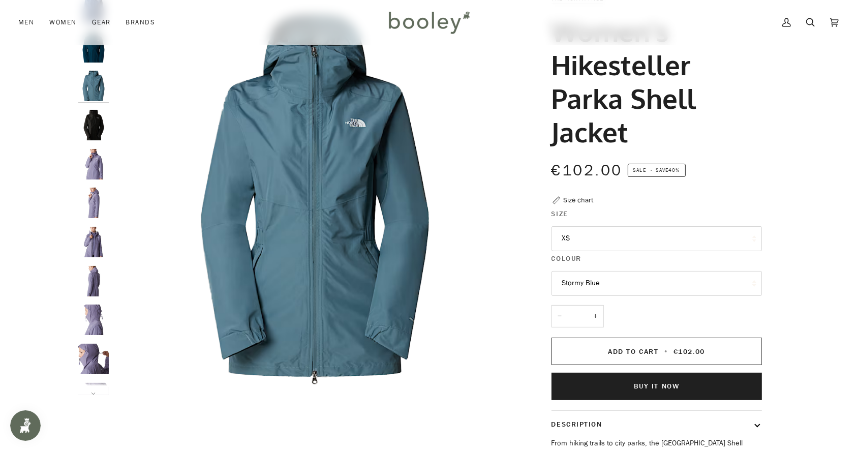
click at [585, 290] on button "Stormy Blue" at bounding box center [656, 283] width 210 height 25
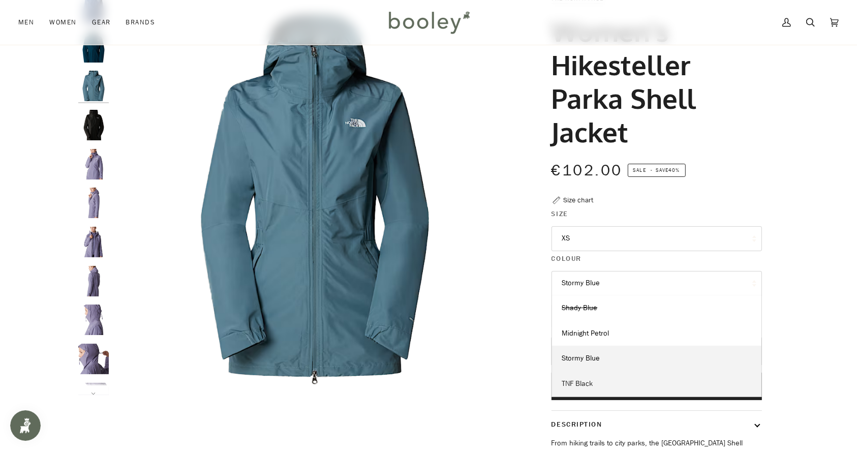
click at [585, 379] on span "TNF Black" at bounding box center [577, 384] width 31 height 10
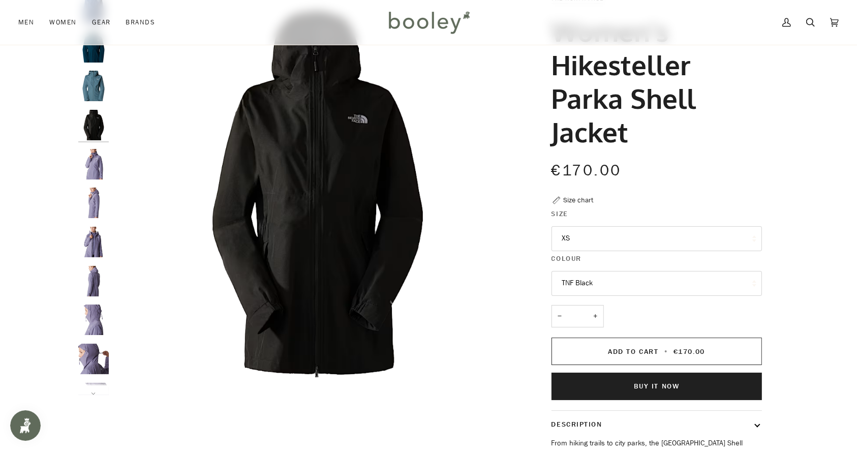
click at [574, 276] on button "TNF Black" at bounding box center [656, 283] width 210 height 25
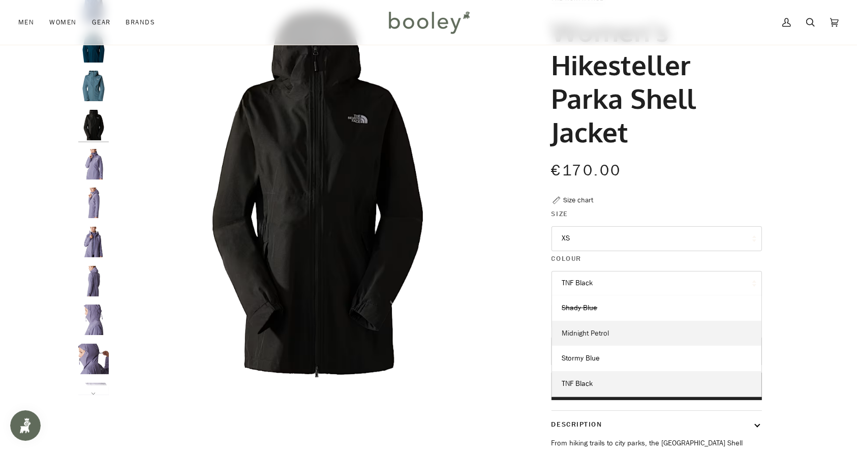
click at [591, 328] on span "Midnight Petrol" at bounding box center [585, 333] width 47 height 10
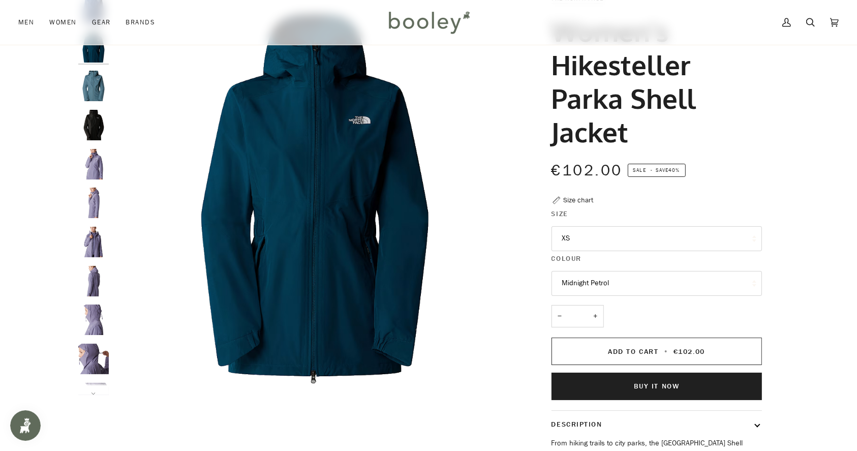
click at [576, 280] on button "Midnight Petrol" at bounding box center [656, 283] width 210 height 25
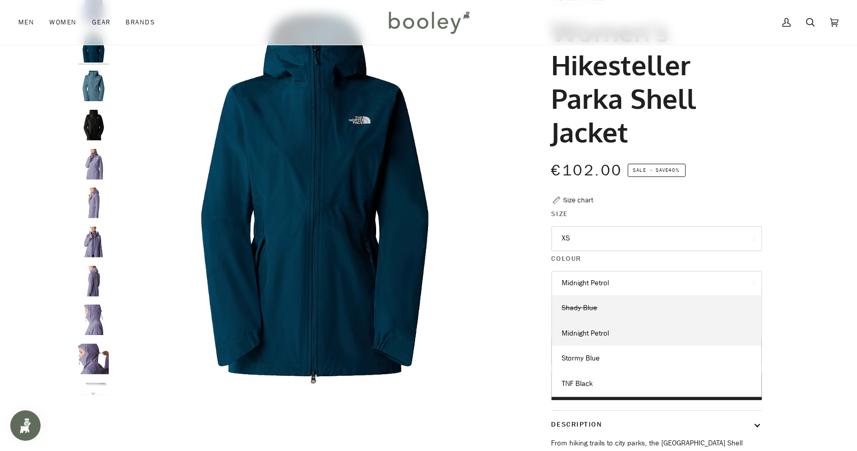
click at [578, 307] on span "Shady Blue" at bounding box center [580, 308] width 36 height 10
